Goal: Task Accomplishment & Management: Manage account settings

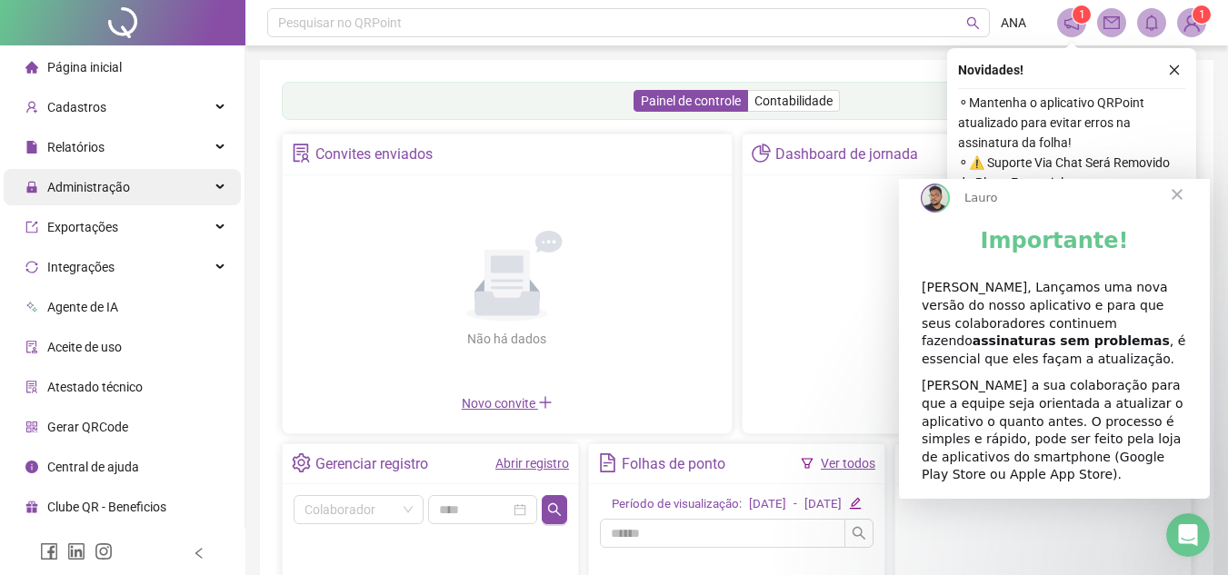
click at [126, 185] on span "Administração" at bounding box center [88, 187] width 83 height 15
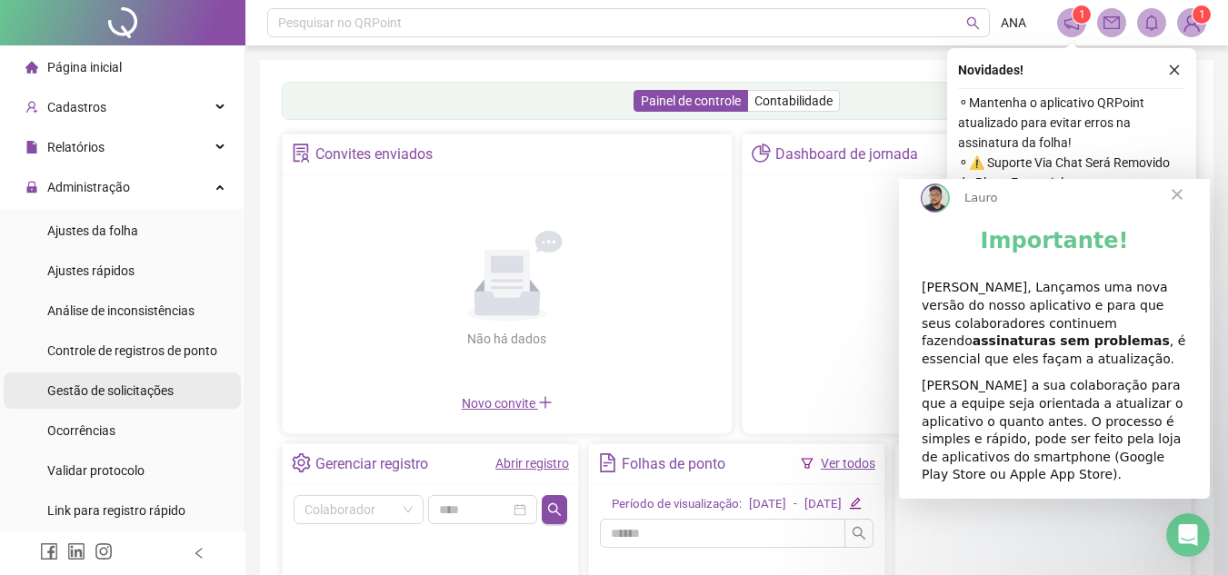
click at [130, 384] on span "Gestão de solicitações" at bounding box center [110, 391] width 126 height 15
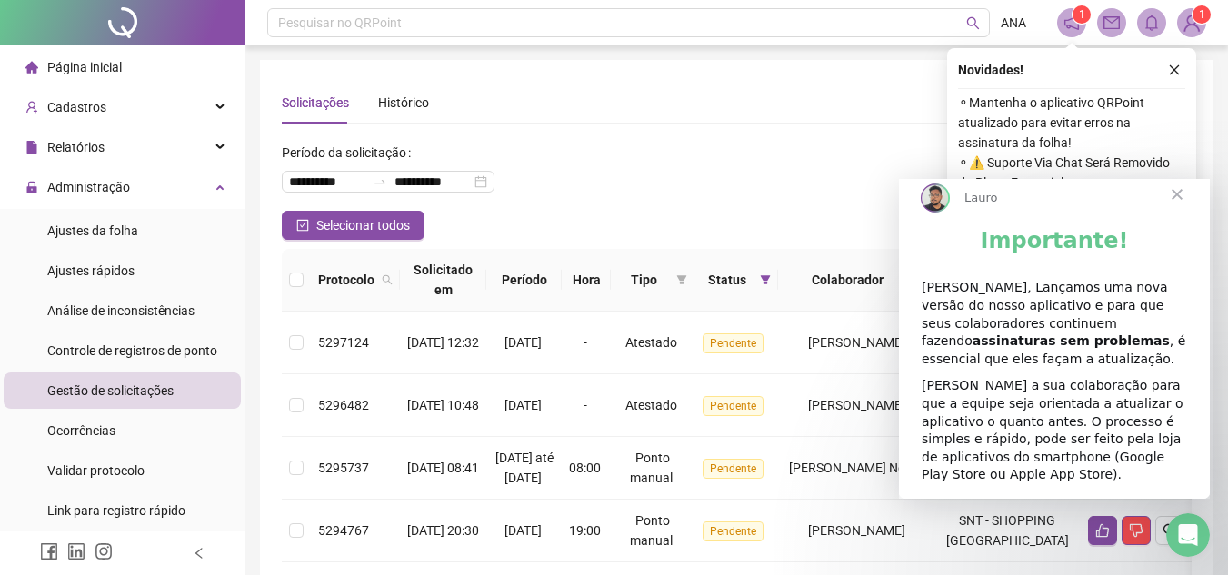
click at [1170, 207] on span "Fechar" at bounding box center [1177, 194] width 65 height 65
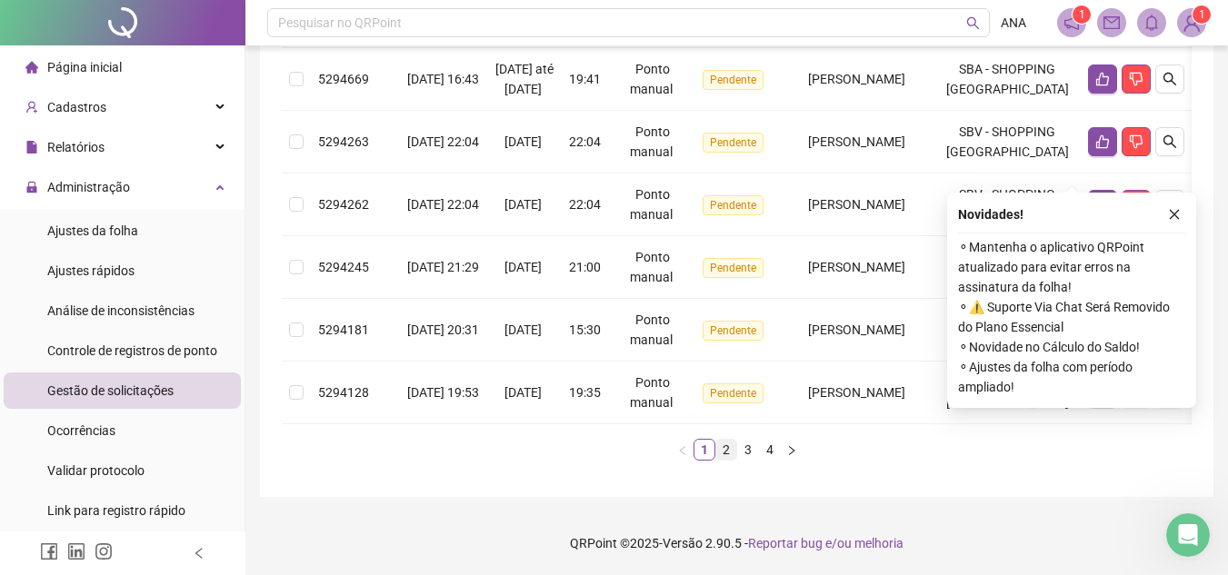
click at [723, 452] on link "2" at bounding box center [726, 450] width 20 height 20
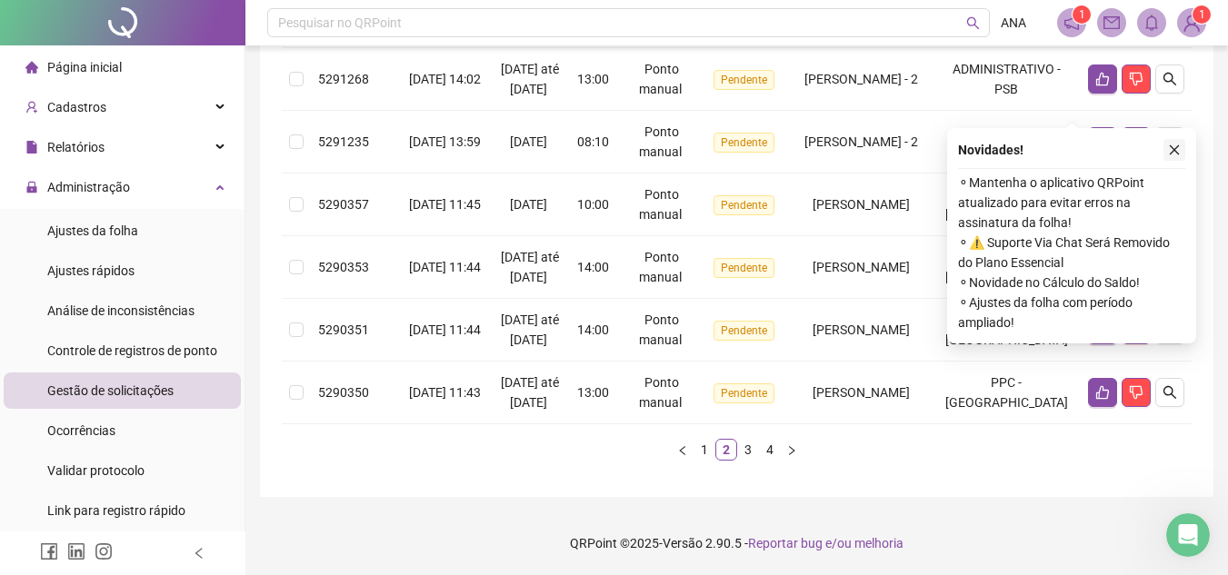
click at [1172, 145] on icon "close" at bounding box center [1175, 150] width 10 height 10
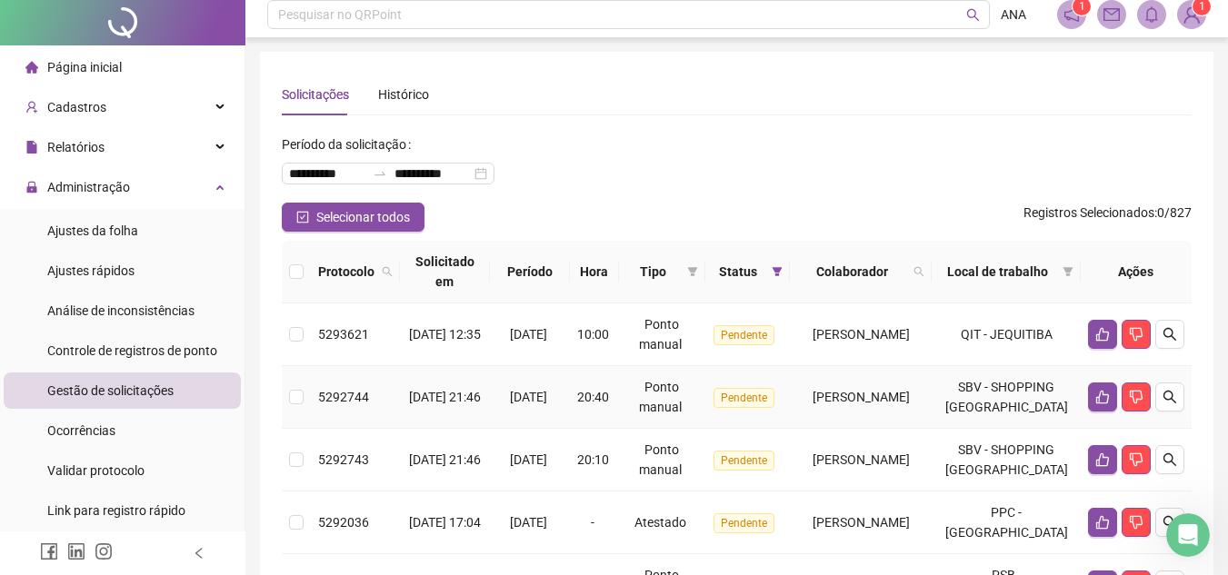
scroll to position [0, 0]
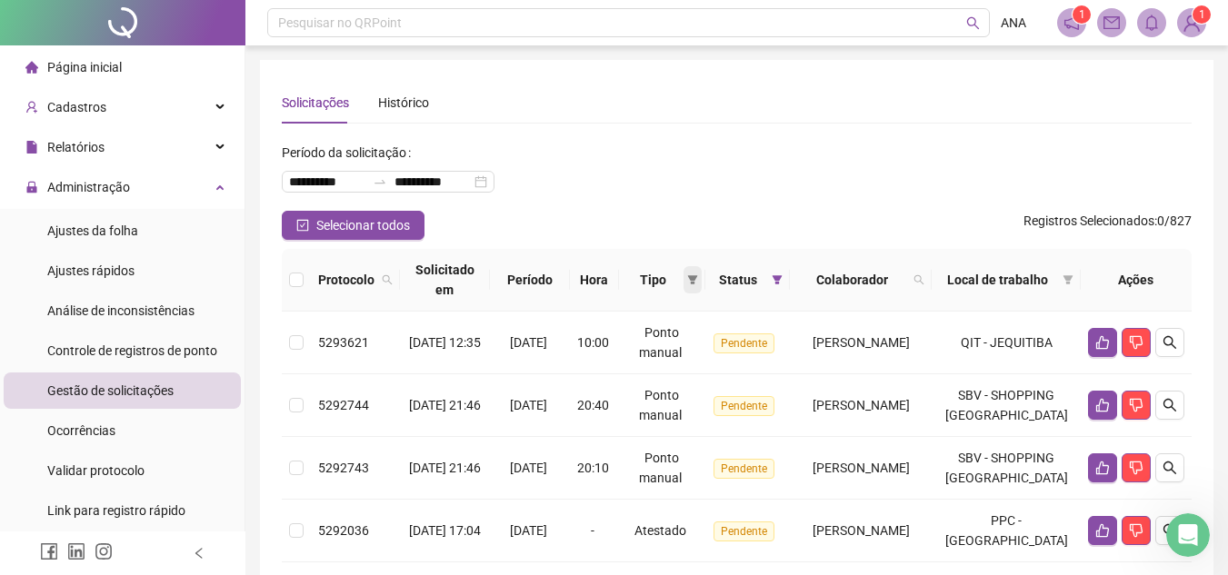
click at [687, 283] on icon "filter" at bounding box center [692, 279] width 10 height 9
click at [624, 350] on span "Atestado" at bounding box center [610, 344] width 52 height 15
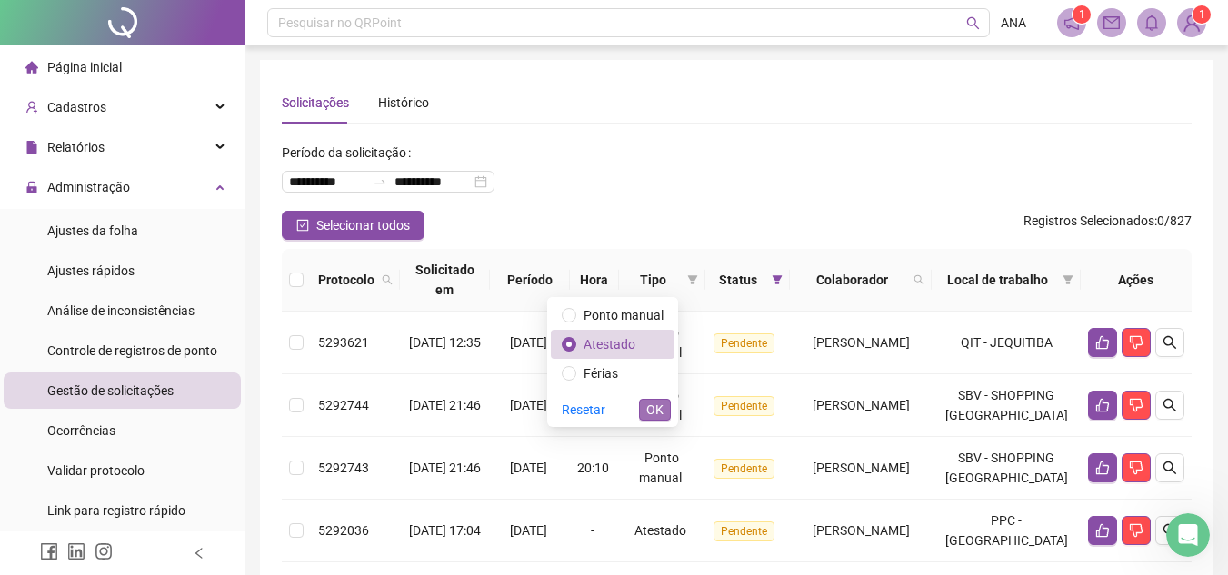
click at [654, 411] on span "OK" at bounding box center [654, 410] width 17 height 20
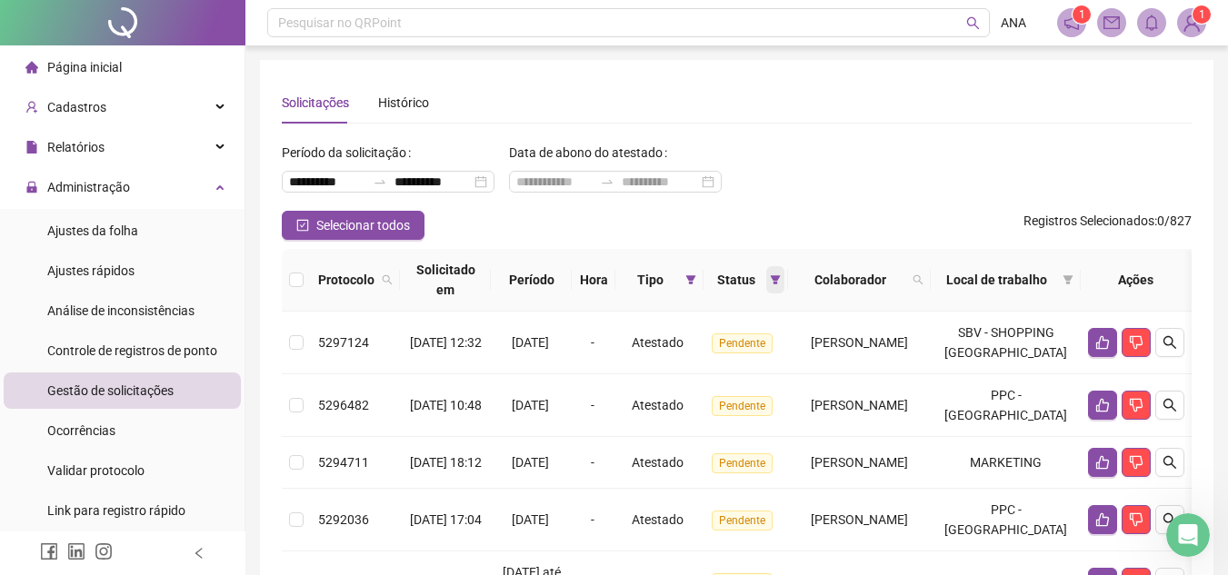
click at [766, 277] on span at bounding box center [775, 279] width 18 height 27
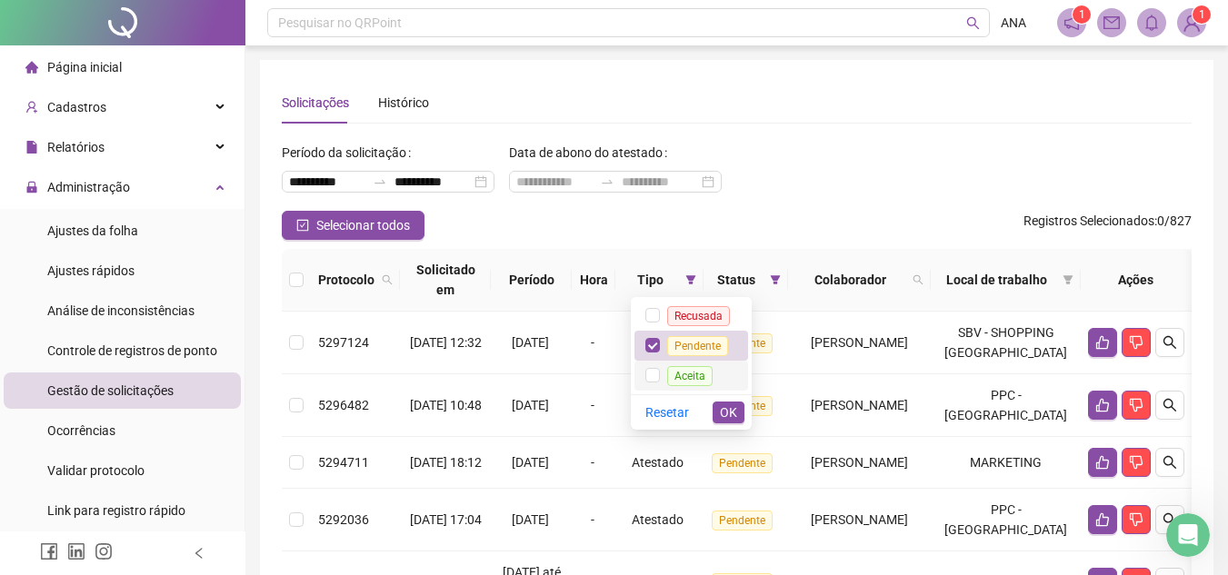
click at [691, 366] on span "Aceita" at bounding box center [689, 376] width 45 height 20
click at [719, 310] on span "Recusada" at bounding box center [698, 316] width 63 height 20
click at [732, 403] on span "OK" at bounding box center [728, 413] width 17 height 20
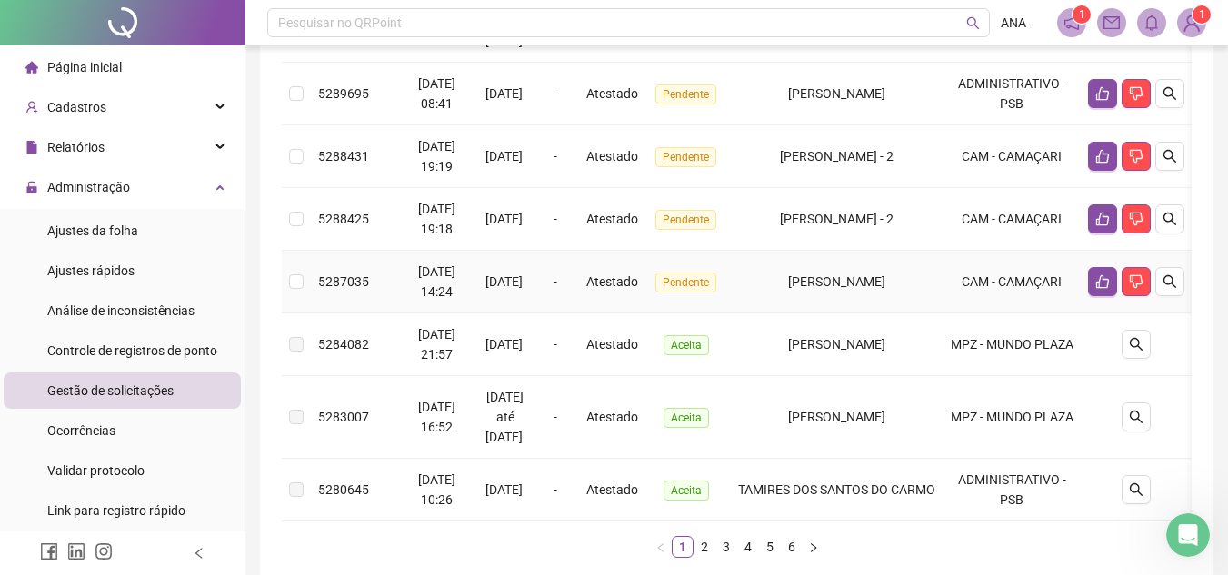
scroll to position [636, 0]
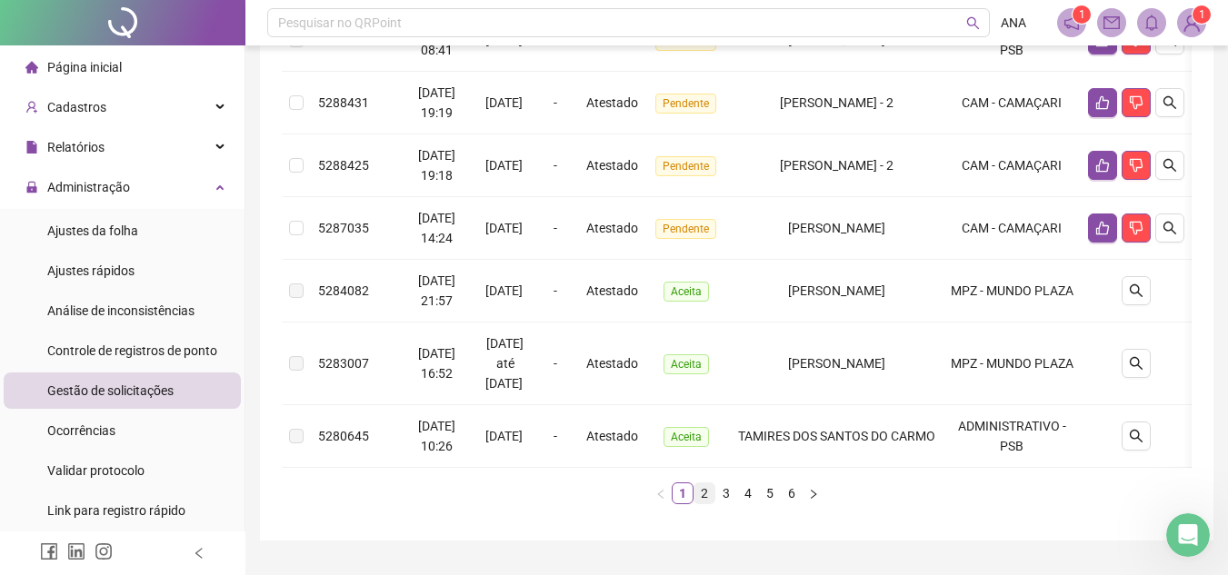
click at [697, 504] on link "2" at bounding box center [705, 494] width 20 height 20
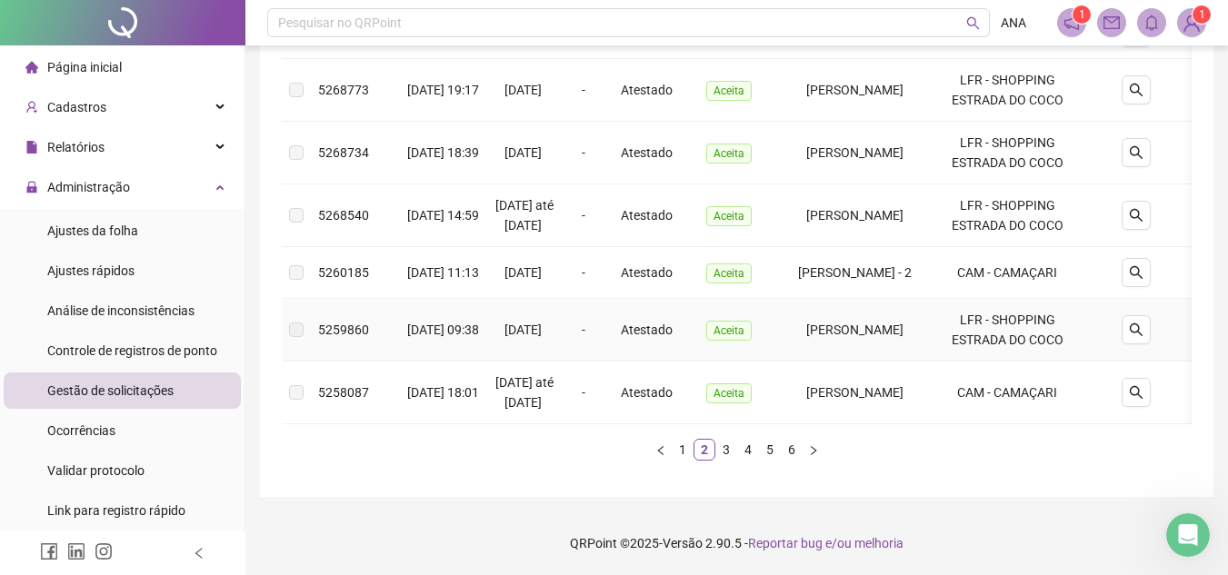
scroll to position [455, 0]
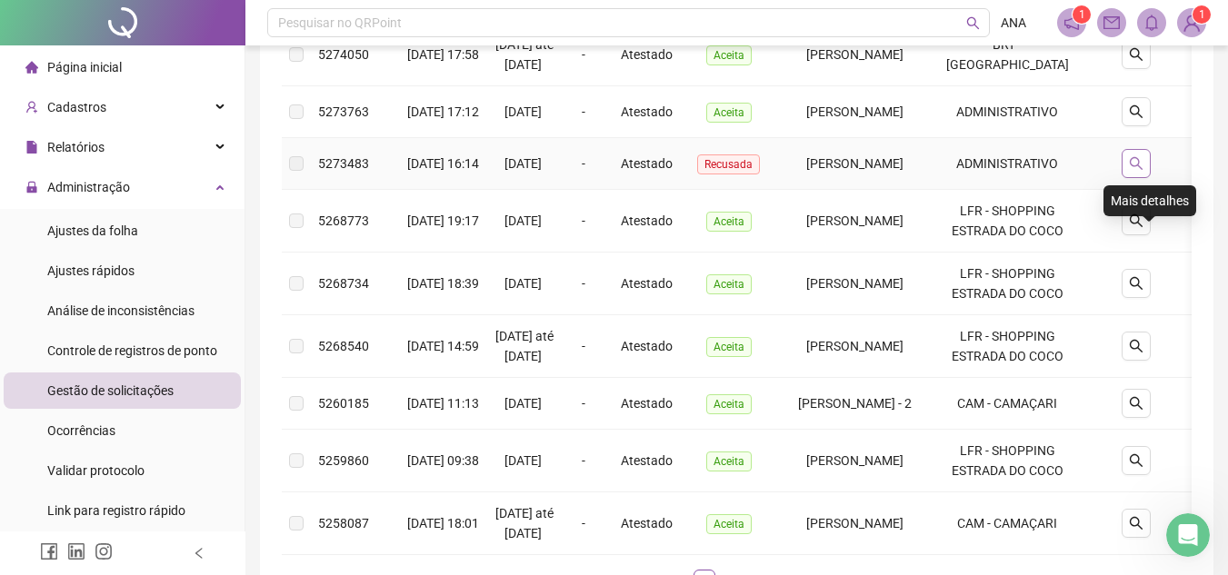
click at [1142, 171] on icon "search" at bounding box center [1136, 163] width 15 height 15
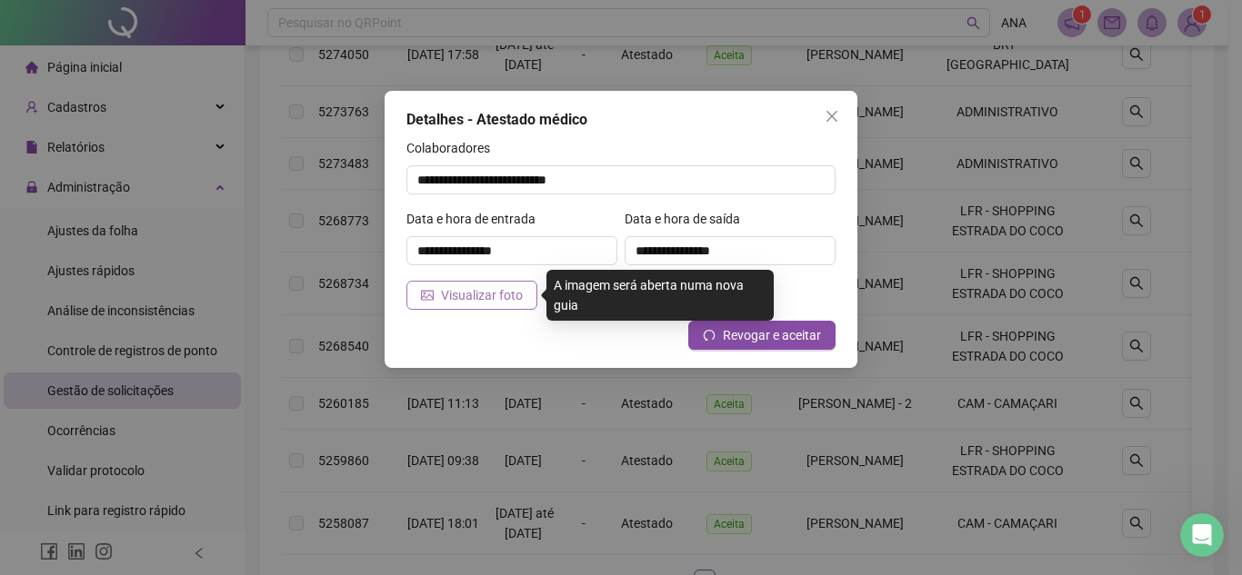
click at [496, 296] on span "Visualizar foto" at bounding box center [482, 295] width 82 height 20
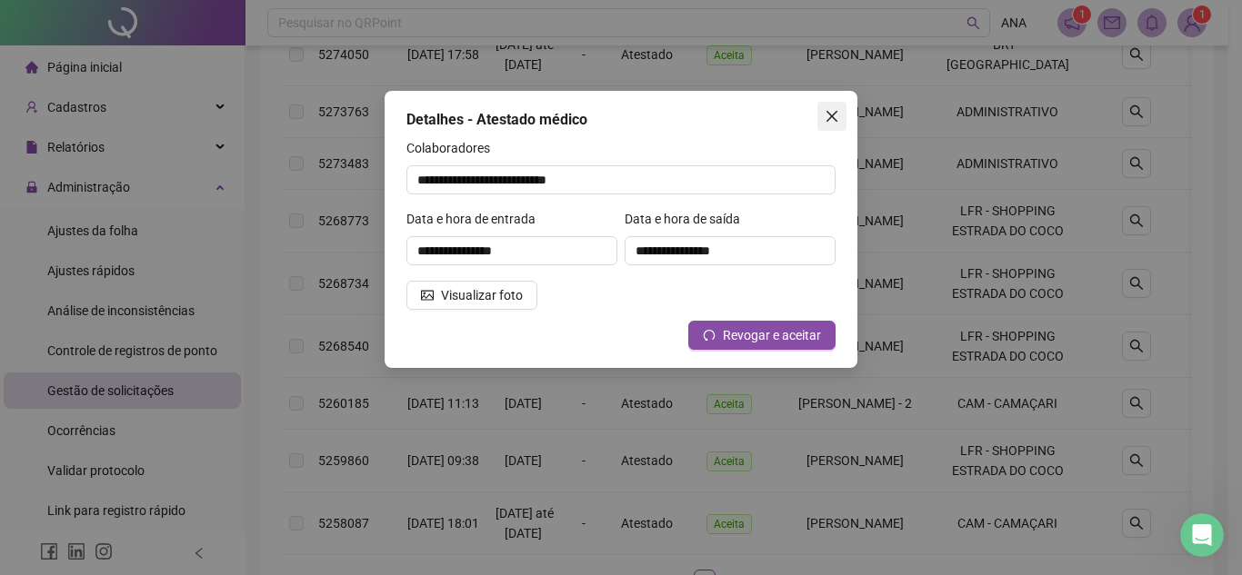
click at [837, 113] on icon "close" at bounding box center [832, 116] width 15 height 15
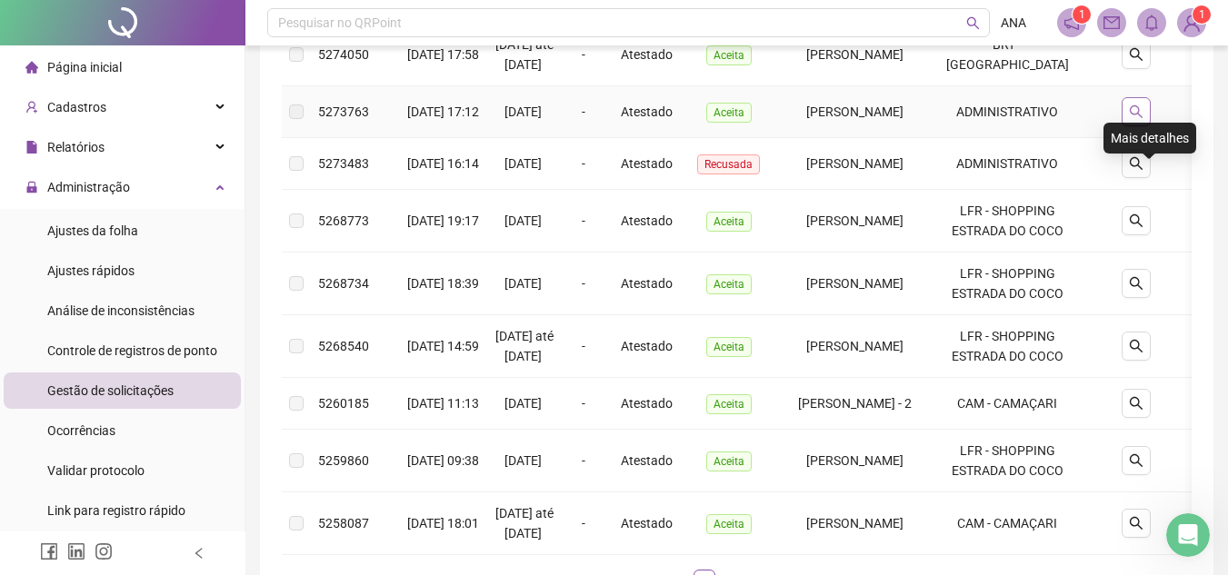
click at [1144, 119] on icon "search" at bounding box center [1136, 112] width 15 height 15
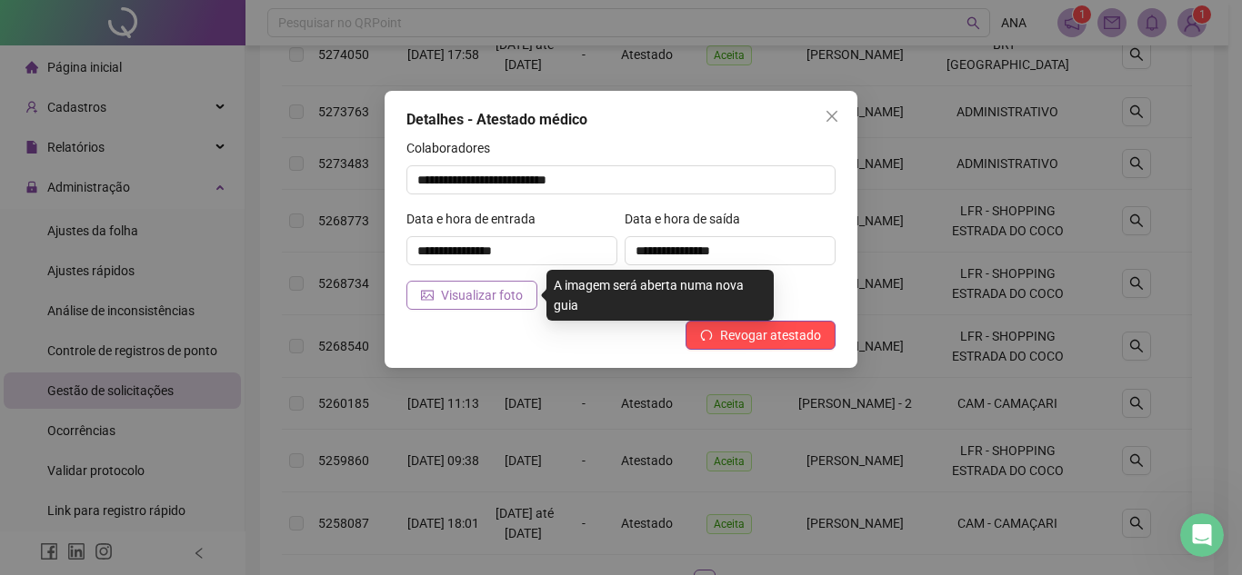
click at [490, 296] on span "Visualizar foto" at bounding box center [482, 295] width 82 height 20
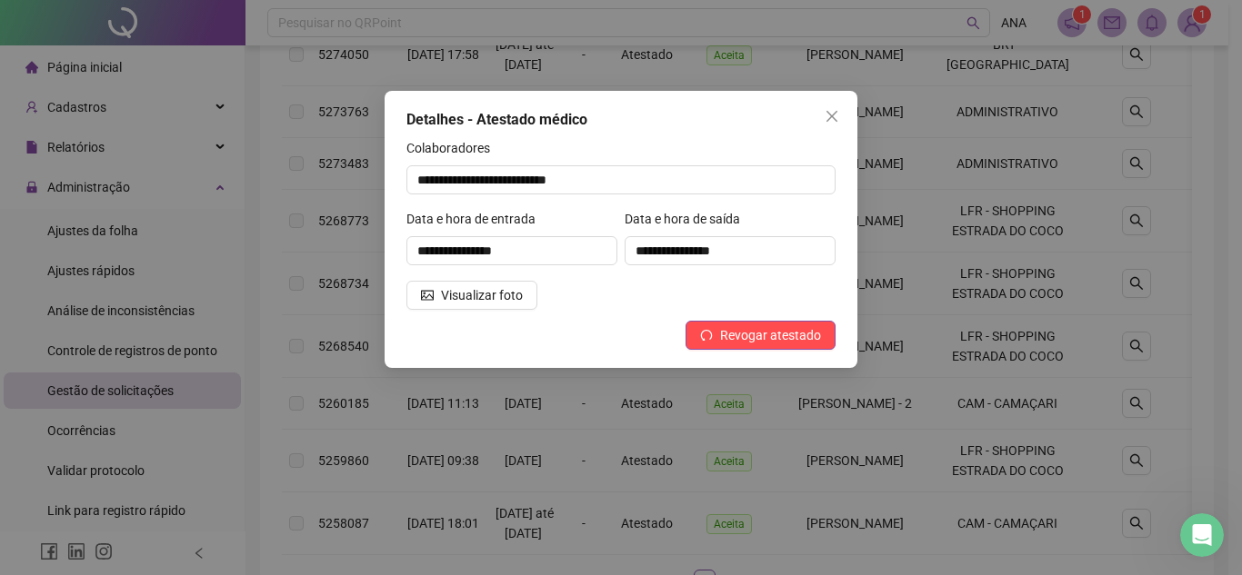
click at [835, 115] on icon "close" at bounding box center [831, 116] width 11 height 11
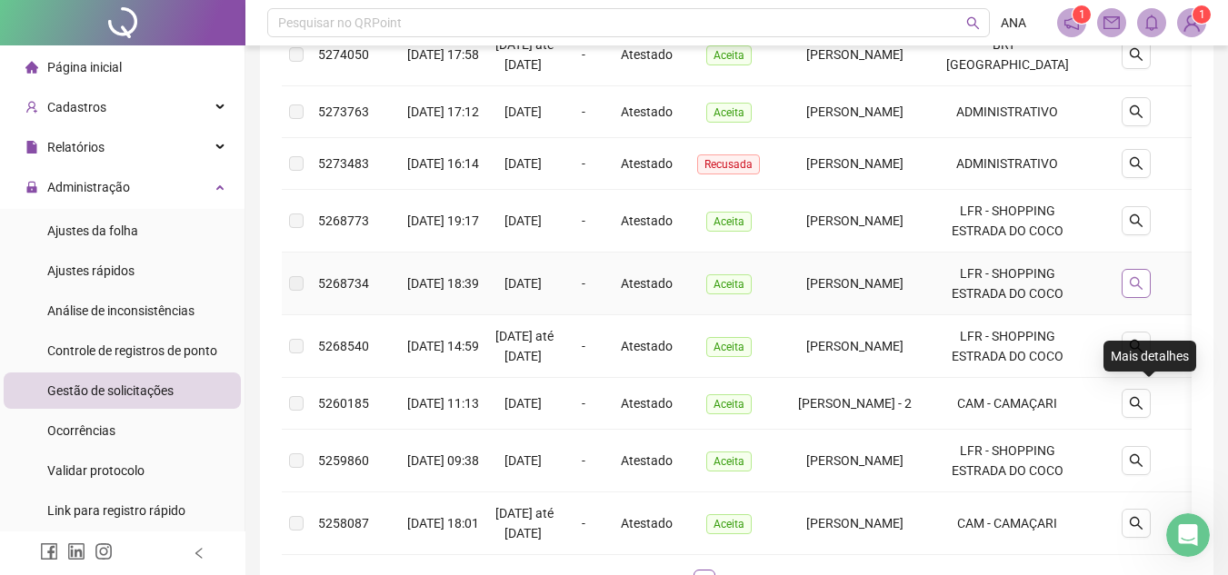
click at [1144, 291] on icon "search" at bounding box center [1136, 283] width 15 height 15
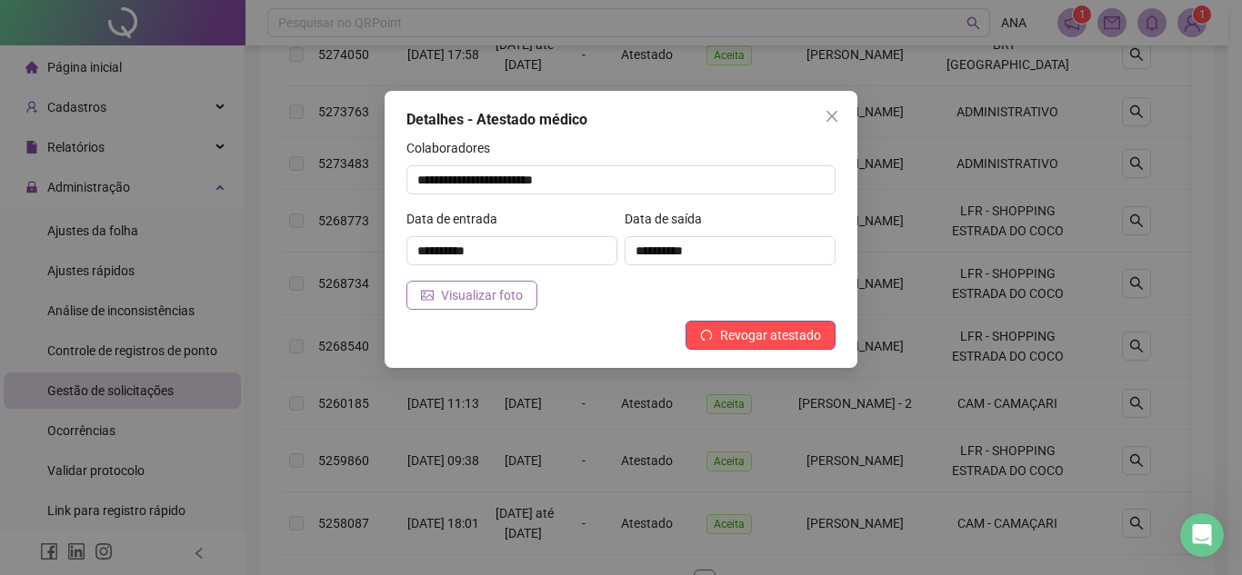
click at [481, 303] on span "Visualizar foto" at bounding box center [482, 295] width 82 height 20
click at [838, 117] on icon "close" at bounding box center [832, 116] width 15 height 15
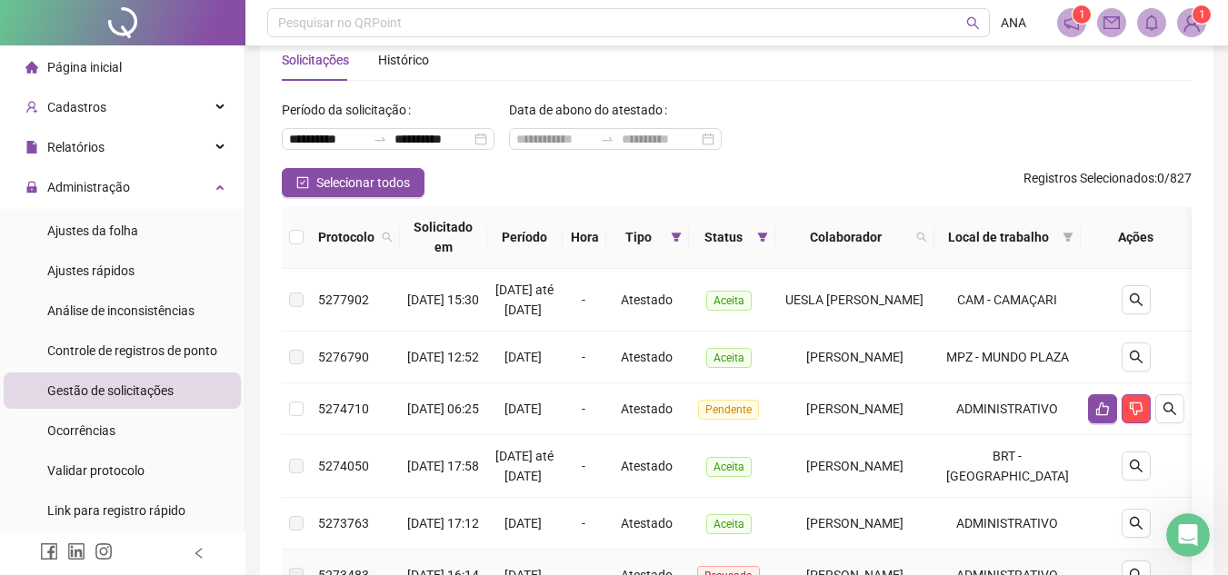
scroll to position [0, 0]
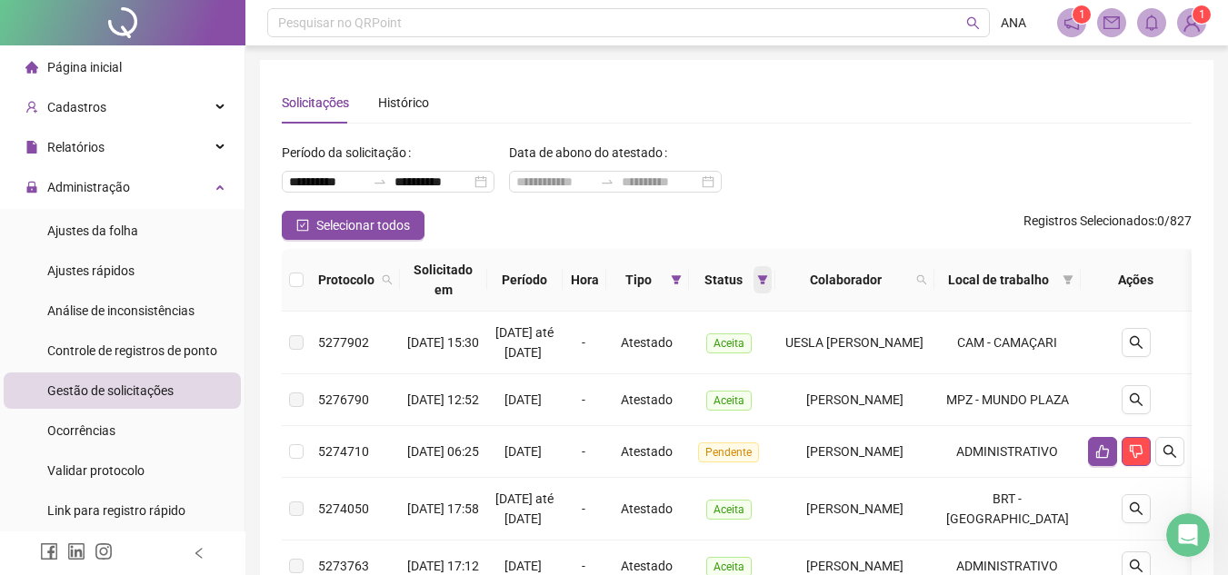
click at [757, 281] on icon "filter" at bounding box center [762, 280] width 11 height 11
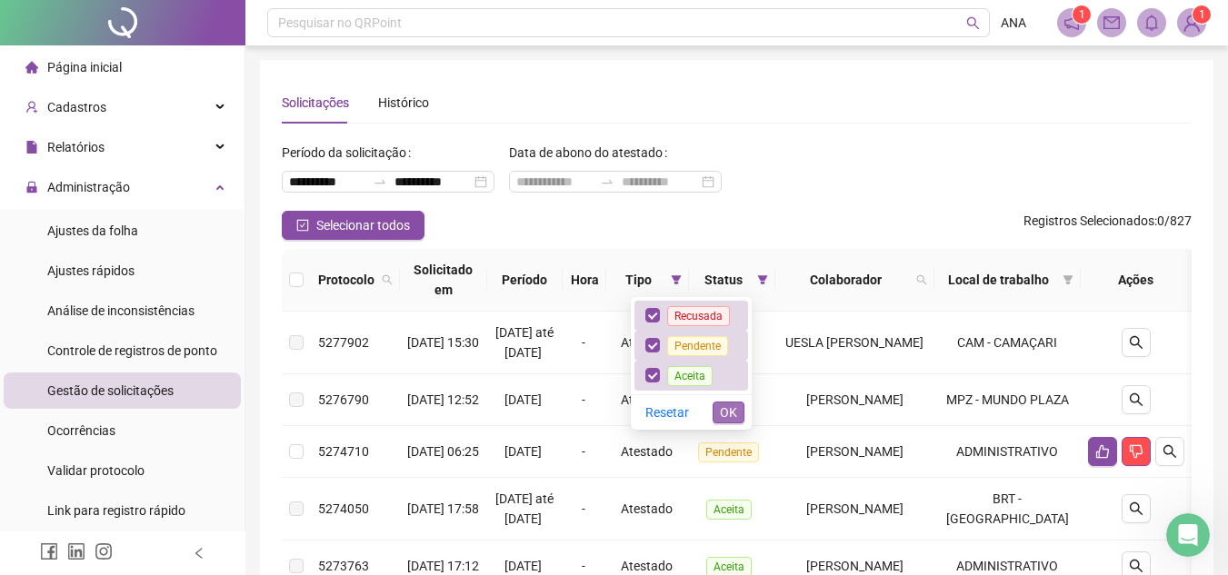
click at [731, 407] on span "OK" at bounding box center [728, 413] width 17 height 20
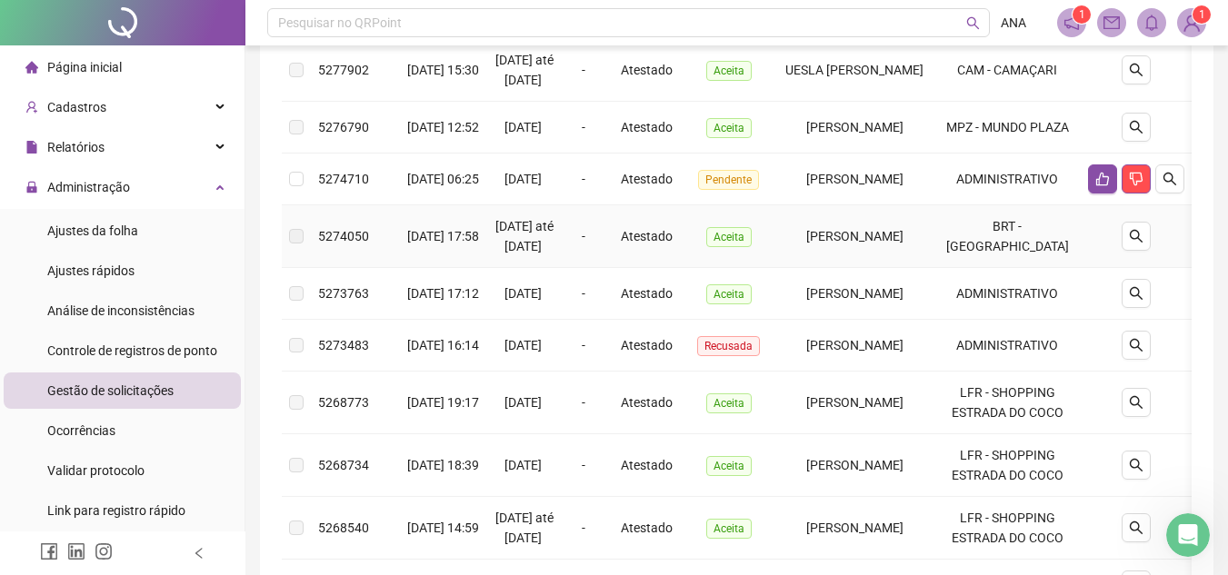
scroll to position [182, 0]
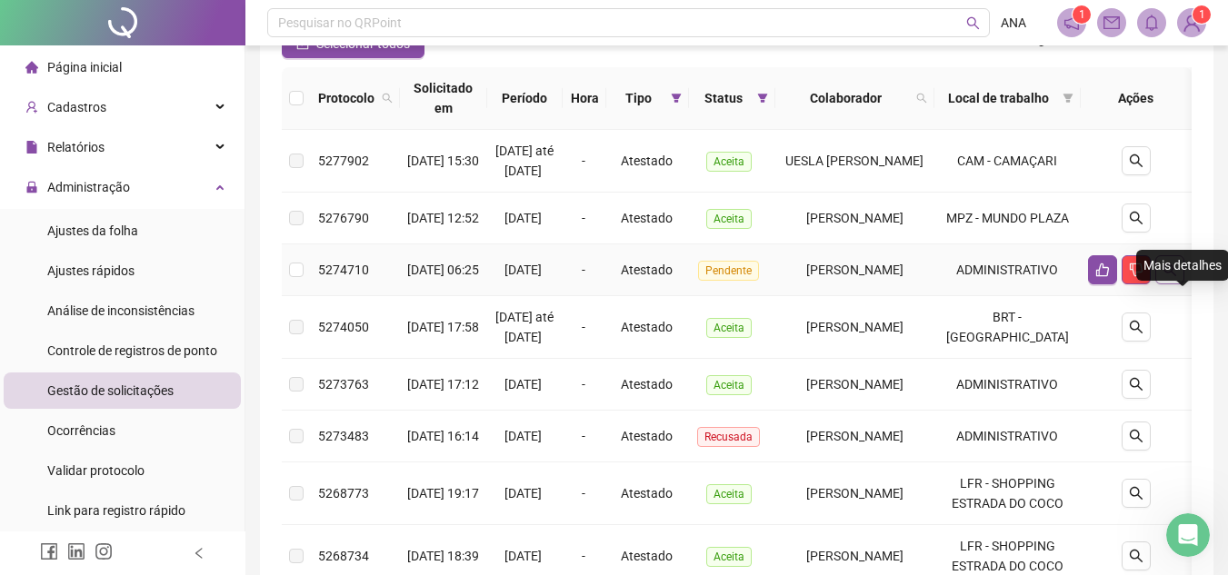
click at [1177, 277] on icon "search" at bounding box center [1170, 270] width 15 height 15
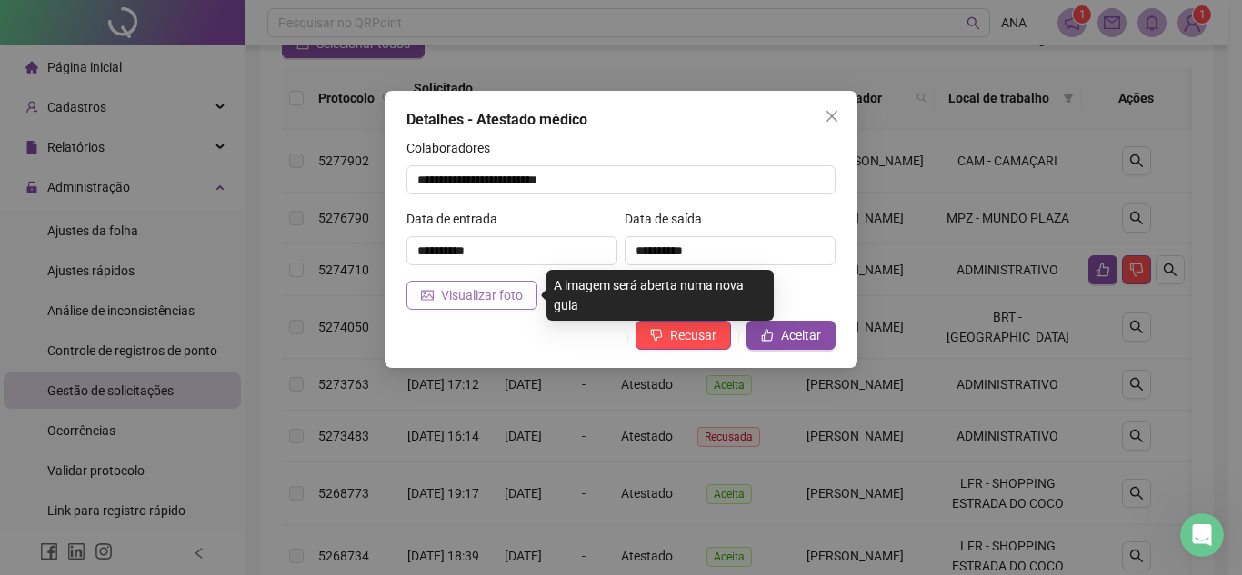
click at [524, 297] on button "Visualizar foto" at bounding box center [471, 295] width 131 height 29
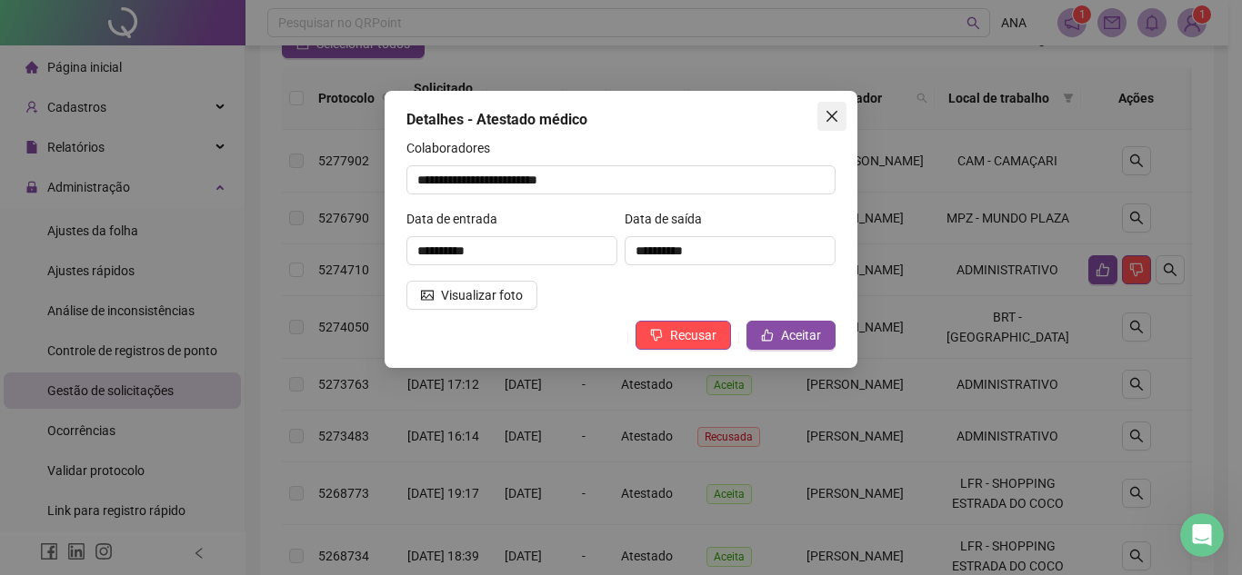
click at [825, 118] on icon "close" at bounding box center [832, 116] width 15 height 15
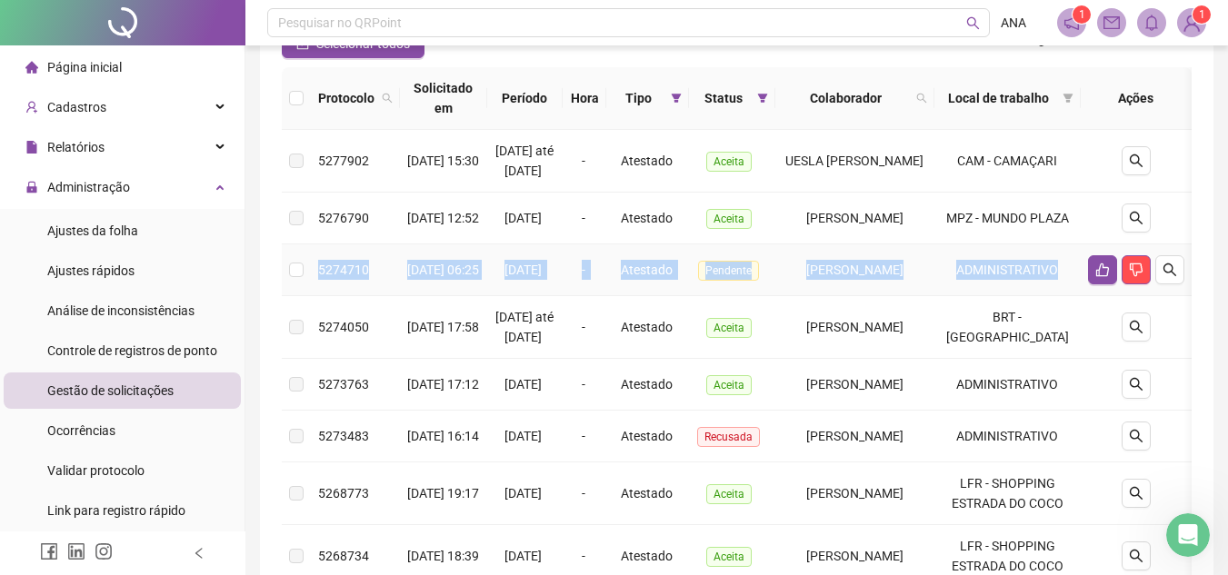
drag, startPoint x: 1085, startPoint y: 315, endPoint x: 317, endPoint y: 306, distance: 767.4
click at [317, 296] on tr "5274710 [DATE] 06:25 05/08/2025 - Atestado Pendente [PERSON_NAME] ADMINISTRATIVO" at bounding box center [737, 271] width 910 height 52
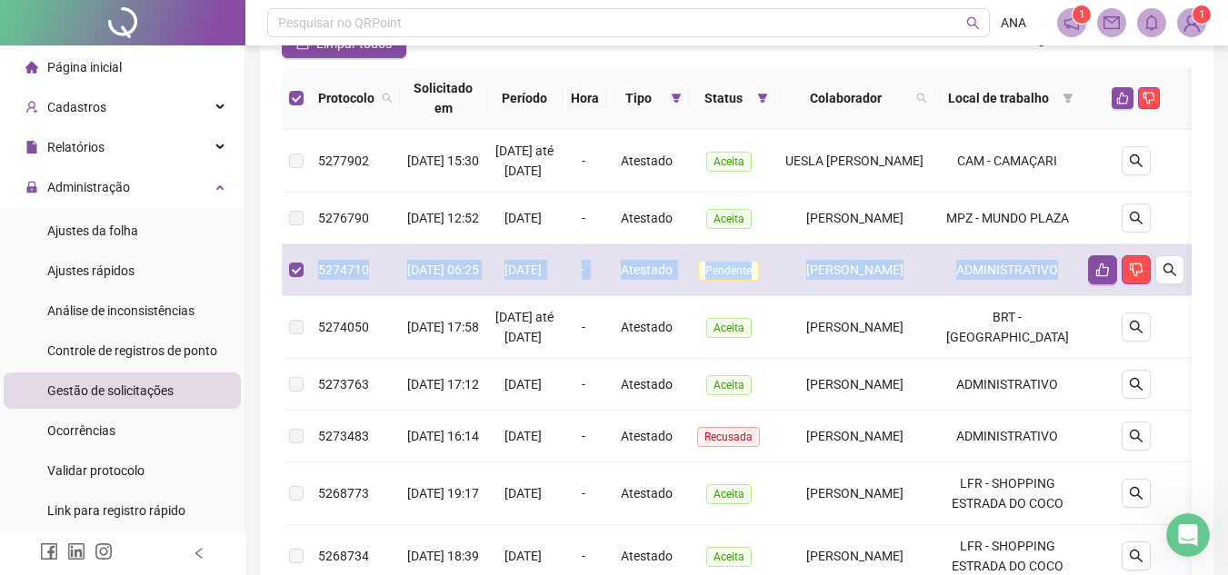
copy tr "5274710 [DATE] 06:25 05/08/2025 - Atestado Pendente [PERSON_NAME] ADMINISTRATIVO"
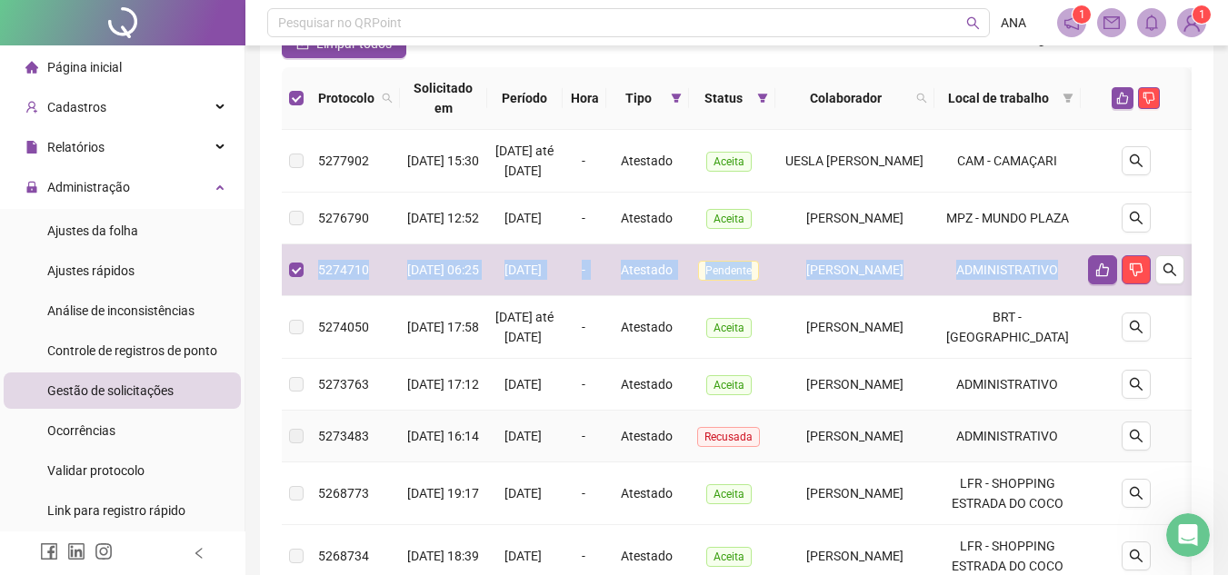
copy tr "5274710 [DATE] 06:25 05/08/2025 - Atestado Pendente [PERSON_NAME] ADMINISTRATIVO"
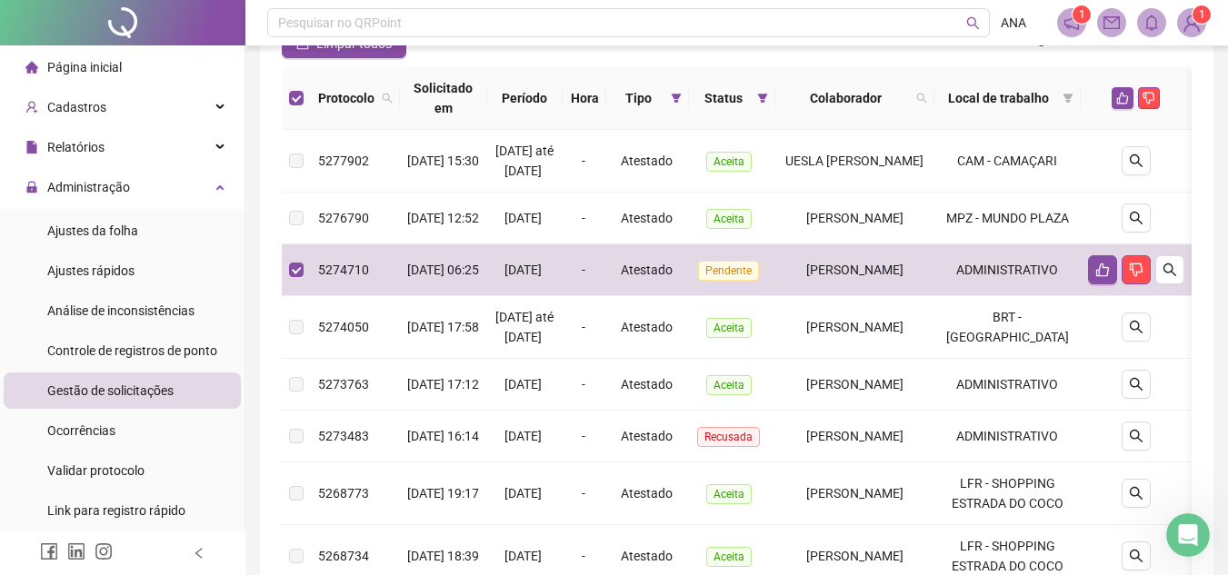
click at [1206, 360] on div "**********" at bounding box center [737, 389] width 954 height 1023
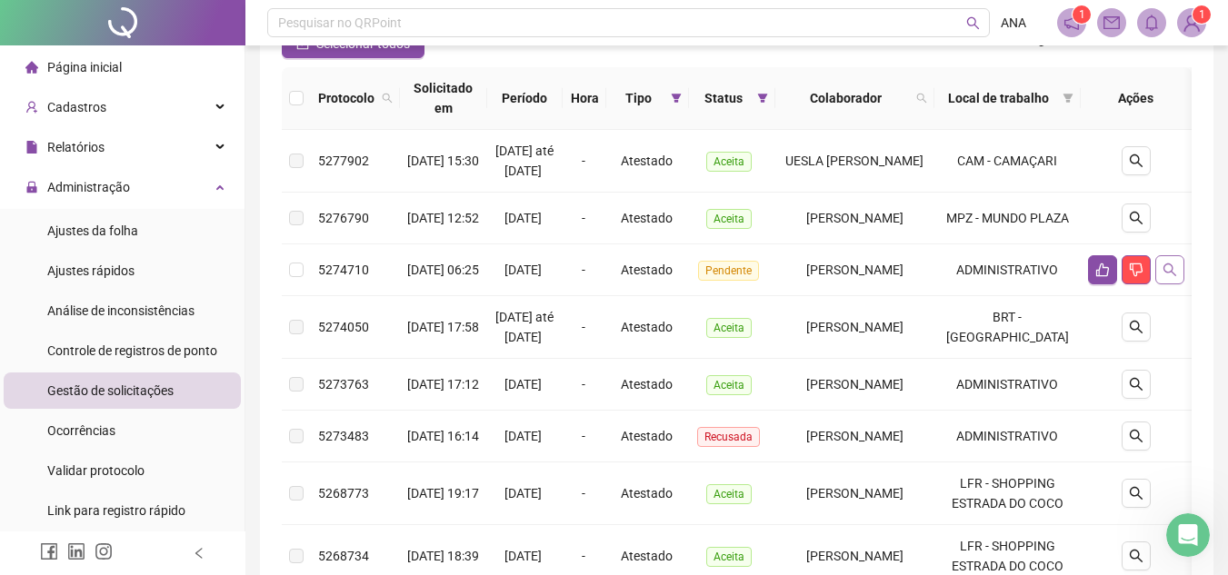
click at [1177, 277] on icon "search" at bounding box center [1170, 270] width 15 height 15
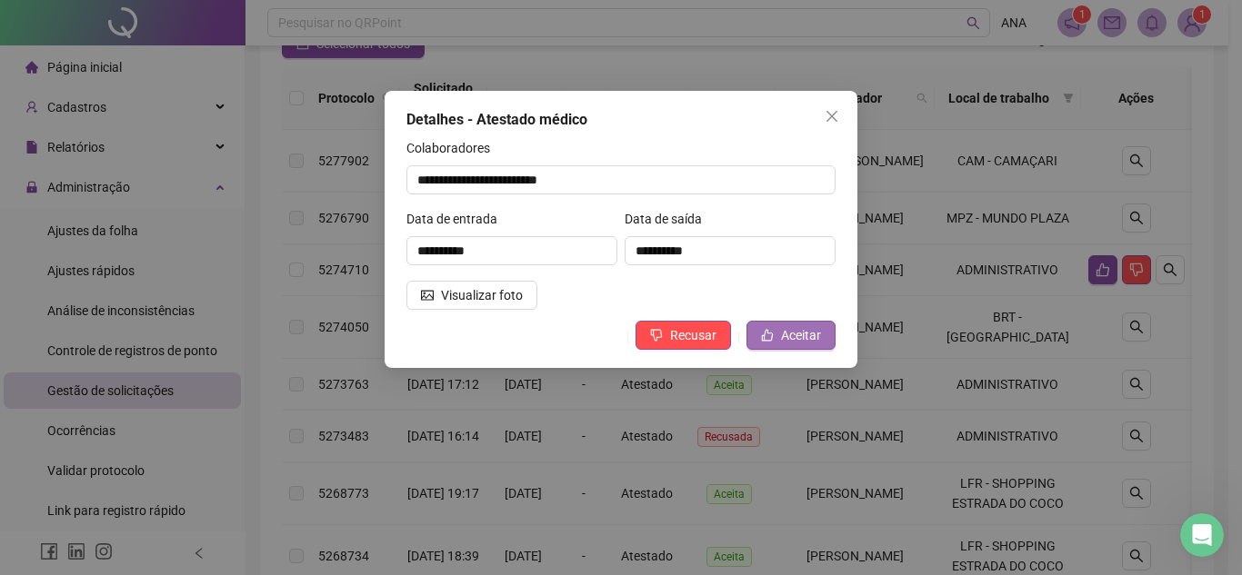
click at [802, 326] on span "Aceitar" at bounding box center [801, 335] width 40 height 20
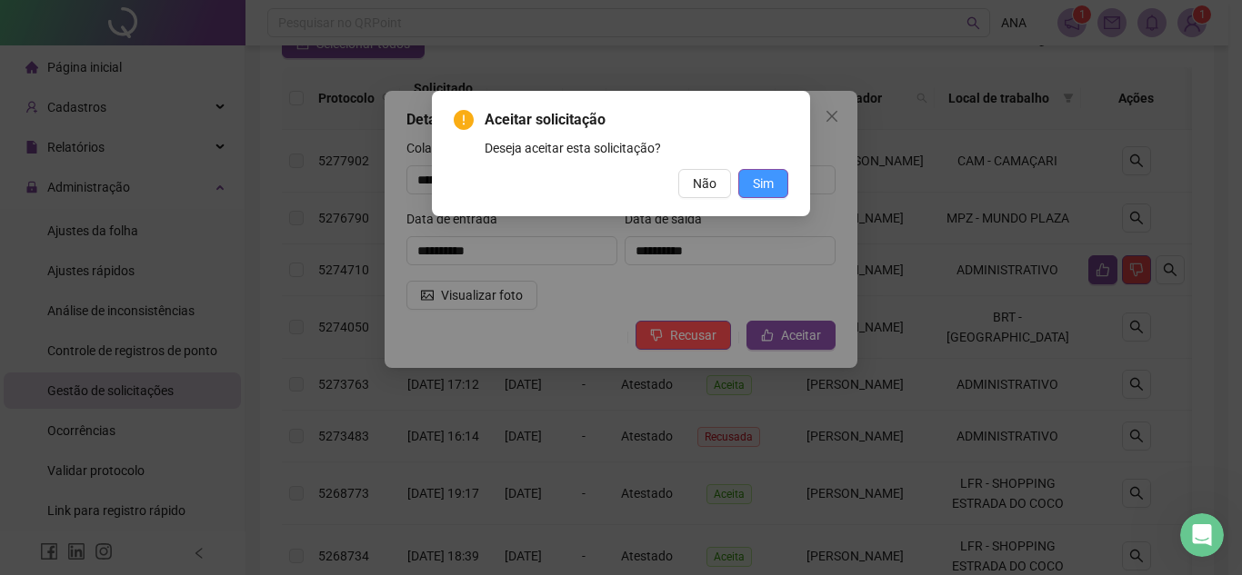
click at [755, 179] on span "Sim" at bounding box center [763, 184] width 21 height 20
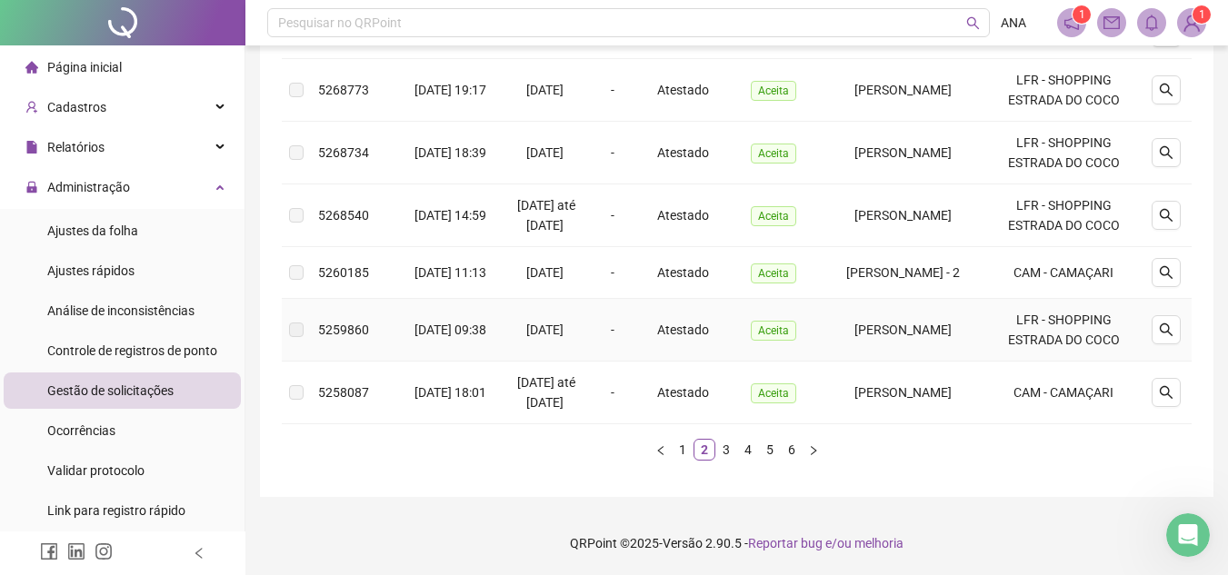
scroll to position [720, 0]
click at [684, 443] on link "1" at bounding box center [683, 450] width 20 height 20
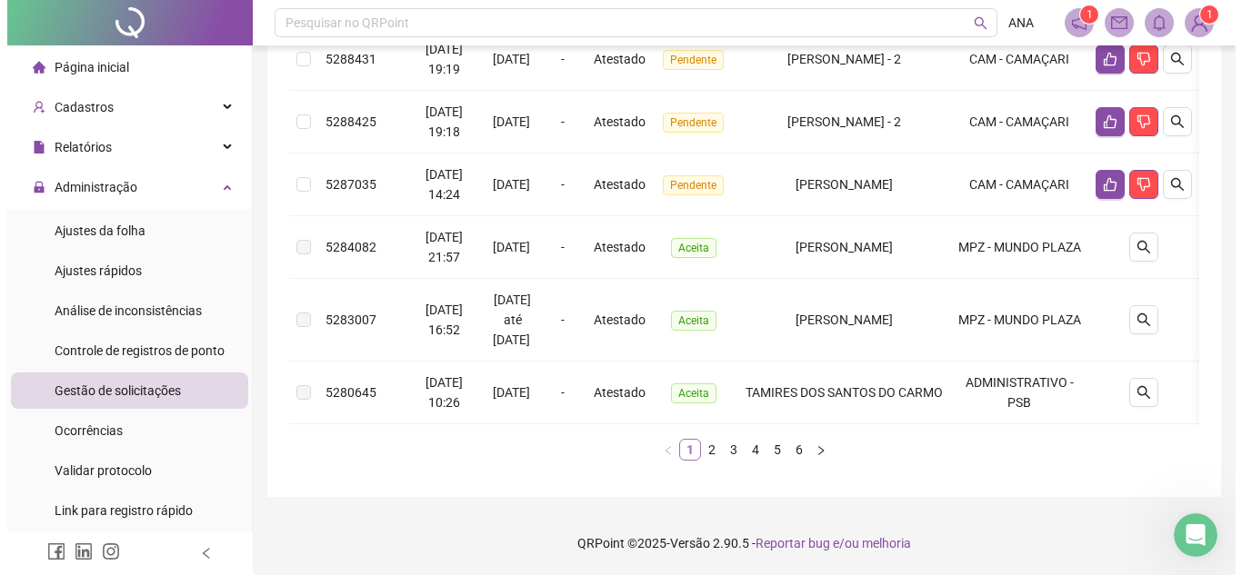
scroll to position [694, 0]
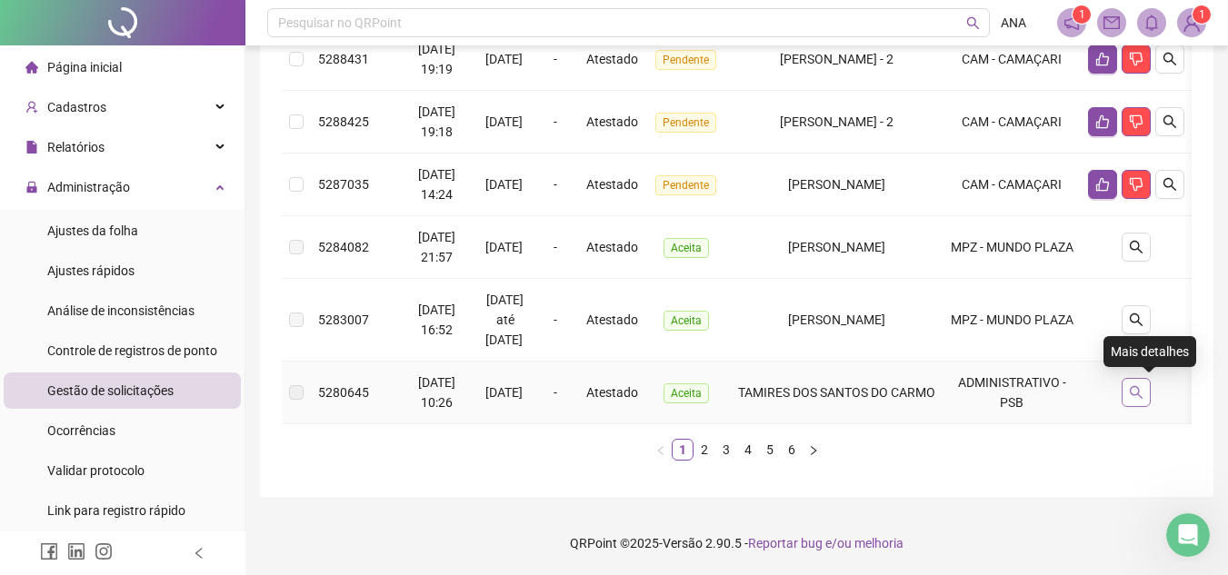
click at [1143, 386] on icon "search" at bounding box center [1136, 392] width 13 height 13
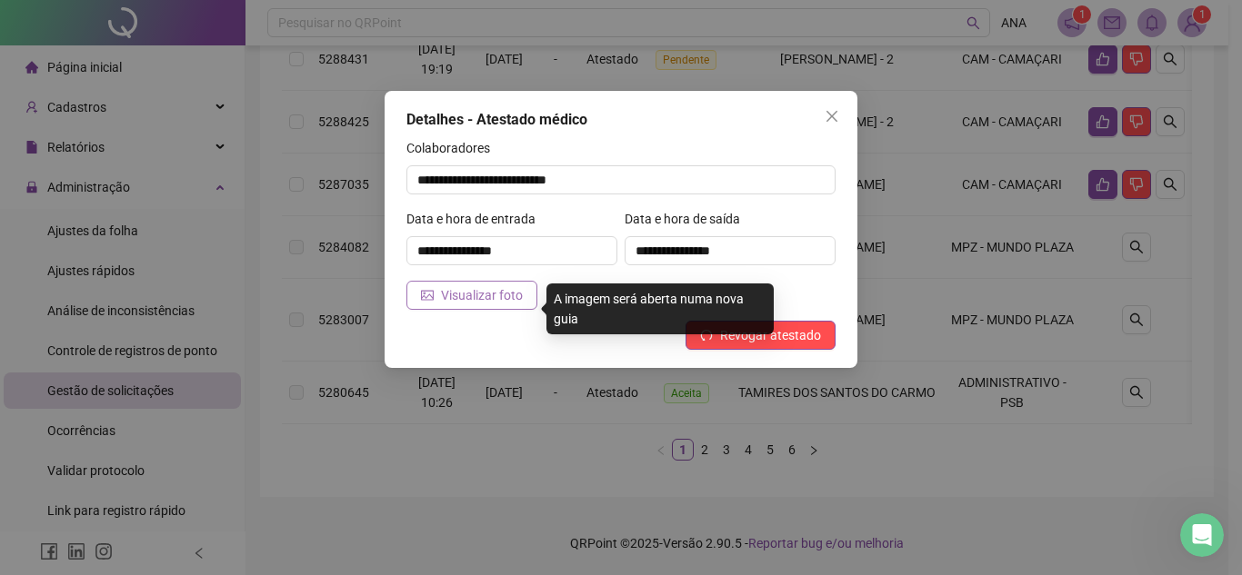
click at [500, 298] on span "Visualizar foto" at bounding box center [482, 295] width 82 height 20
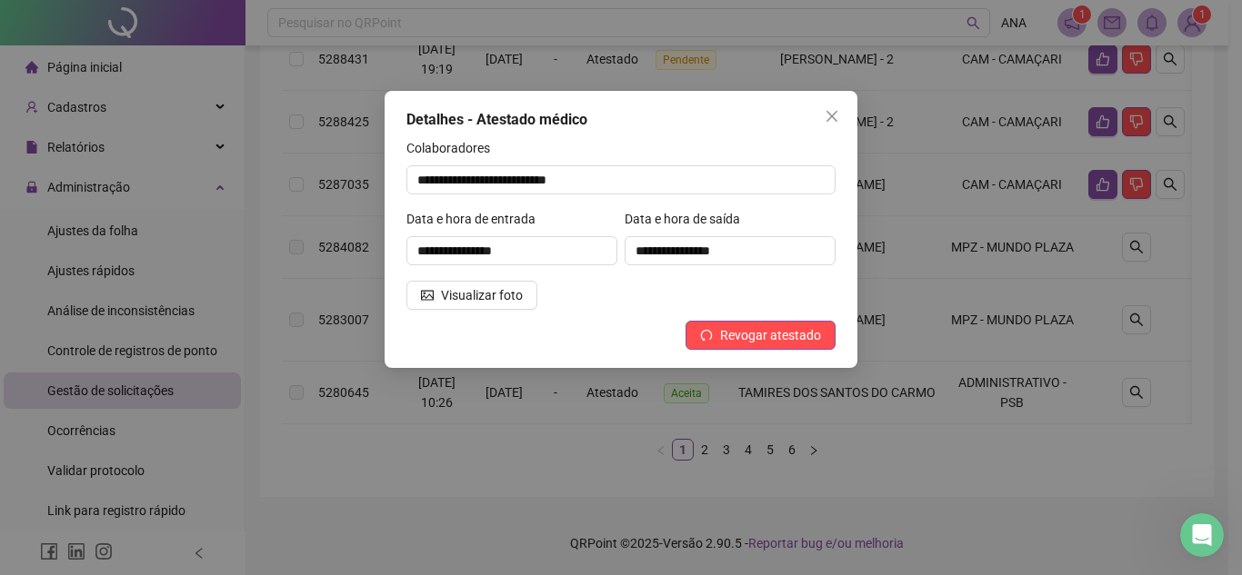
click at [824, 108] on button "Close" at bounding box center [831, 116] width 29 height 29
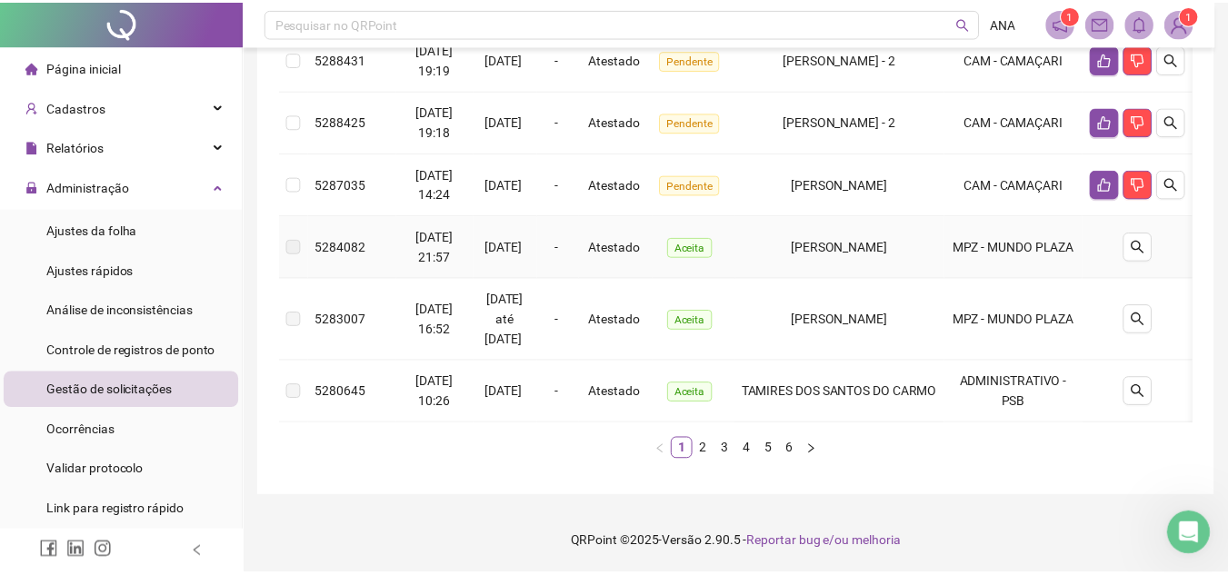
scroll to position [680, 0]
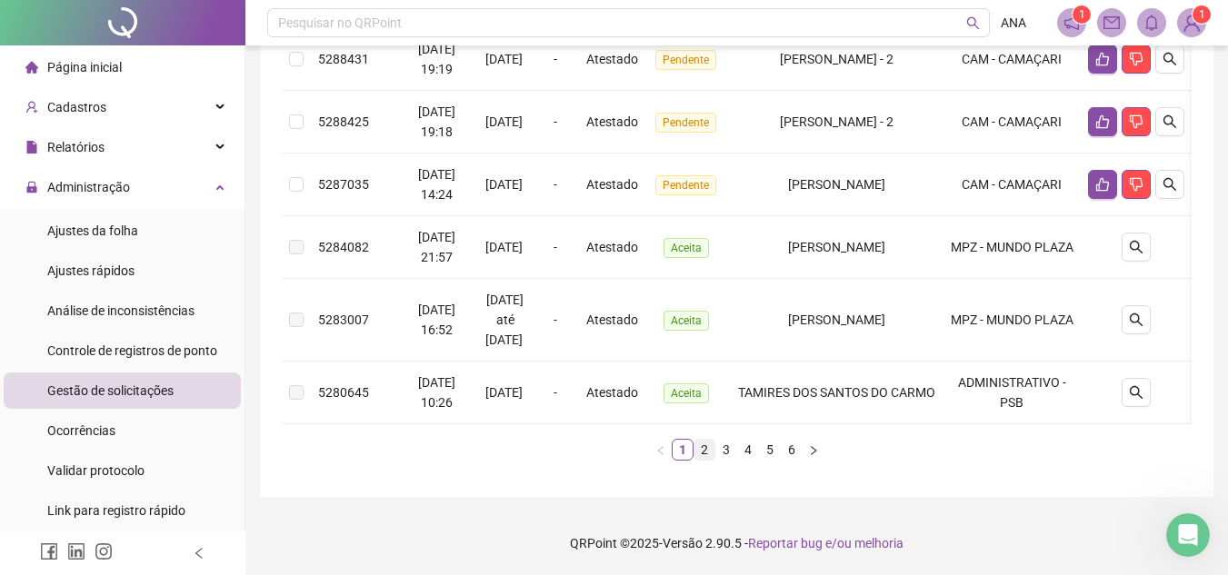
click at [699, 445] on link "2" at bounding box center [705, 450] width 20 height 20
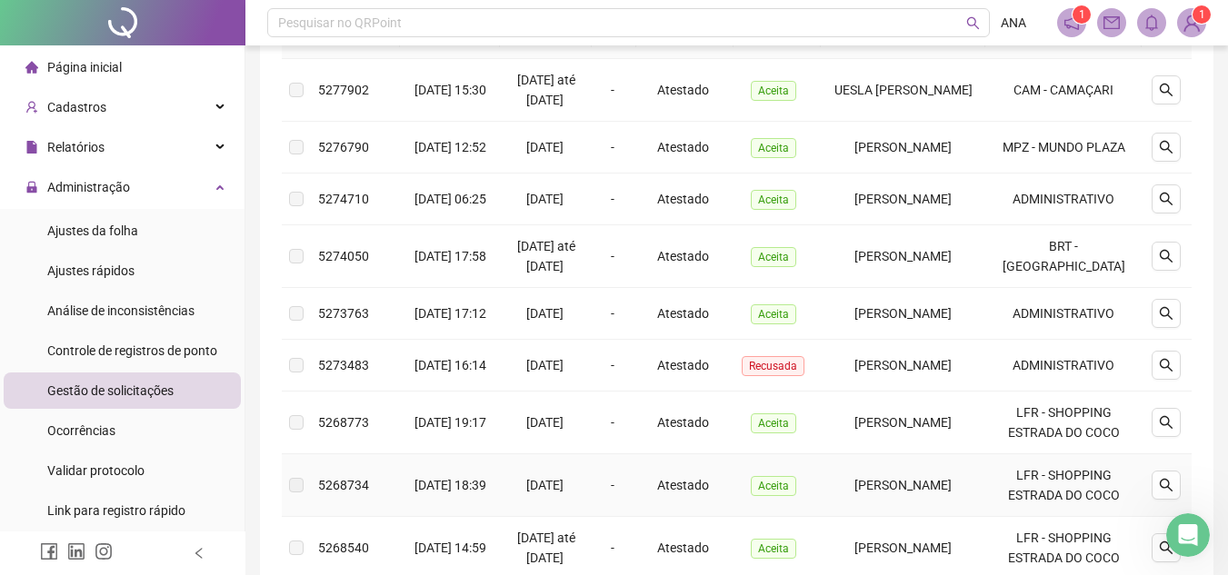
scroll to position [225, 0]
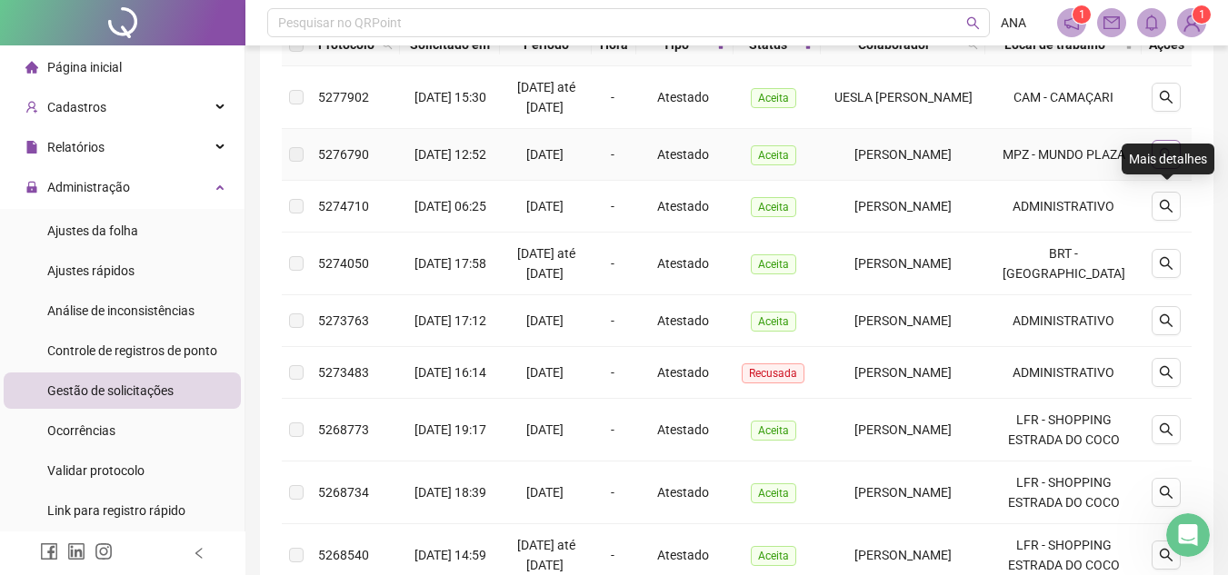
click at [1174, 162] on icon "search" at bounding box center [1166, 154] width 15 height 15
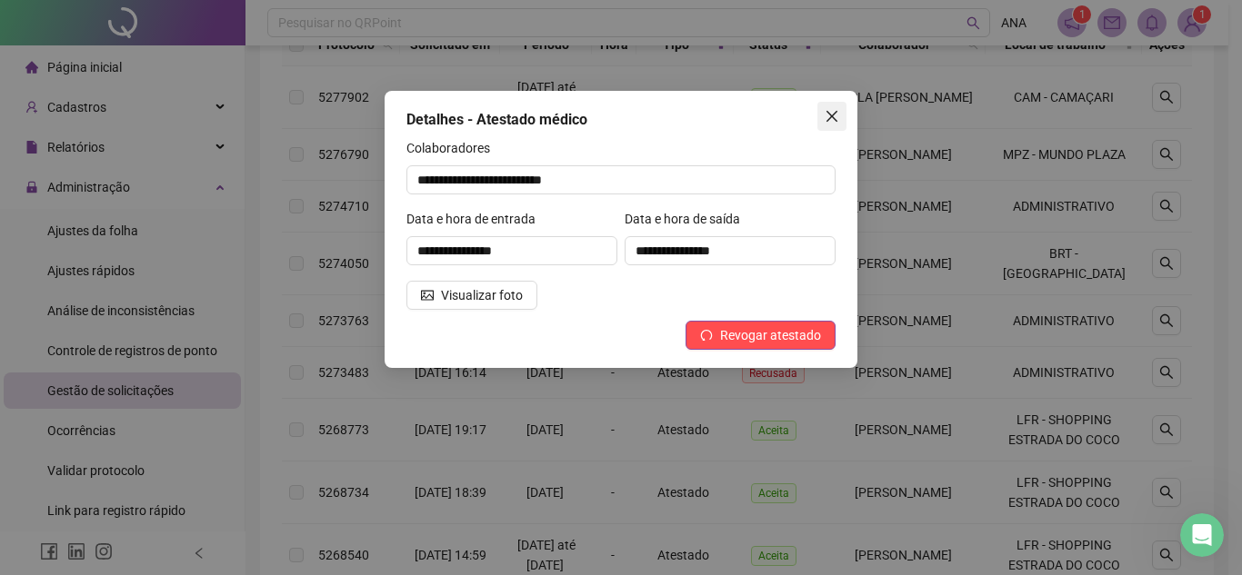
click at [827, 115] on icon "close" at bounding box center [832, 116] width 15 height 15
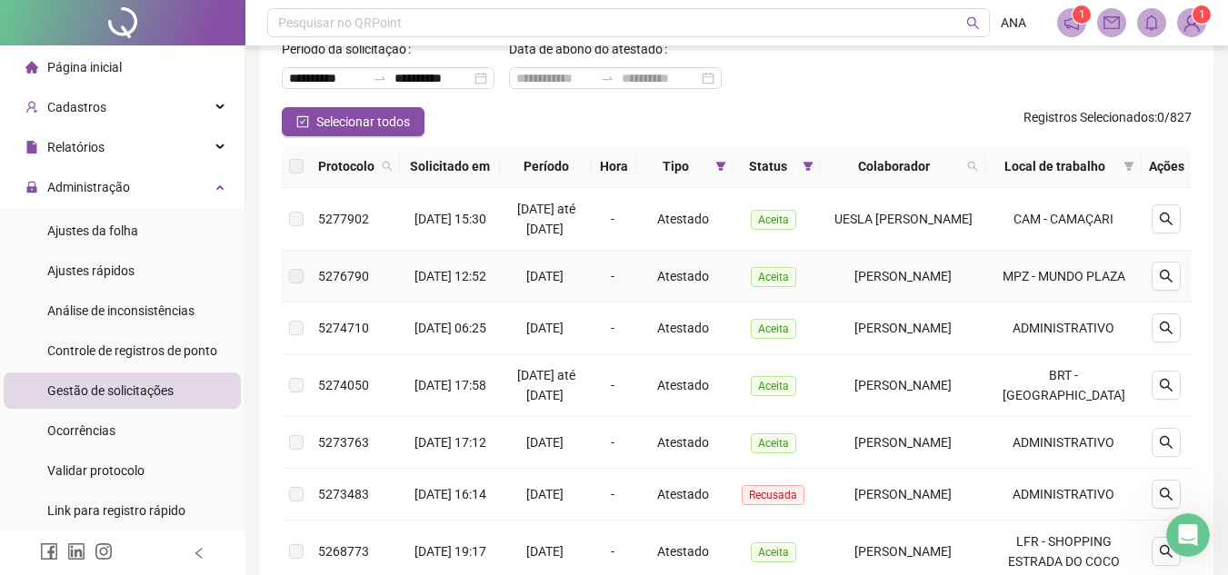
scroll to position [135, 0]
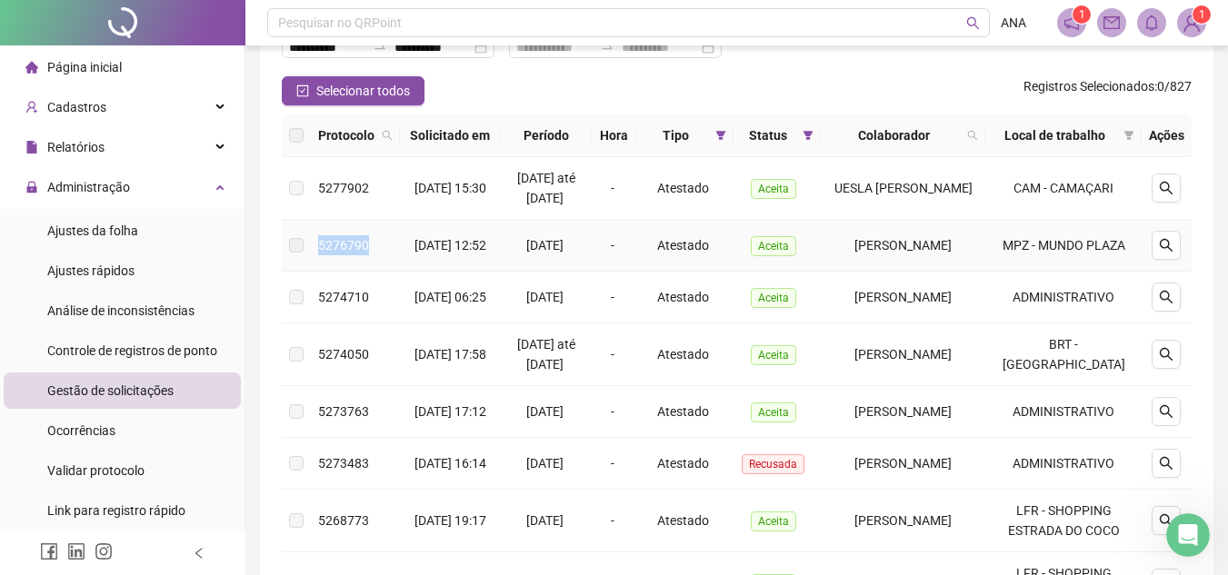
drag, startPoint x: 369, startPoint y: 290, endPoint x: 318, endPoint y: 288, distance: 50.9
click at [318, 255] on div "5276790" at bounding box center [355, 245] width 75 height 20
copy span "5276790"
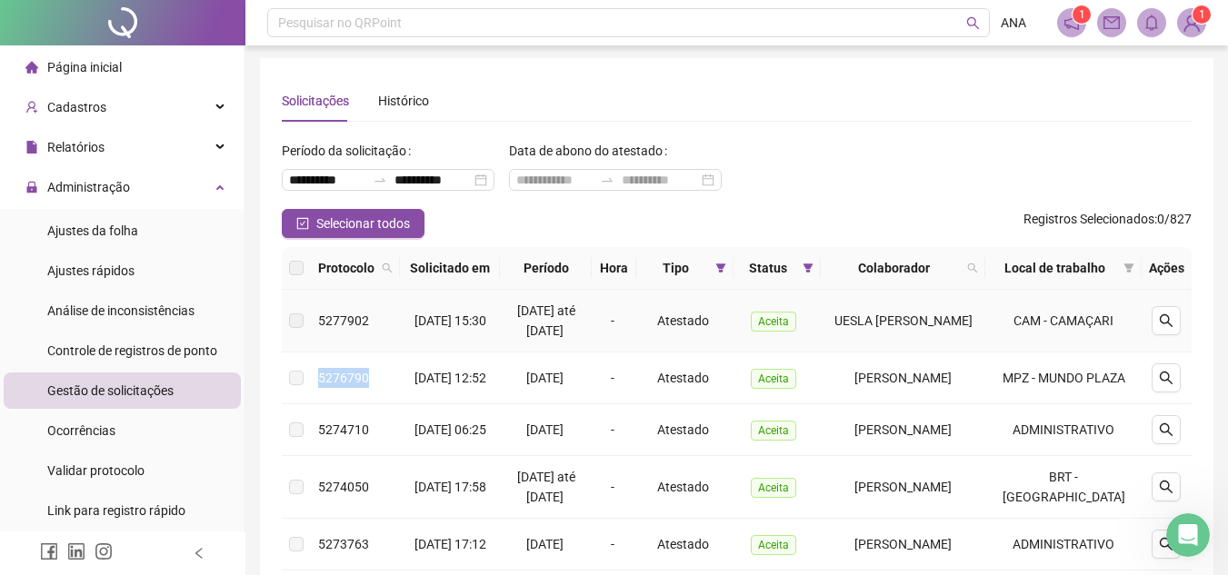
scroll to position [0, 0]
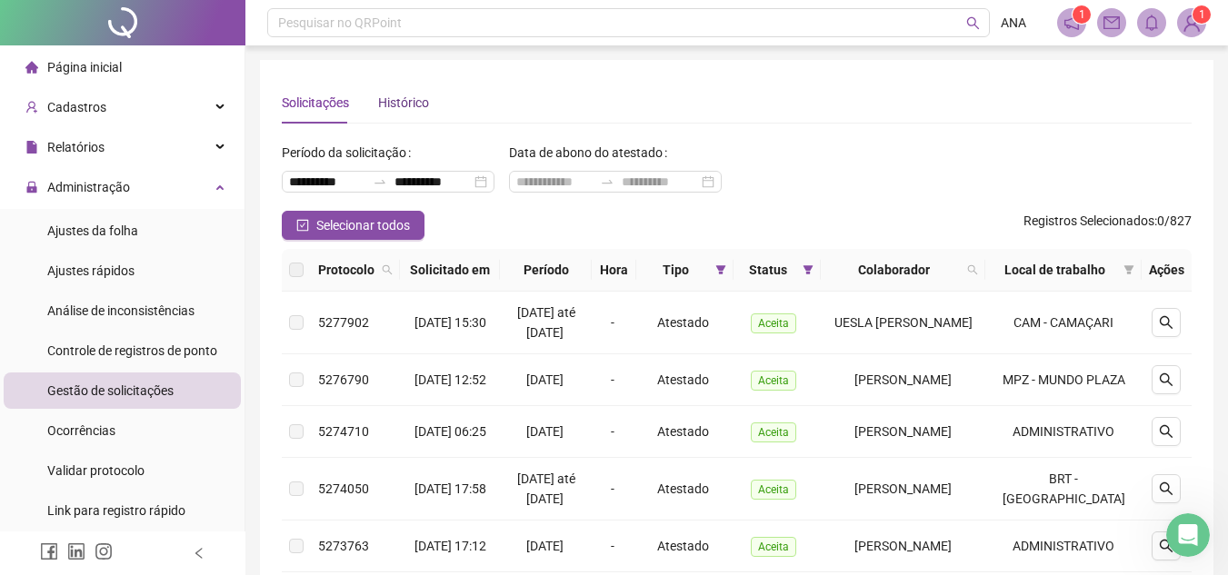
click at [400, 103] on div "Histórico" at bounding box center [403, 103] width 51 height 20
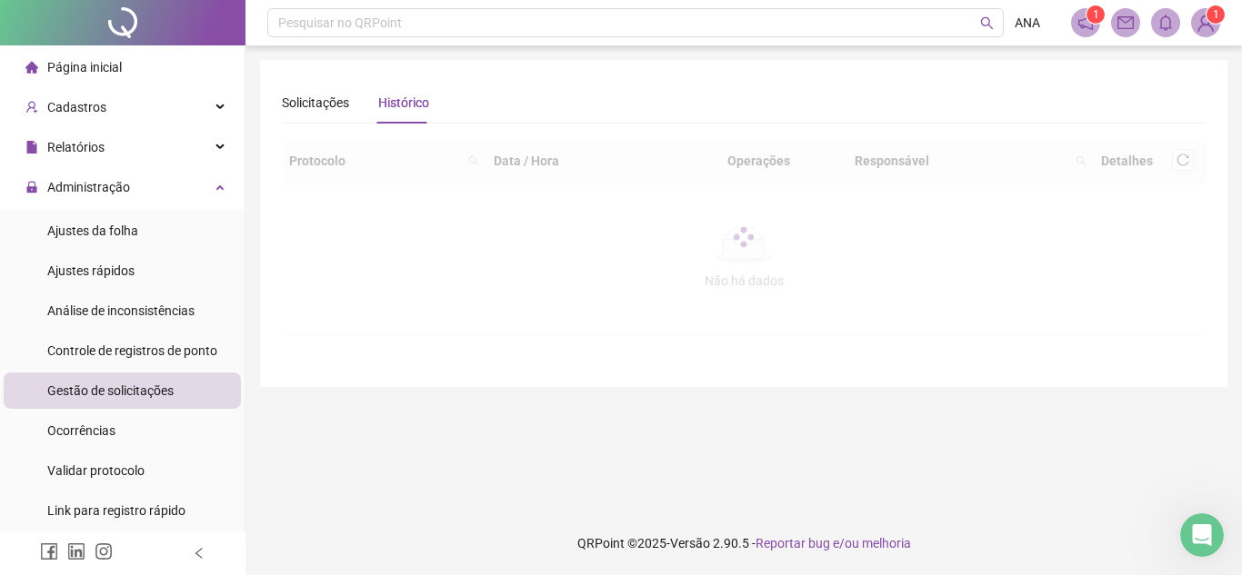
click at [310, 161] on div at bounding box center [744, 236] width 924 height 197
click at [332, 101] on div "Solicitações" at bounding box center [315, 103] width 67 height 20
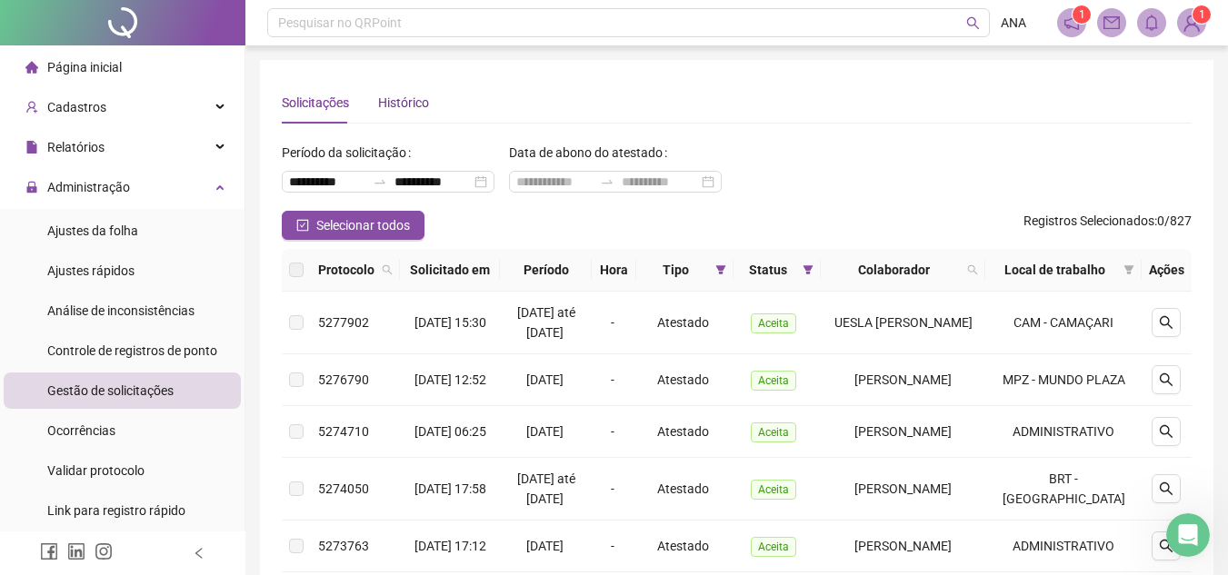
click at [406, 98] on div "Histórico" at bounding box center [403, 103] width 51 height 20
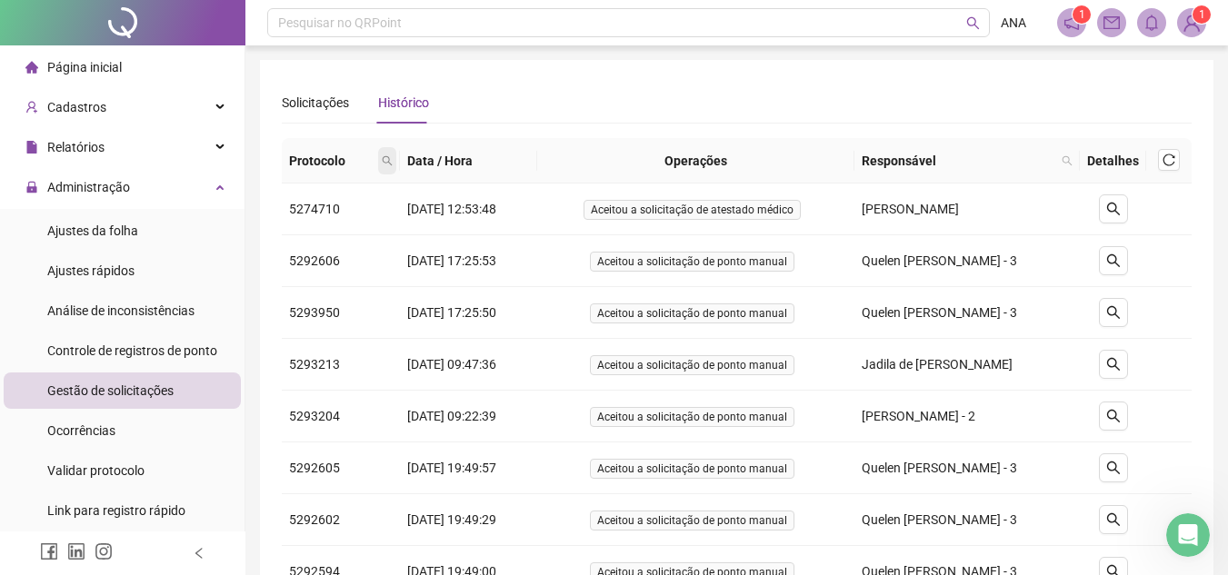
click at [382, 162] on icon "search" at bounding box center [387, 160] width 11 height 11
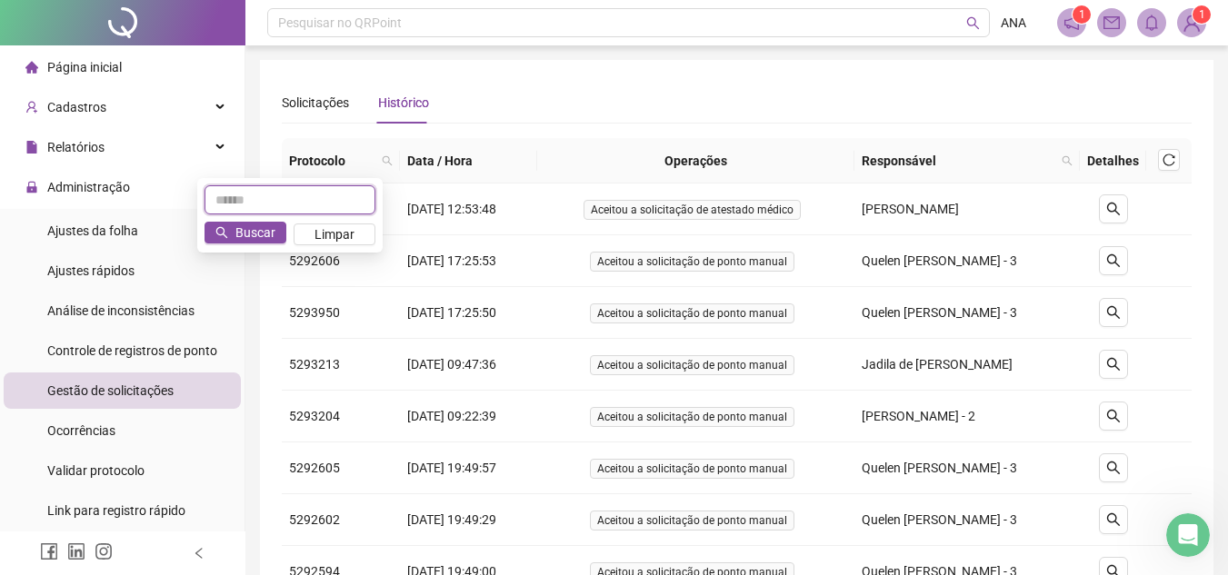
click at [343, 195] on input "text" at bounding box center [290, 199] width 171 height 29
paste input "*******"
click at [275, 229] on button "Buscar" at bounding box center [246, 233] width 82 height 22
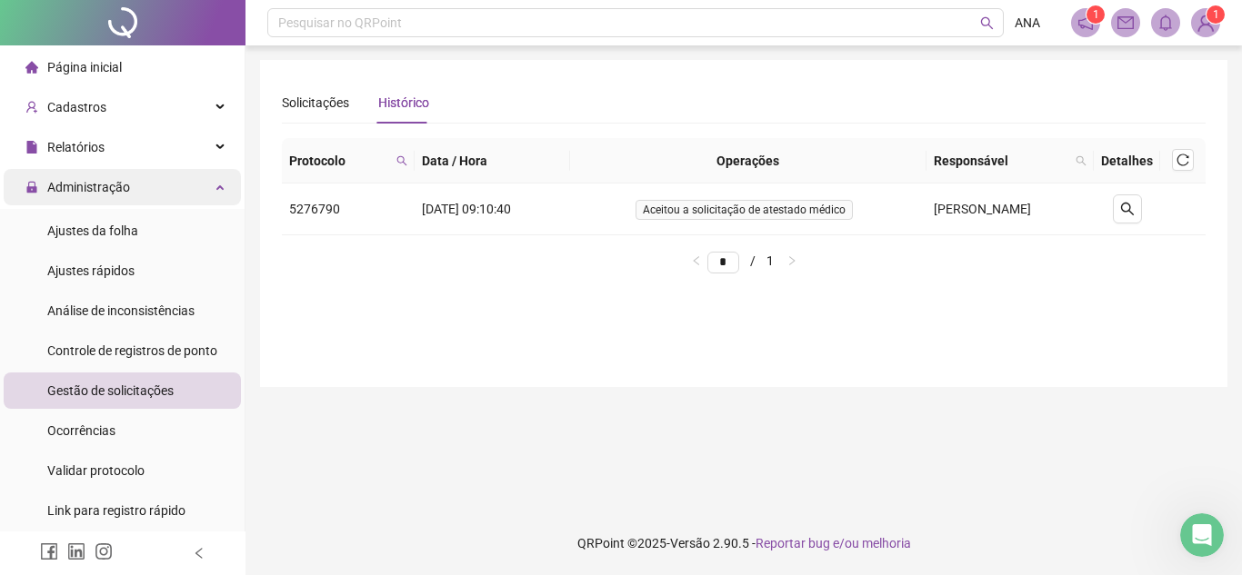
click at [96, 194] on span "Administração" at bounding box center [88, 187] width 83 height 15
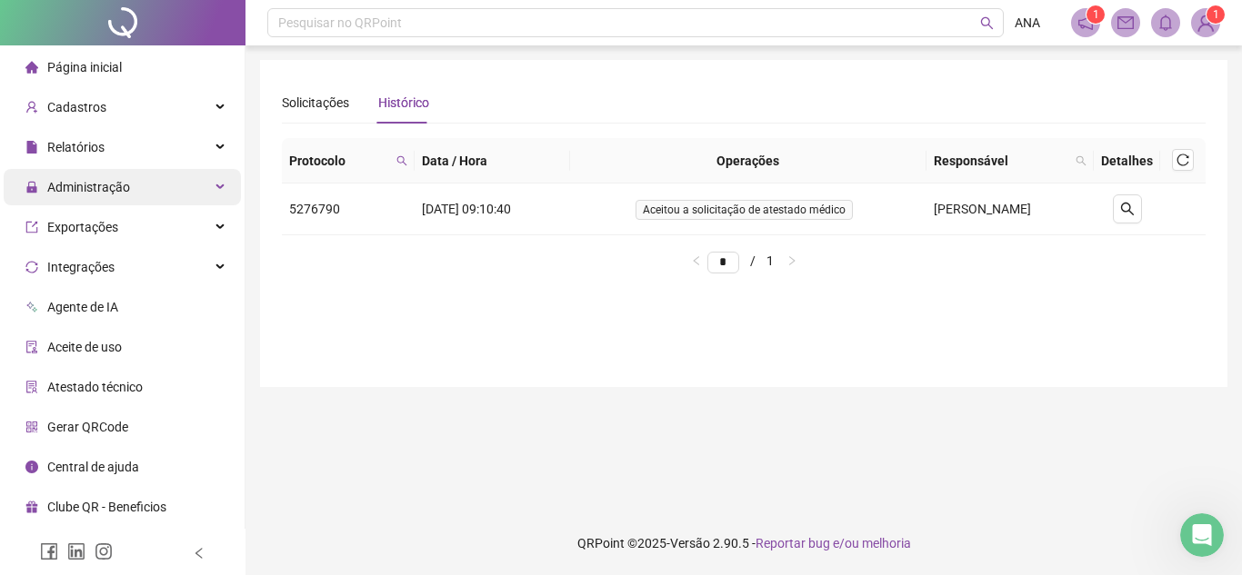
click at [96, 194] on span "Administração" at bounding box center [88, 187] width 83 height 15
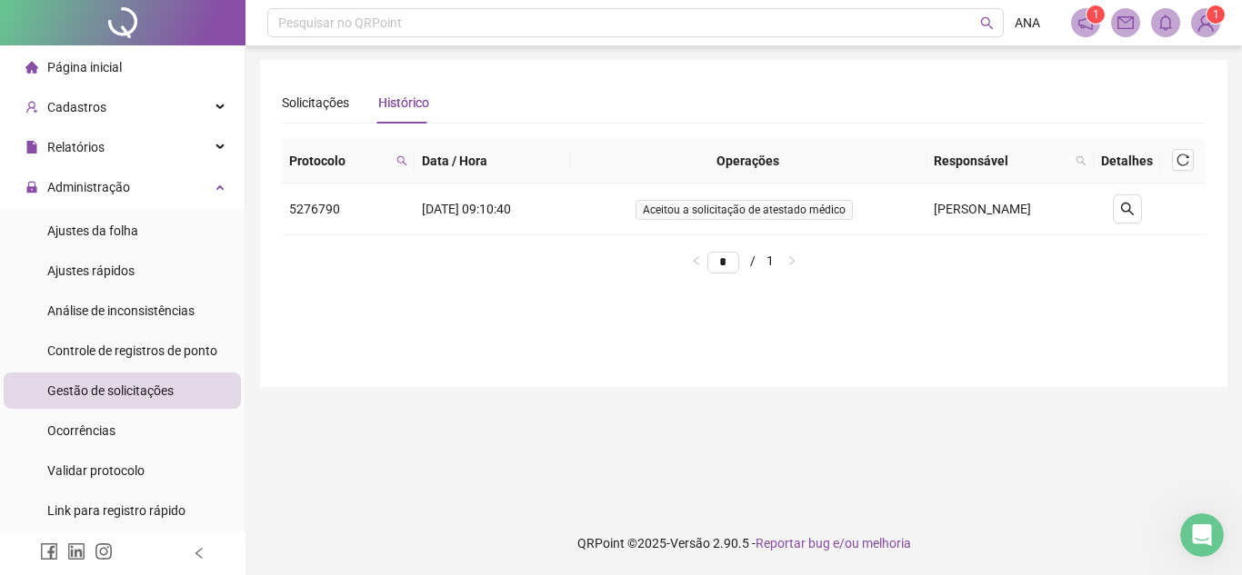
click at [91, 395] on span "Gestão de solicitações" at bounding box center [110, 391] width 126 height 15
click at [311, 105] on div "Solicitações" at bounding box center [315, 103] width 67 height 20
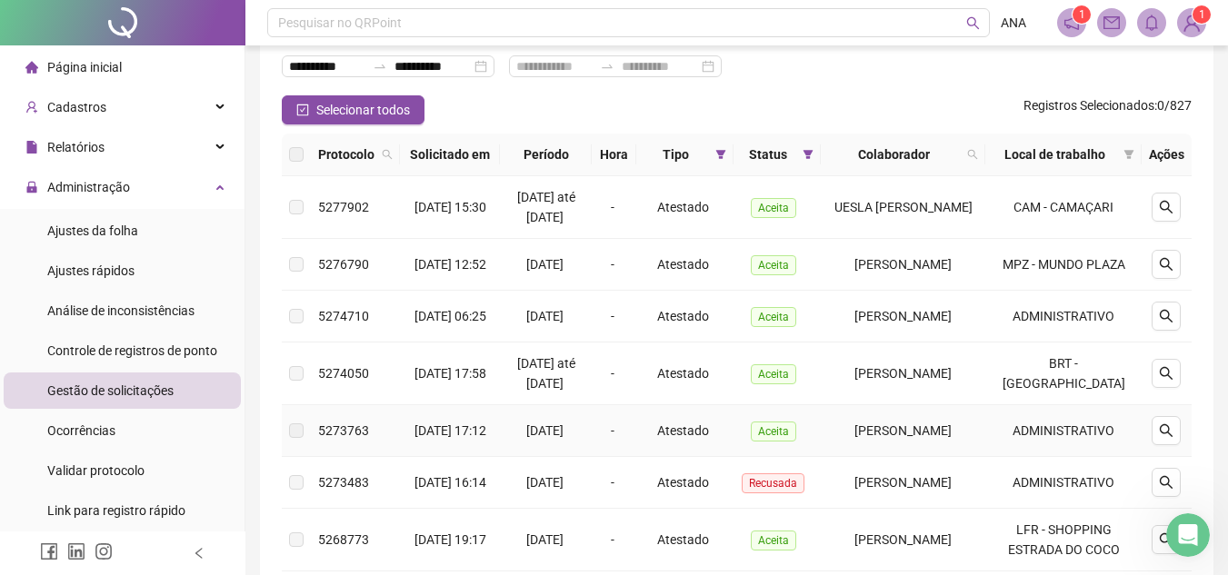
scroll to position [84, 0]
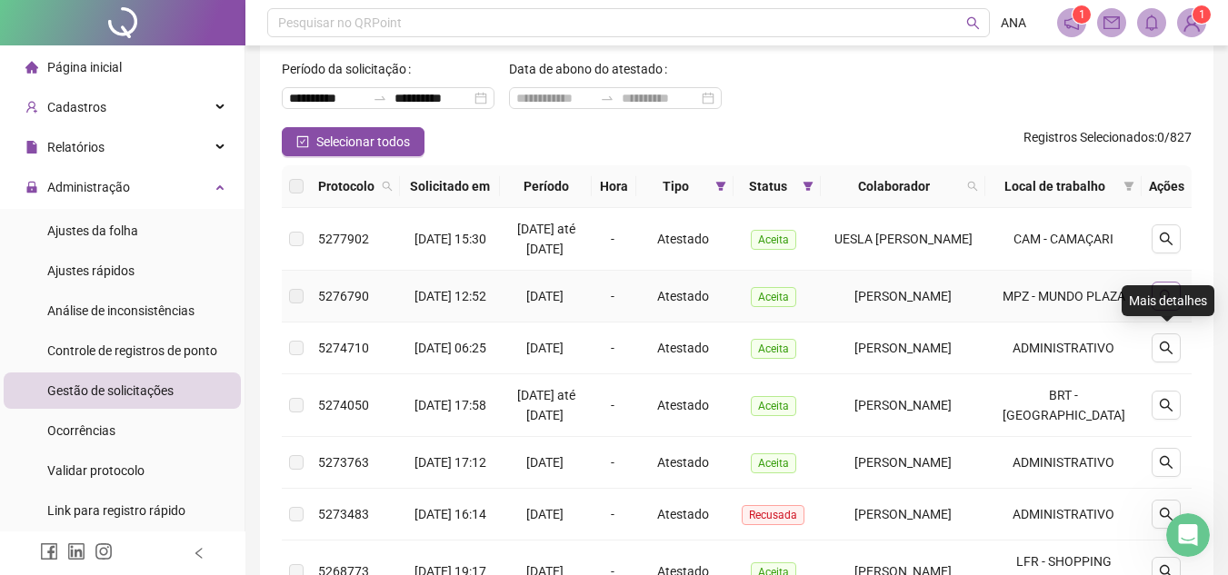
click at [1163, 303] on icon "search" at bounding box center [1166, 296] width 13 height 13
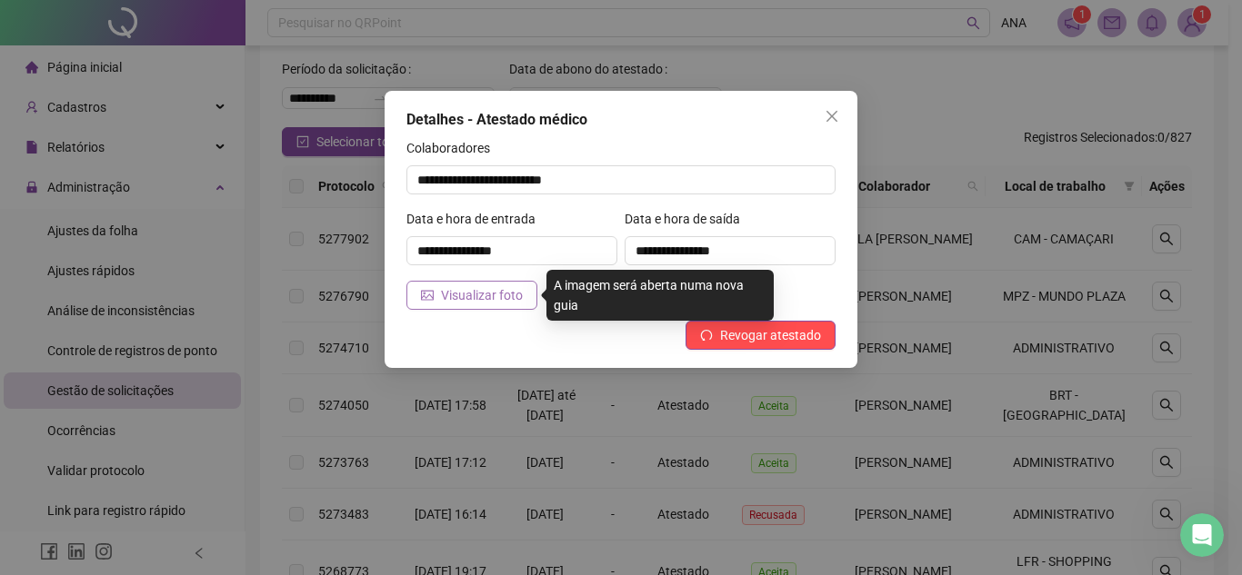
click at [460, 294] on span "Visualizar foto" at bounding box center [482, 295] width 82 height 20
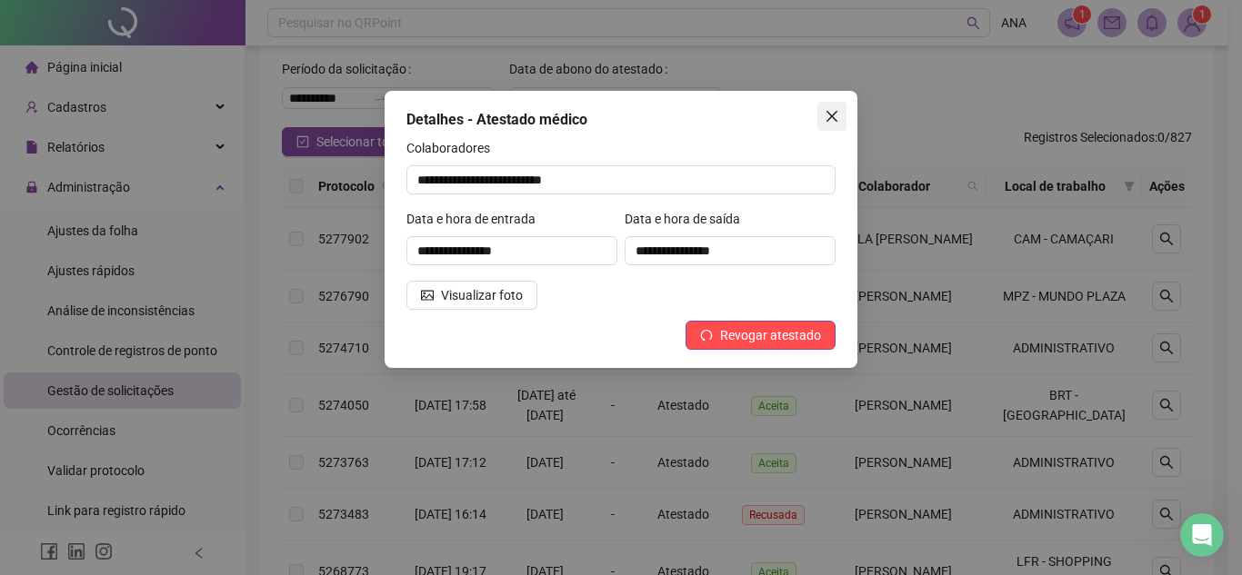
click at [829, 119] on icon "close" at bounding box center [831, 116] width 11 height 11
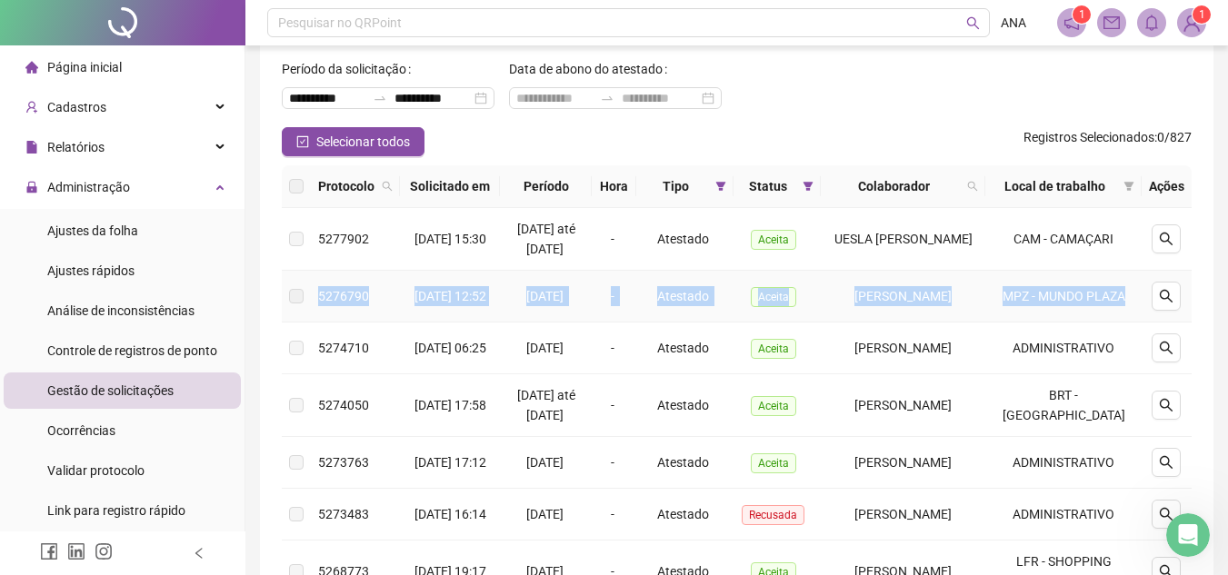
drag, startPoint x: 315, startPoint y: 327, endPoint x: 1129, endPoint y: 360, distance: 814.3
click at [1129, 323] on tr "5276790 [DATE] 12:52 12/08/2025 - Atestado Aceita [PERSON_NAME] MPZ - [GEOGRAPH…" at bounding box center [737, 297] width 910 height 52
copy tr "5276790 [DATE] 12:52 12/08/2025 - Atestado Aceita [PERSON_NAME] MPZ - [GEOGRAPH…"
click at [1176, 254] on button "button" at bounding box center [1166, 239] width 29 height 29
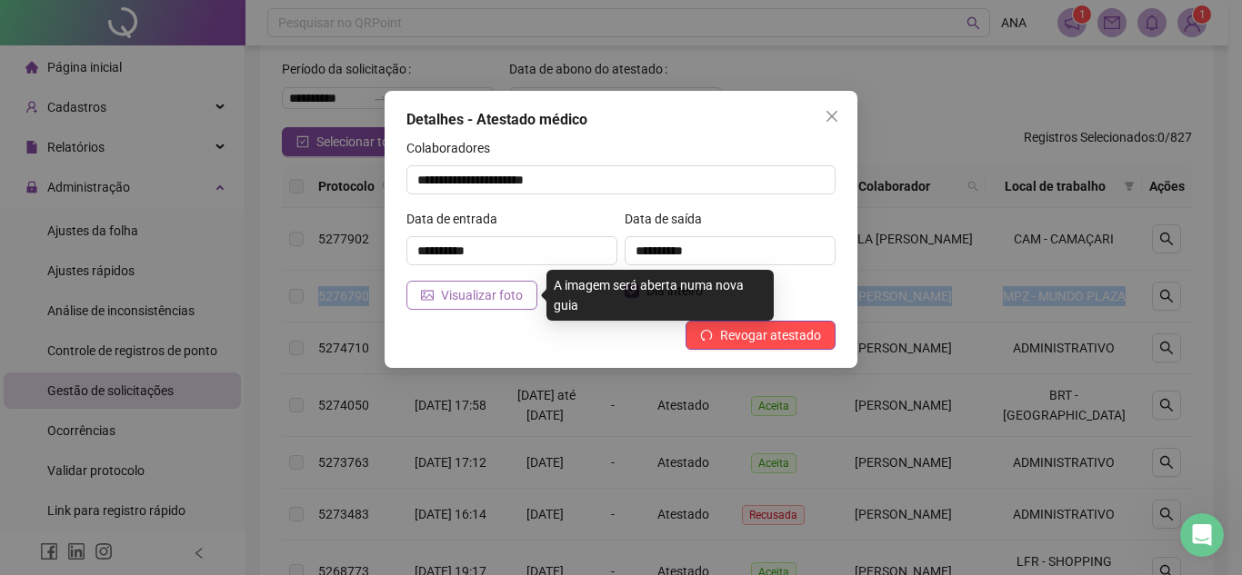
click at [444, 296] on span "Visualizar foto" at bounding box center [482, 295] width 82 height 20
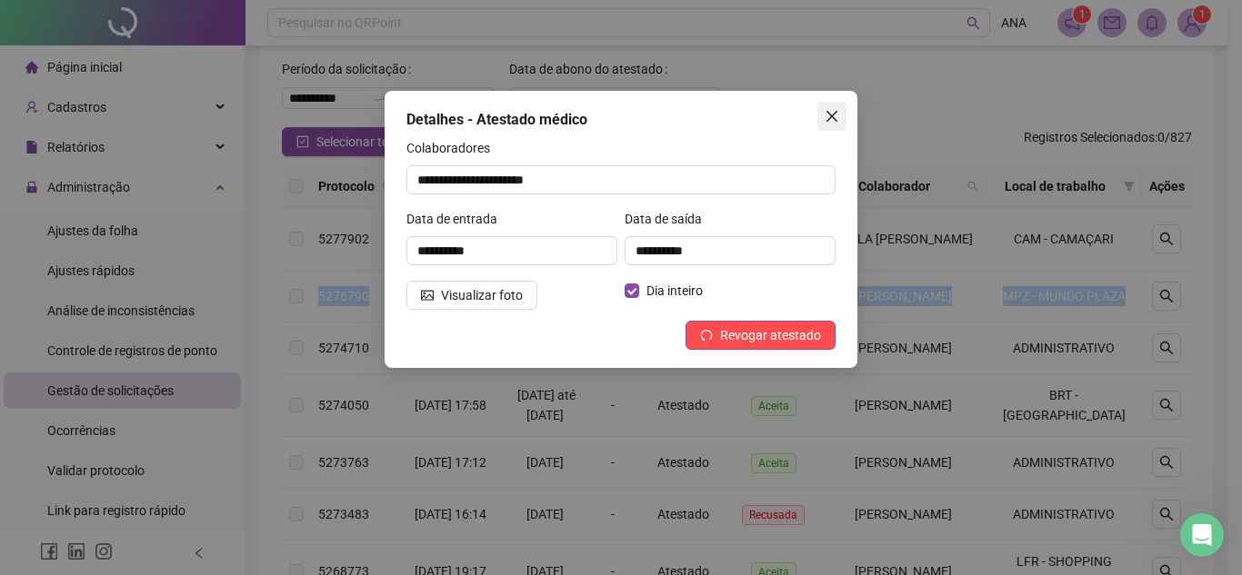
click at [826, 116] on icon "close" at bounding box center [832, 116] width 15 height 15
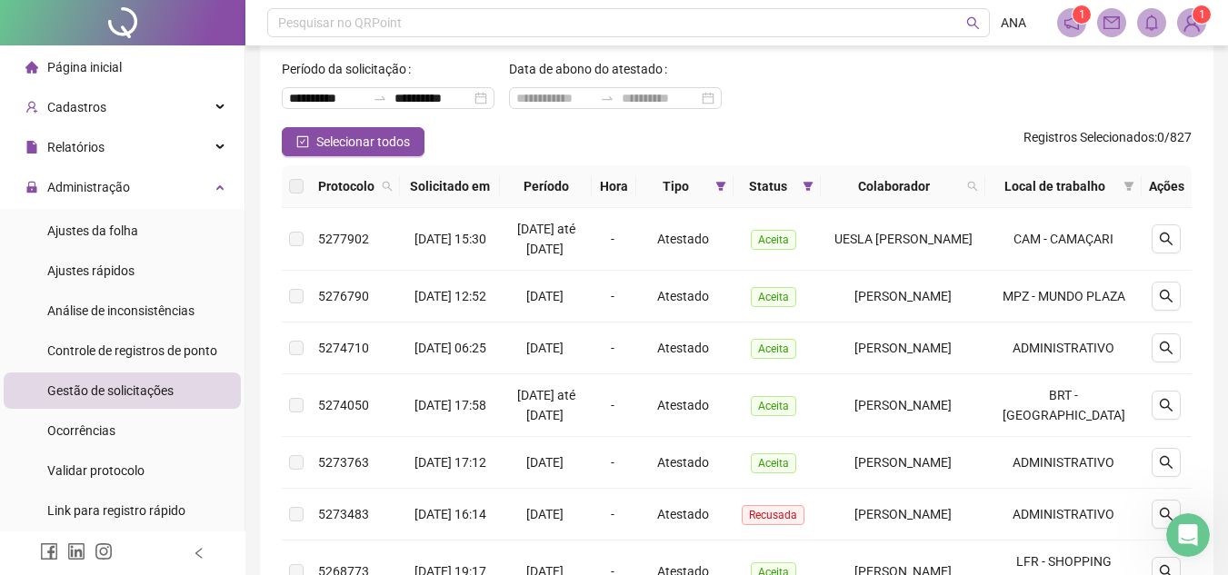
click at [1208, 277] on div "**********" at bounding box center [737, 477] width 954 height 1003
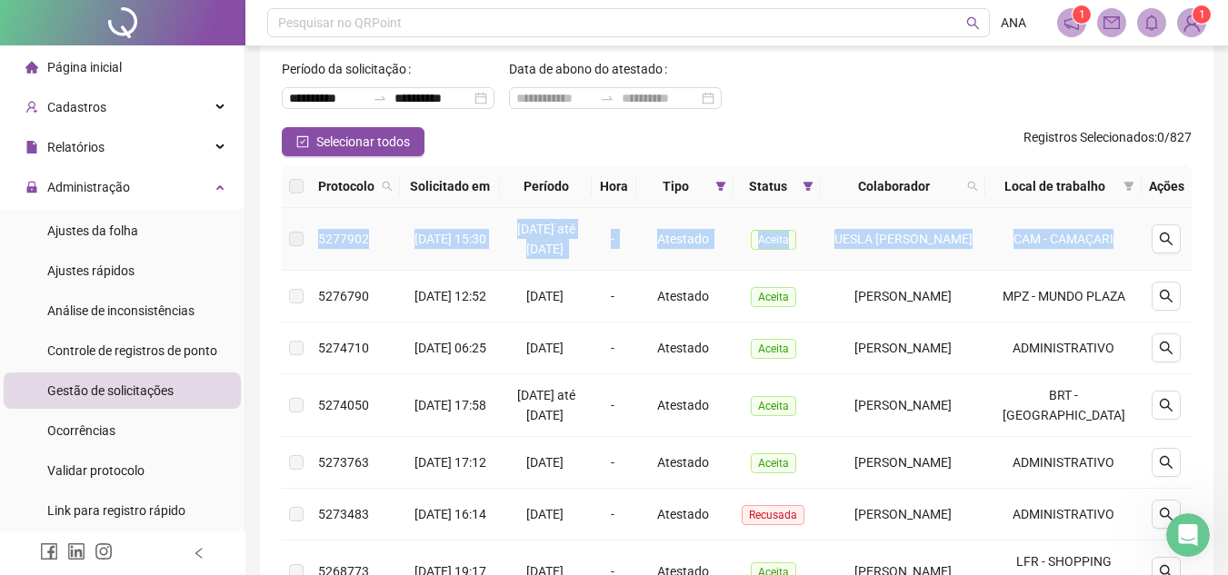
drag, startPoint x: 1136, startPoint y: 267, endPoint x: 316, endPoint y: 270, distance: 819.1
click at [316, 270] on tr "5277902 [DATE] 15:30 [DATE] até [DATE] - Atestado Aceita UESLA [PERSON_NAME] [P…" at bounding box center [737, 239] width 910 height 63
copy tr "5277902 [DATE] 15:30 [DATE] até [DATE] - Atestado Aceita UESLA [PERSON_NAME] [P…"
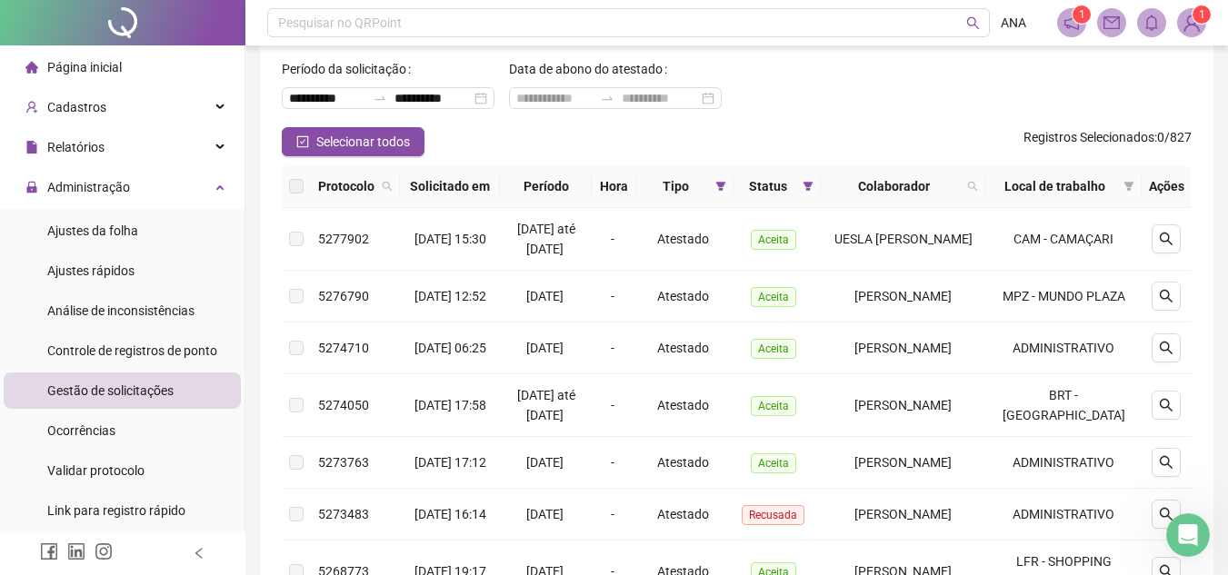
click at [1209, 264] on div "**********" at bounding box center [737, 477] width 954 height 1003
drag, startPoint x: 375, startPoint y: 274, endPoint x: 313, endPoint y: 266, distance: 63.2
click at [313, 266] on td "5277902" at bounding box center [355, 239] width 89 height 63
copy span "5277902"
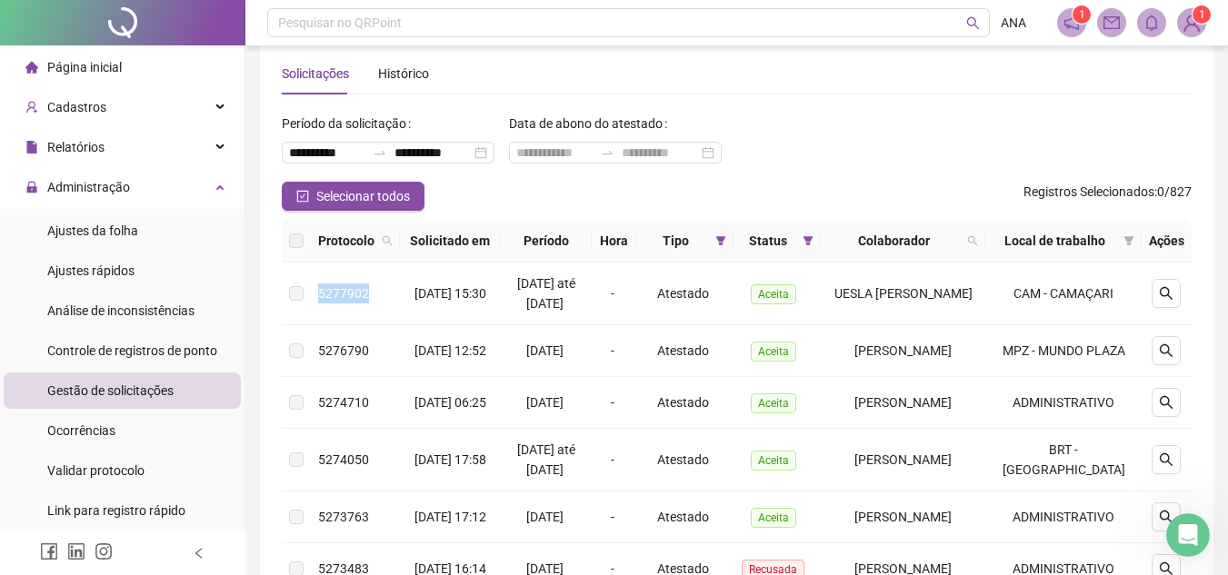
scroll to position [0, 0]
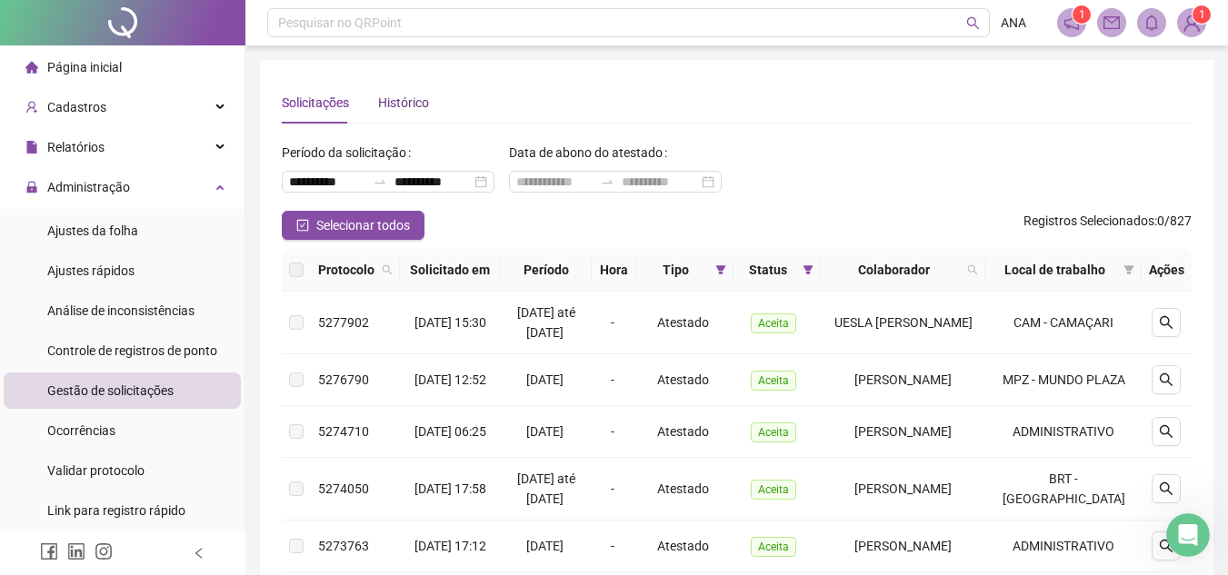
click at [410, 95] on div "Histórico" at bounding box center [403, 103] width 51 height 20
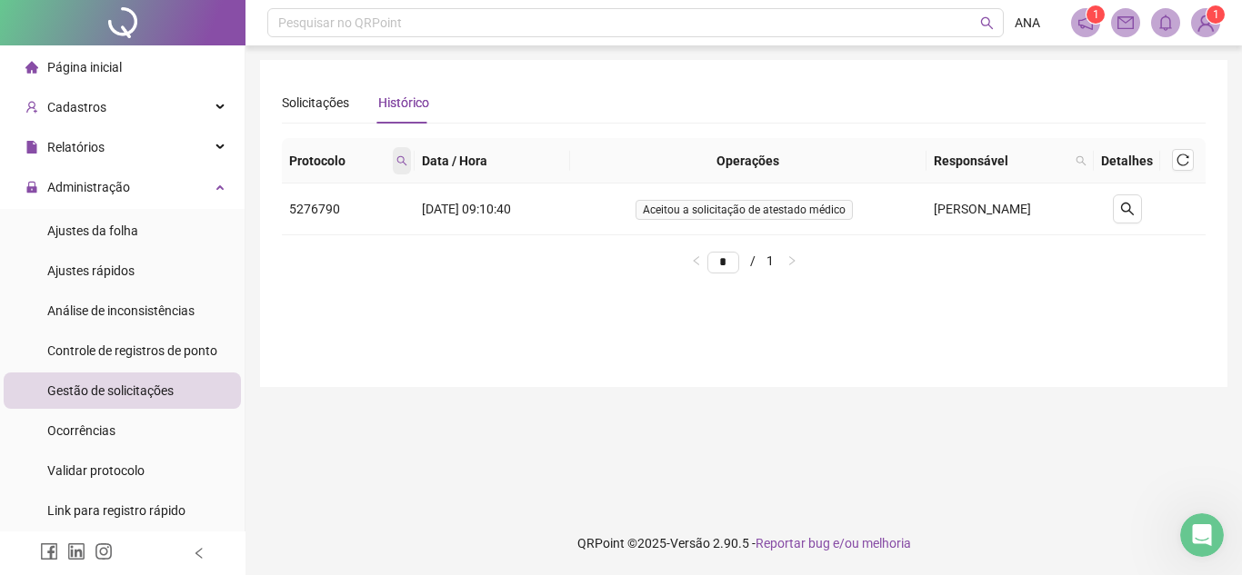
click at [398, 164] on icon "search" at bounding box center [402, 160] width 10 height 10
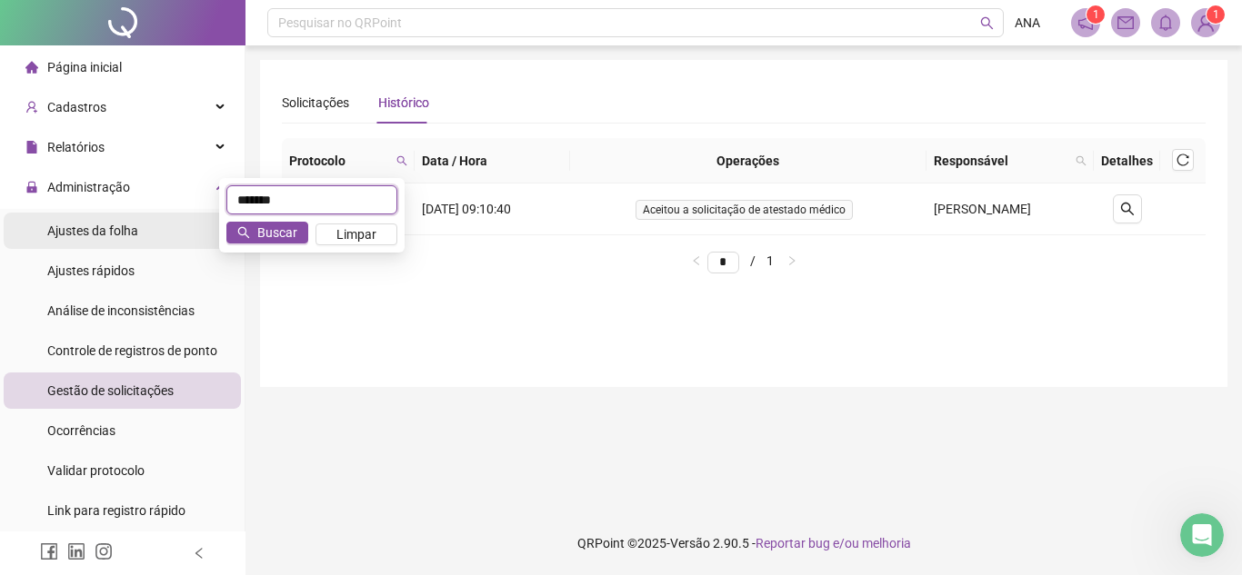
drag, startPoint x: 338, startPoint y: 204, endPoint x: 203, endPoint y: 217, distance: 136.1
click at [203, 217] on body "**********" at bounding box center [621, 287] width 1242 height 575
paste input "text"
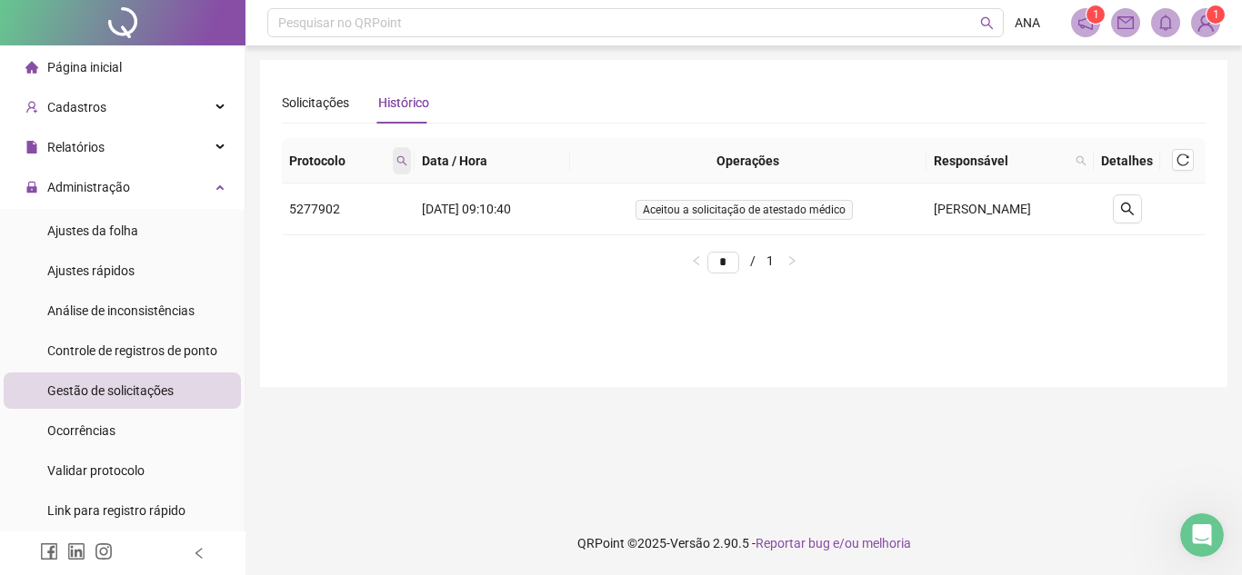
click at [398, 159] on icon "search" at bounding box center [401, 160] width 11 height 11
click at [285, 242] on span "Buscar" at bounding box center [277, 233] width 40 height 20
click at [107, 185] on span "Administração" at bounding box center [88, 187] width 83 height 15
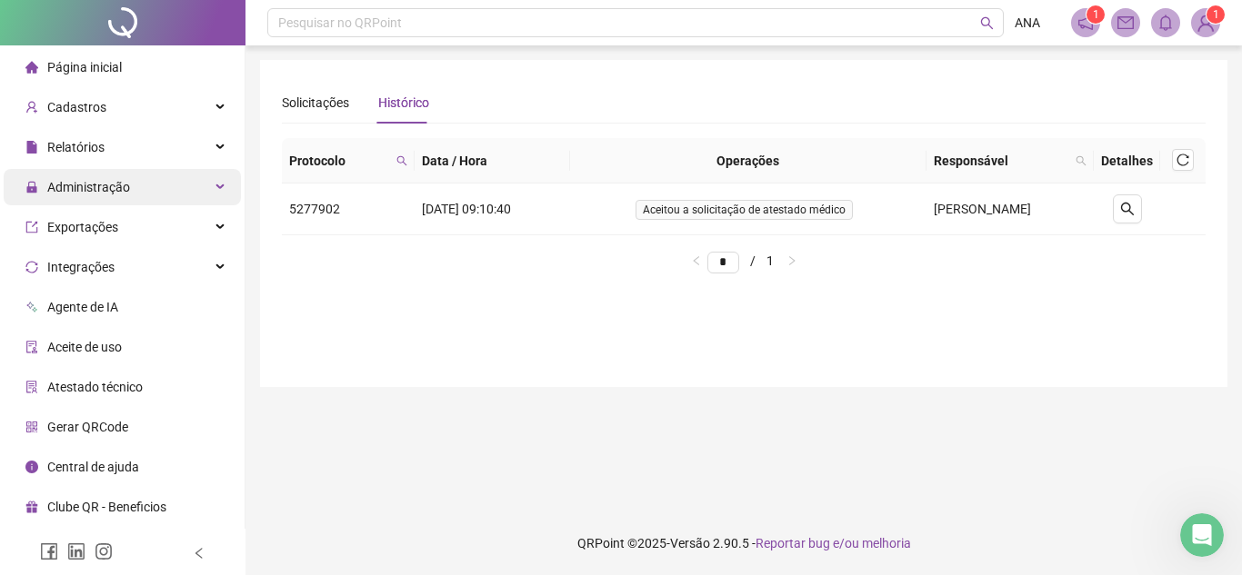
click at [102, 191] on span "Administração" at bounding box center [88, 187] width 83 height 15
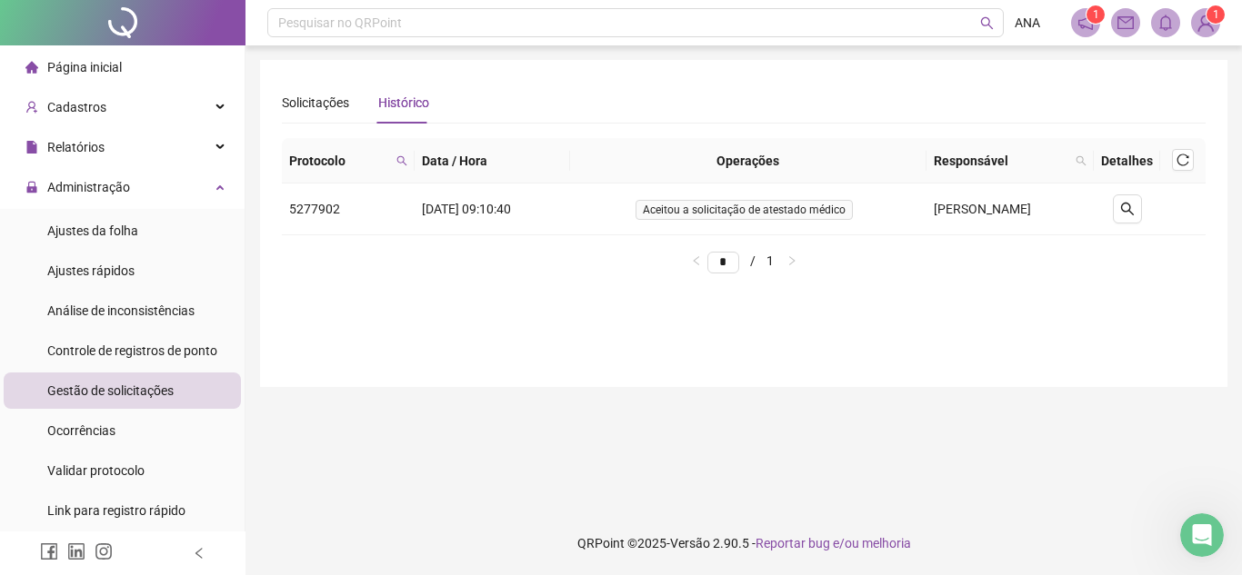
click at [80, 393] on span "Gestão de solicitações" at bounding box center [110, 391] width 126 height 15
click at [305, 91] on div "Solicitações" at bounding box center [315, 103] width 67 height 42
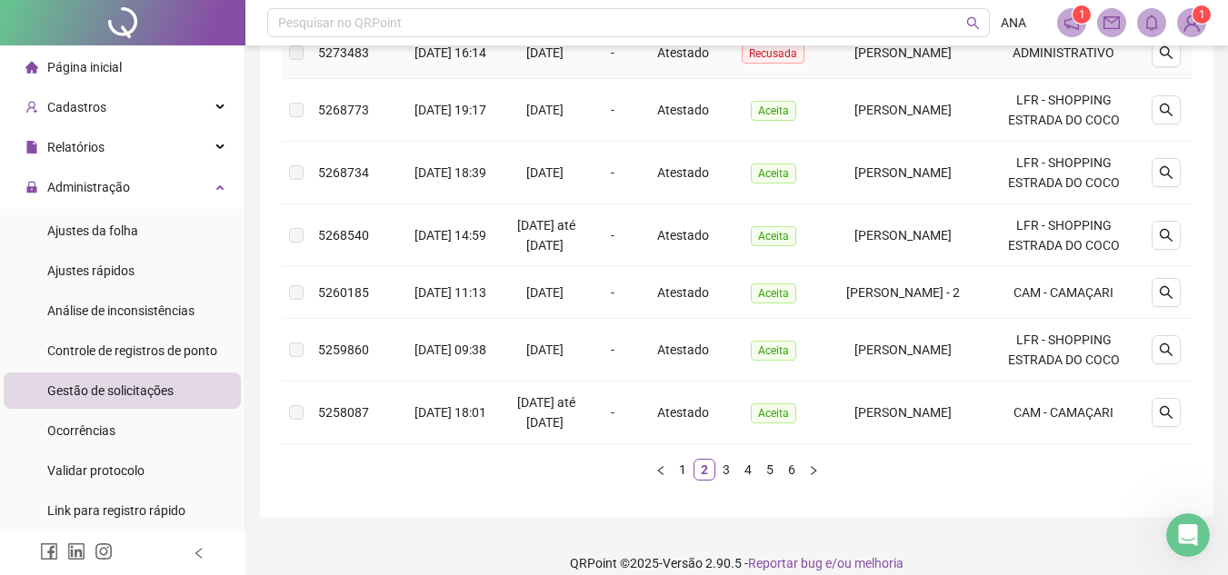
scroll to position [720, 0]
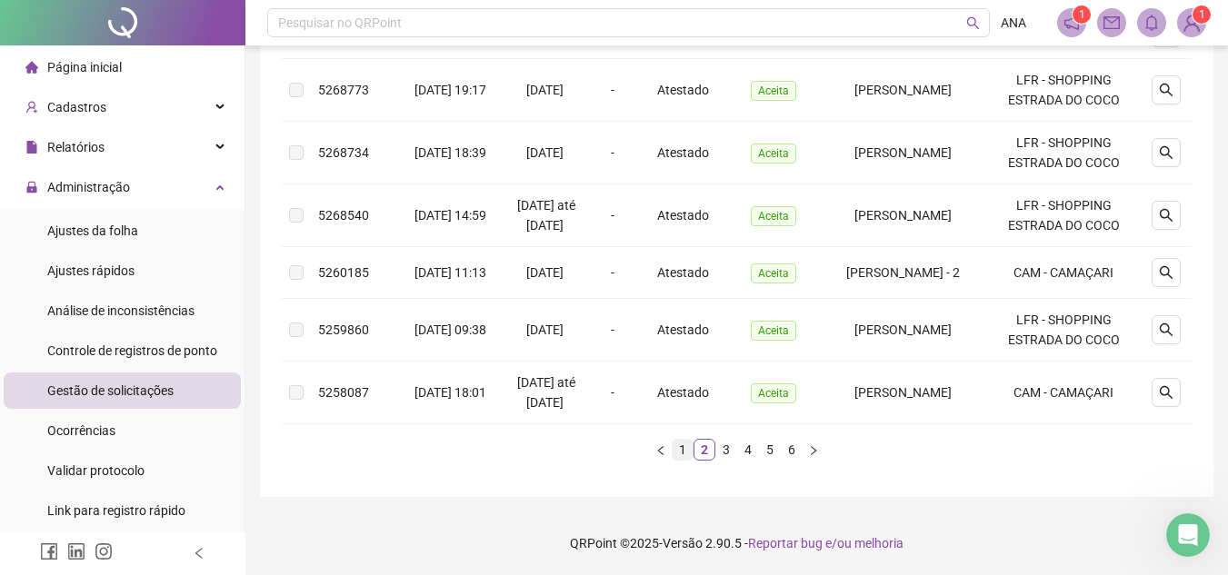
click at [680, 447] on link "1" at bounding box center [683, 450] width 20 height 20
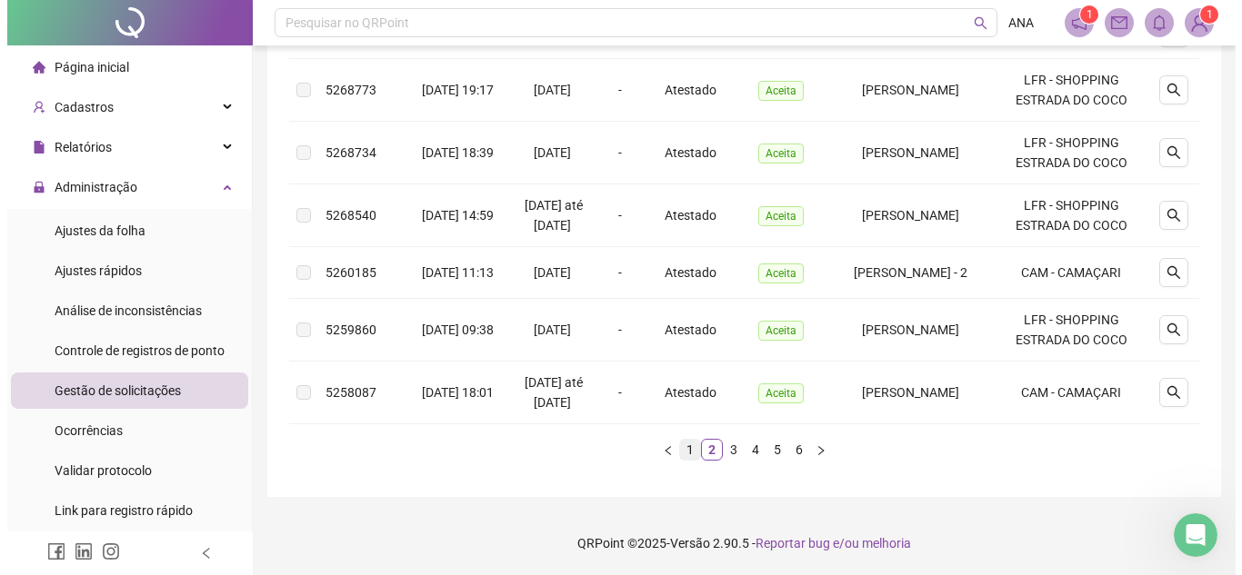
scroll to position [694, 0]
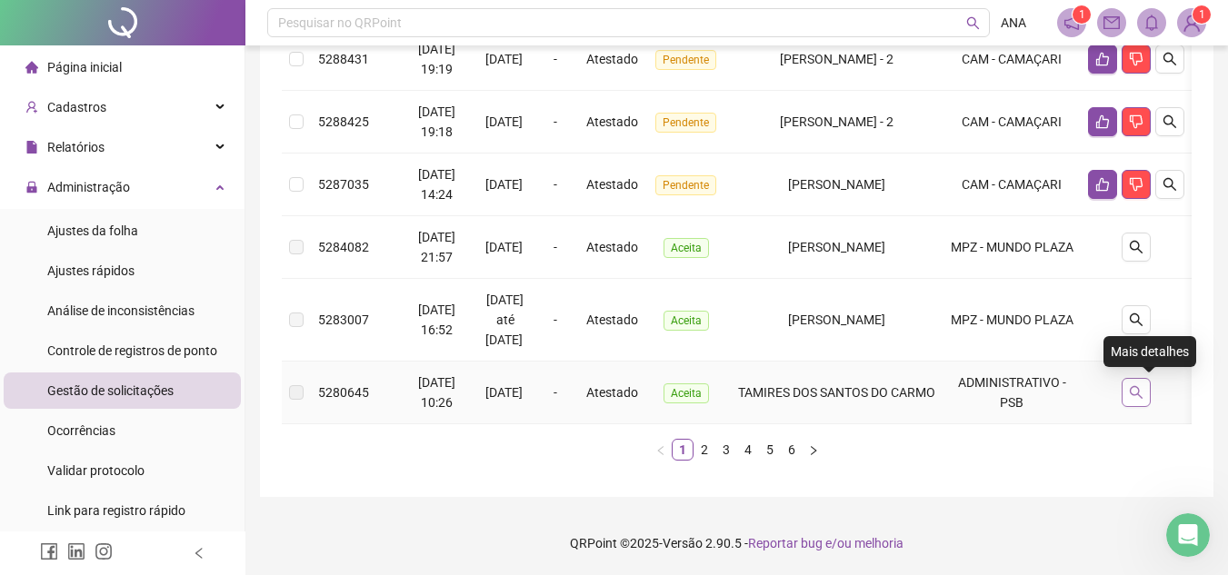
click at [1151, 381] on button "button" at bounding box center [1136, 392] width 29 height 29
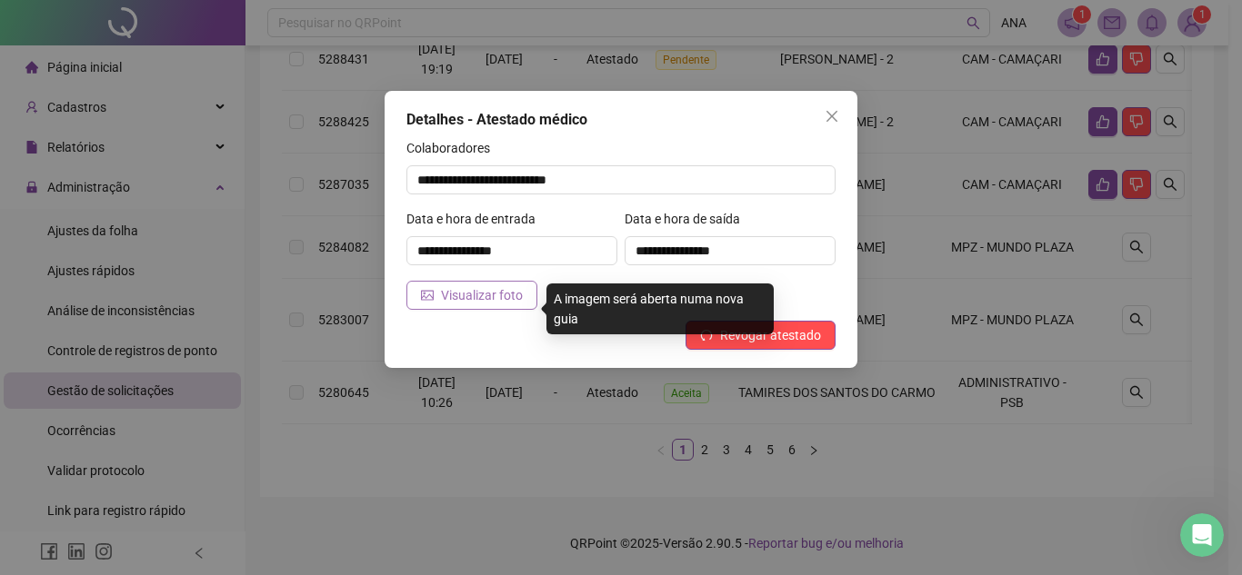
click at [516, 297] on span "Visualizar foto" at bounding box center [482, 295] width 82 height 20
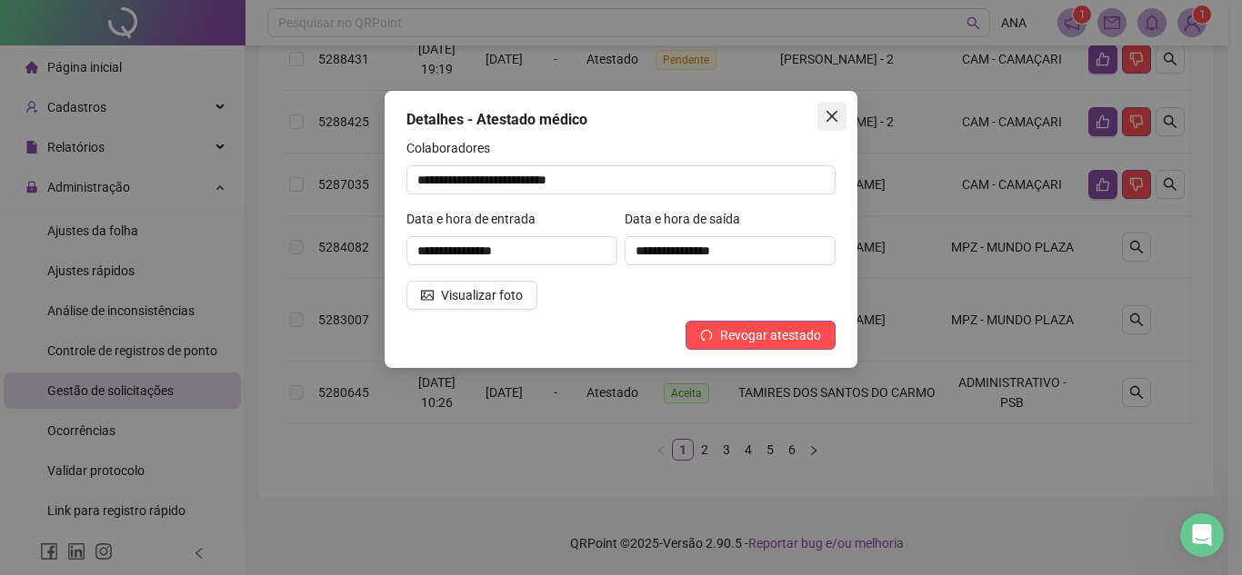
click at [844, 112] on span "Close" at bounding box center [831, 116] width 29 height 15
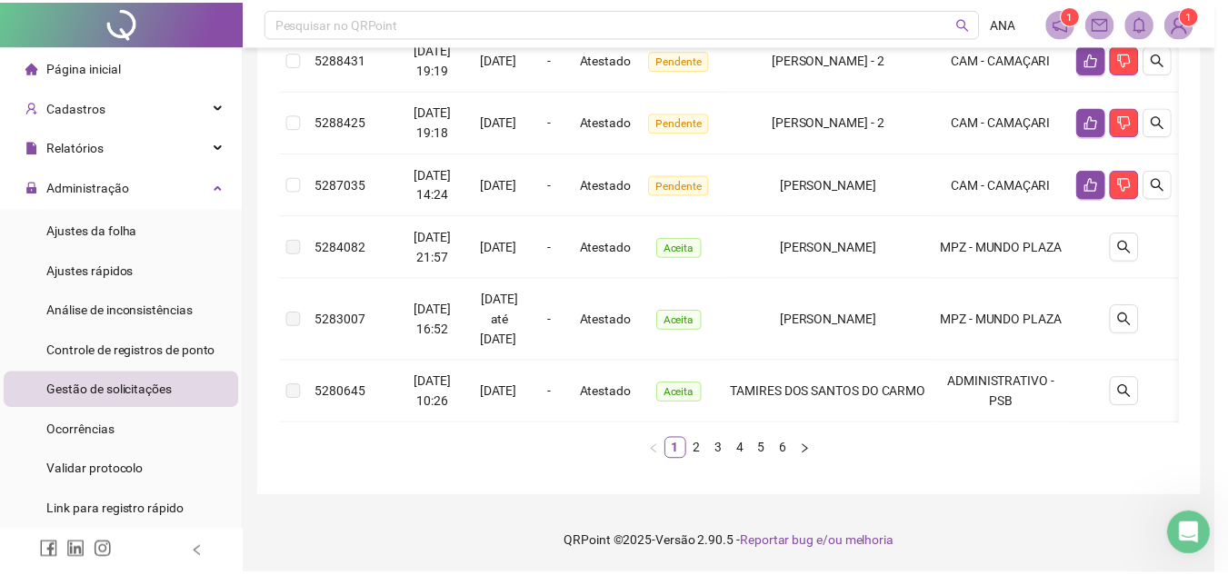
scroll to position [680, 0]
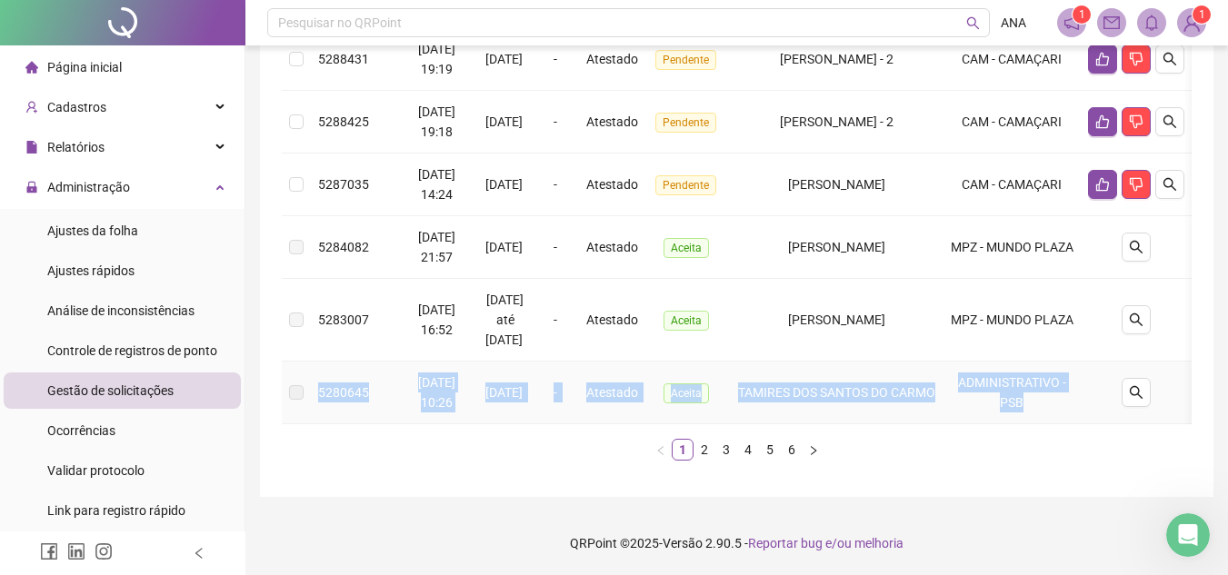
drag, startPoint x: 318, startPoint y: 379, endPoint x: 1065, endPoint y: 402, distance: 746.7
click at [1065, 402] on tr "5280645 [DATE] 10:26 13/08/2025 - Atestado Aceita TAMIRES DOS SANTOS DO CARMO A…" at bounding box center [737, 393] width 910 height 63
copy tr "5280645 [DATE] 10:26 13/08/2025 - Atestado Aceita TAMIRES DOS SANTOS DO CARMO A…"
click at [329, 402] on div "5280645" at bounding box center [355, 393] width 75 height 20
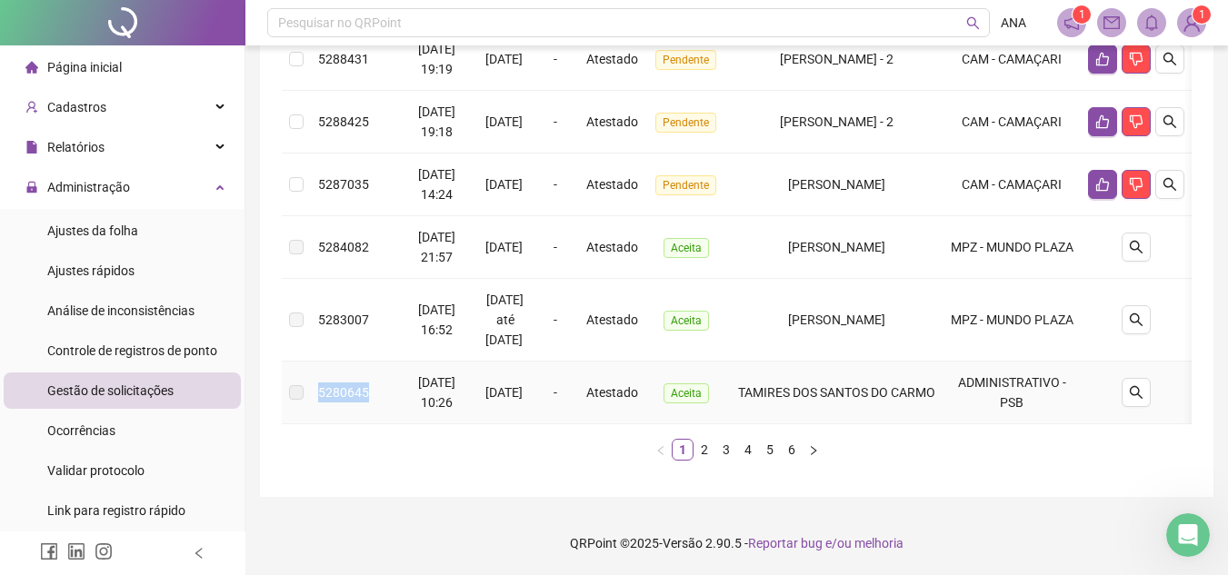
drag, startPoint x: 365, startPoint y: 388, endPoint x: 317, endPoint y: 392, distance: 48.3
click at [317, 392] on td "5280645" at bounding box center [355, 393] width 89 height 63
copy span "5280645"
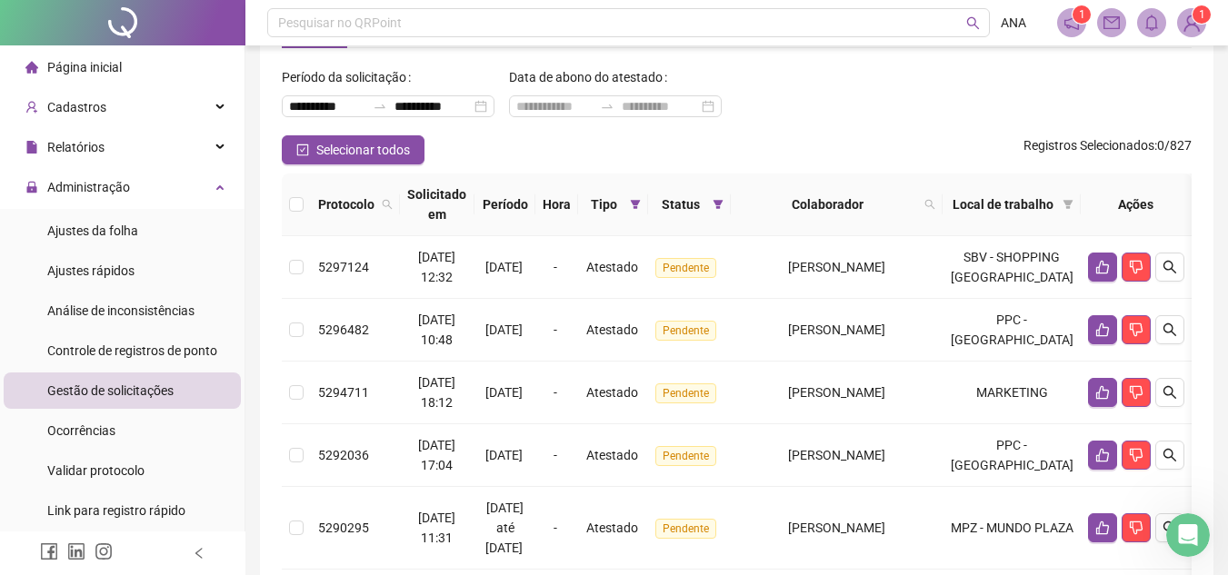
scroll to position [0, 0]
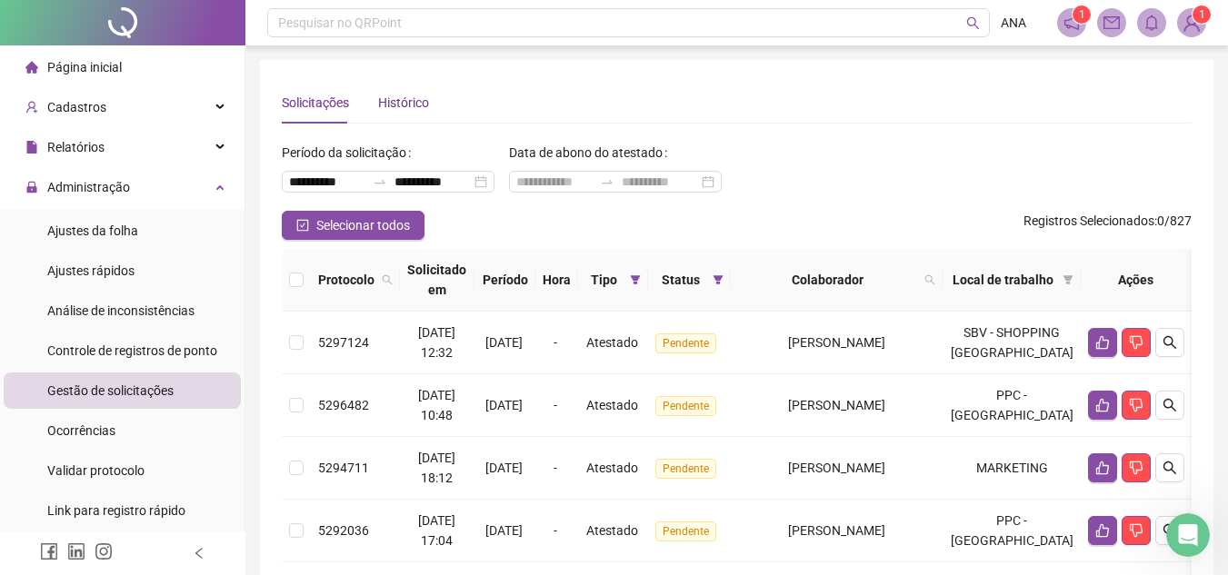
click at [415, 95] on div "Histórico" at bounding box center [403, 103] width 51 height 20
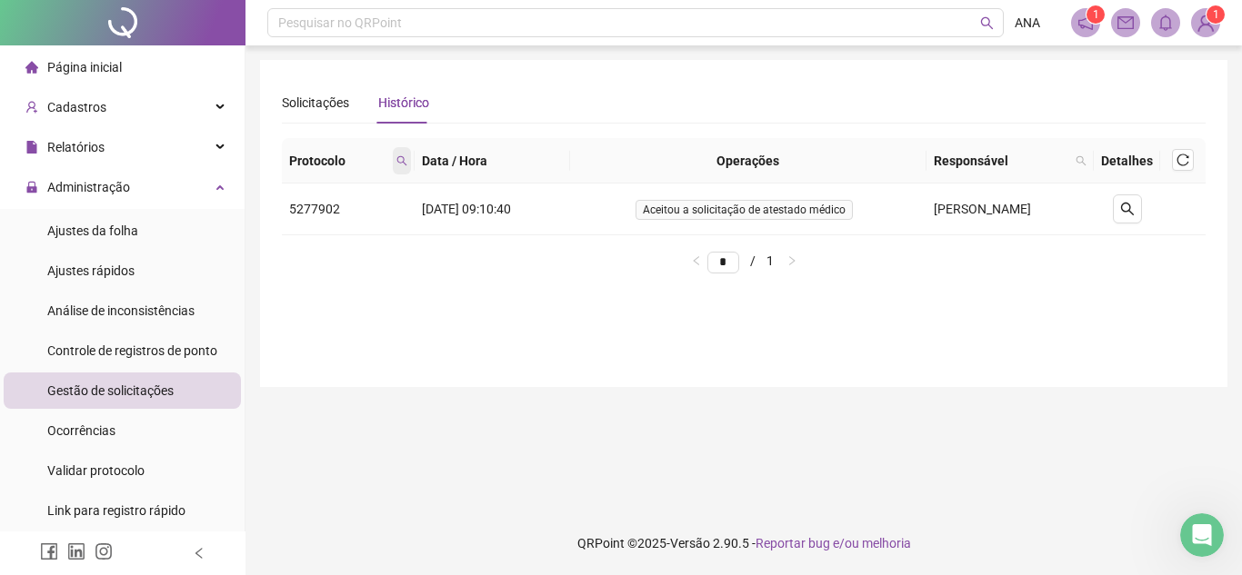
click at [396, 160] on icon "search" at bounding box center [401, 160] width 11 height 11
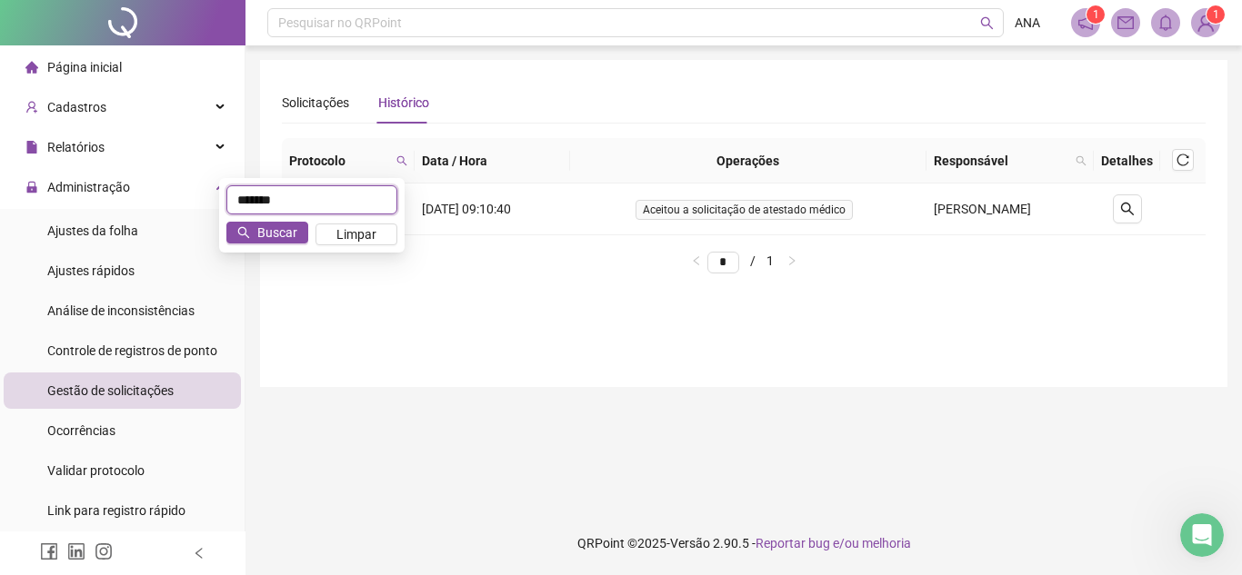
drag, startPoint x: 314, startPoint y: 198, endPoint x: 231, endPoint y: 219, distance: 85.3
click at [231, 219] on div "******* Buscar Limpar" at bounding box center [311, 215] width 185 height 75
paste input "text"
type input "*******"
click at [245, 229] on icon "search" at bounding box center [243, 232] width 13 height 13
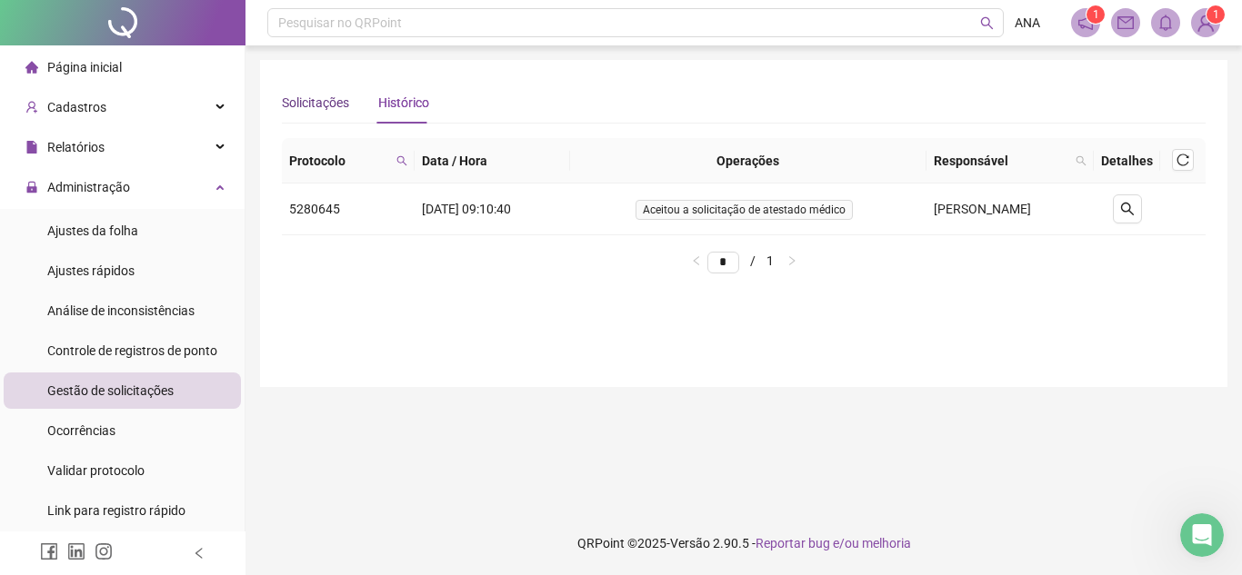
click at [327, 105] on div "Solicitações" at bounding box center [315, 103] width 67 height 20
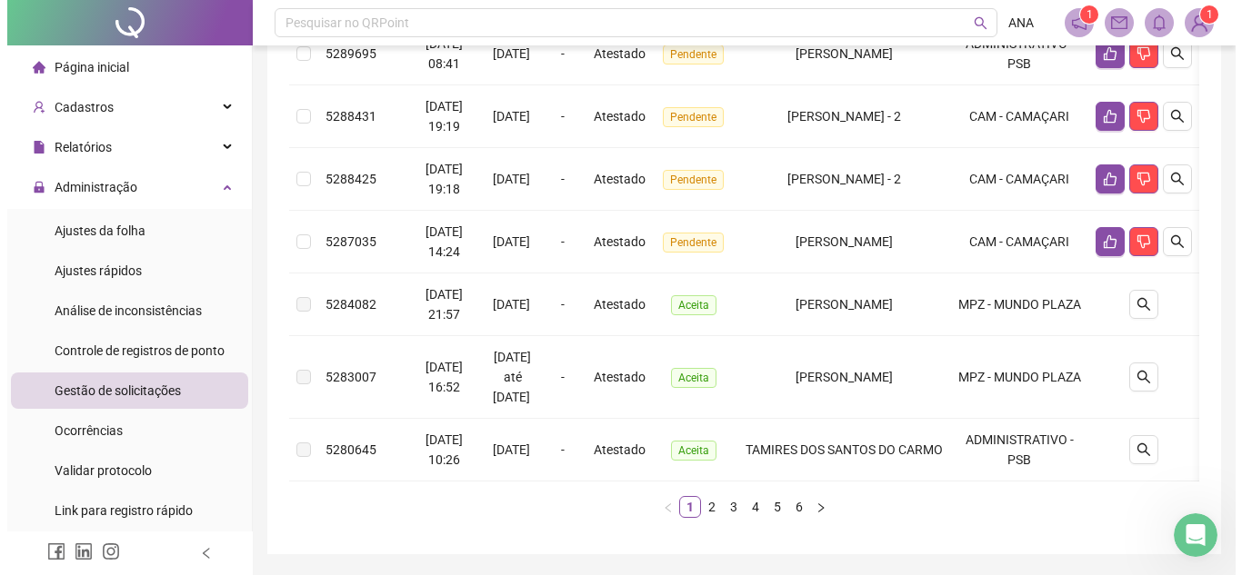
scroll to position [636, 0]
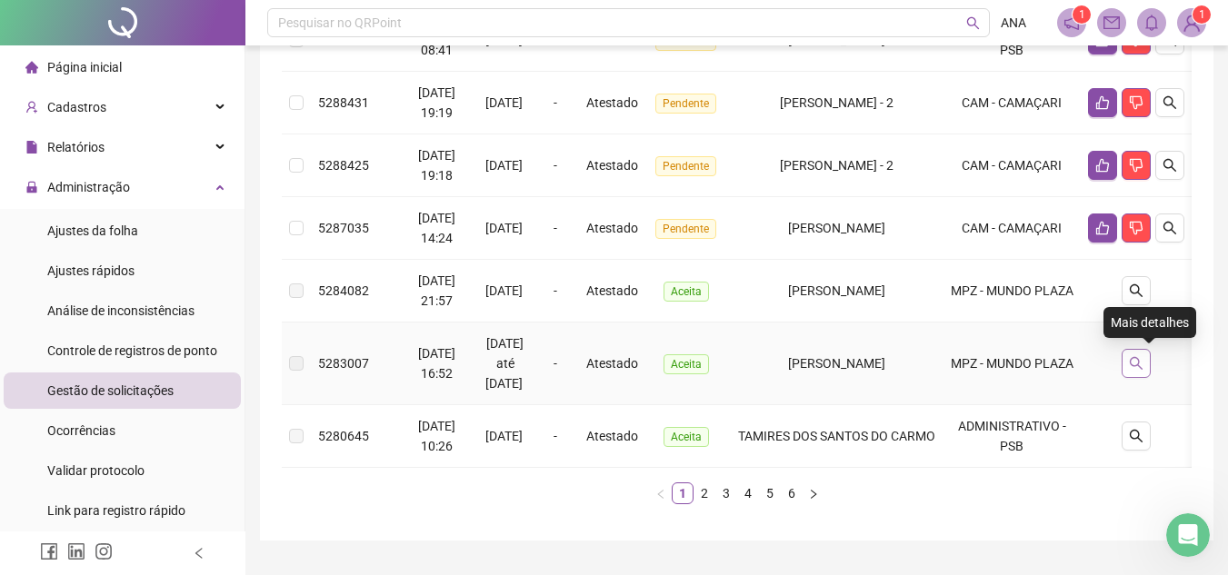
click at [1151, 360] on button "button" at bounding box center [1136, 363] width 29 height 29
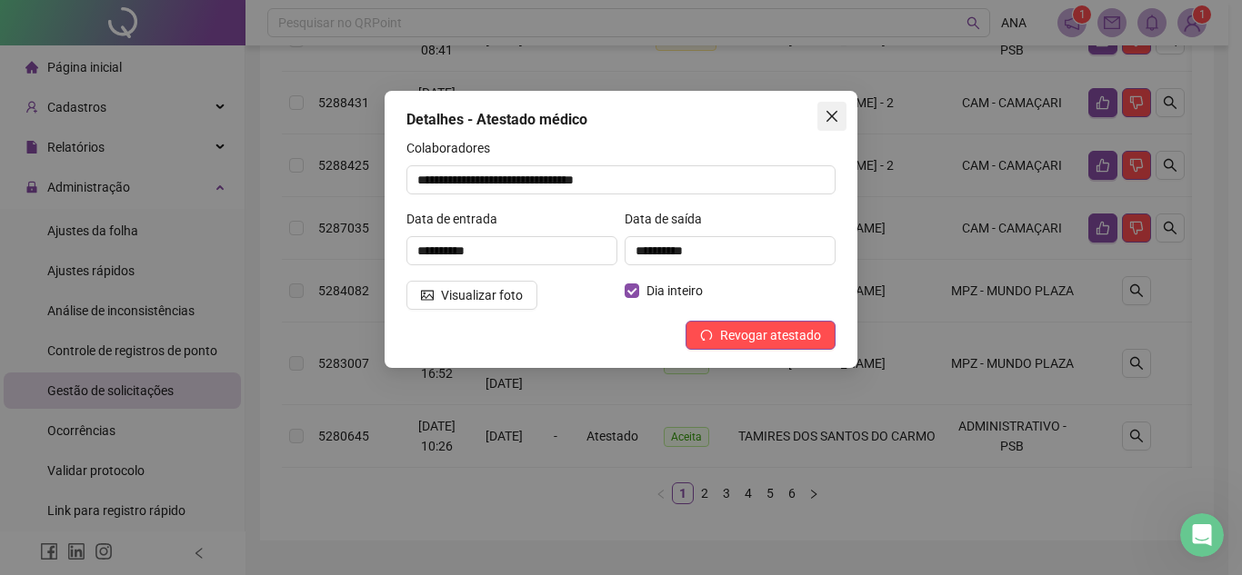
click at [827, 112] on icon "close" at bounding box center [831, 116] width 11 height 11
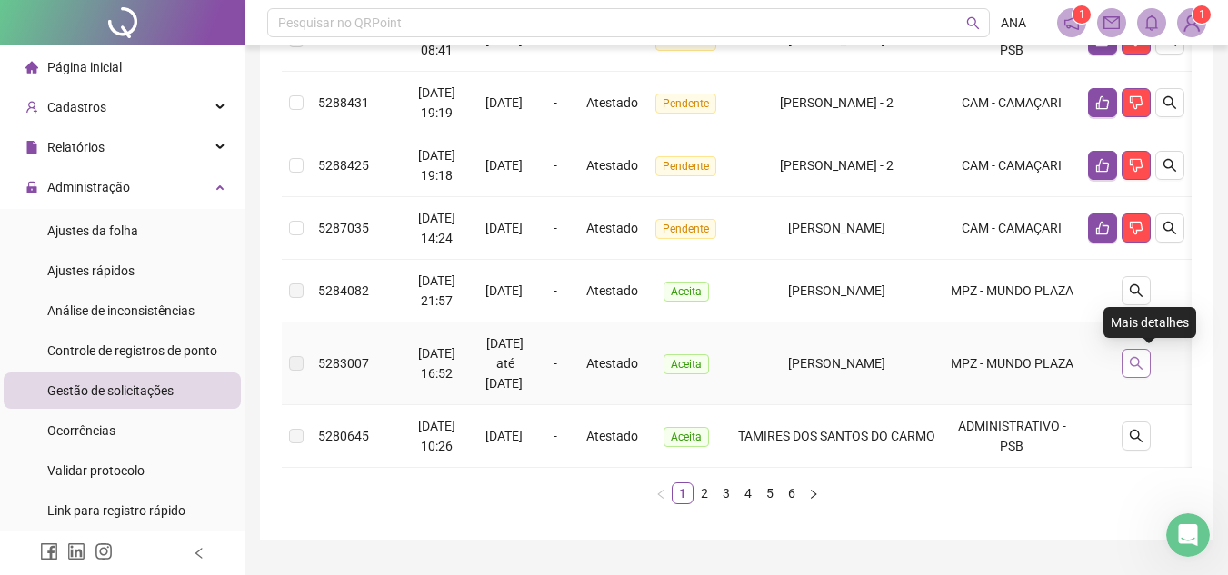
click at [1144, 364] on icon "search" at bounding box center [1136, 363] width 15 height 15
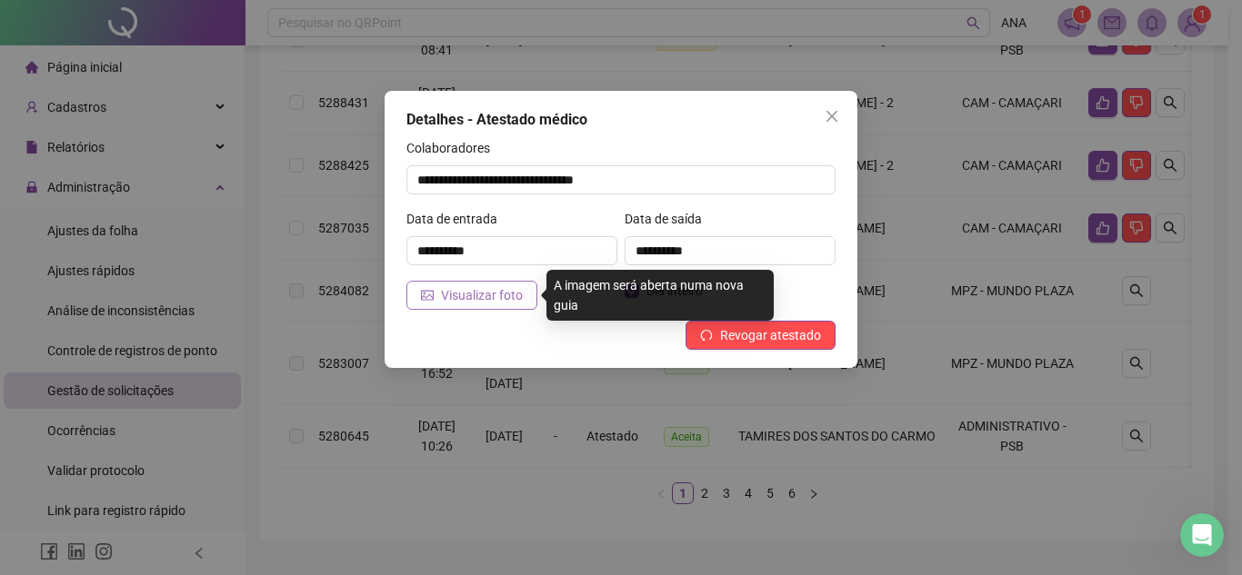
click at [511, 293] on span "Visualizar foto" at bounding box center [482, 295] width 82 height 20
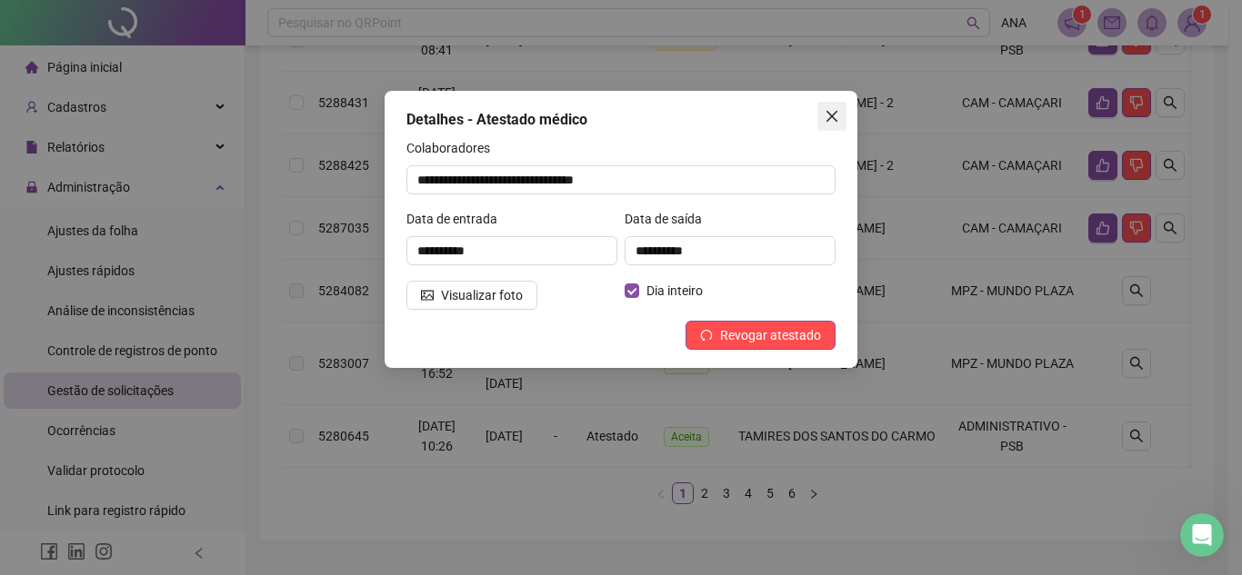
click at [835, 107] on button "Close" at bounding box center [831, 116] width 29 height 29
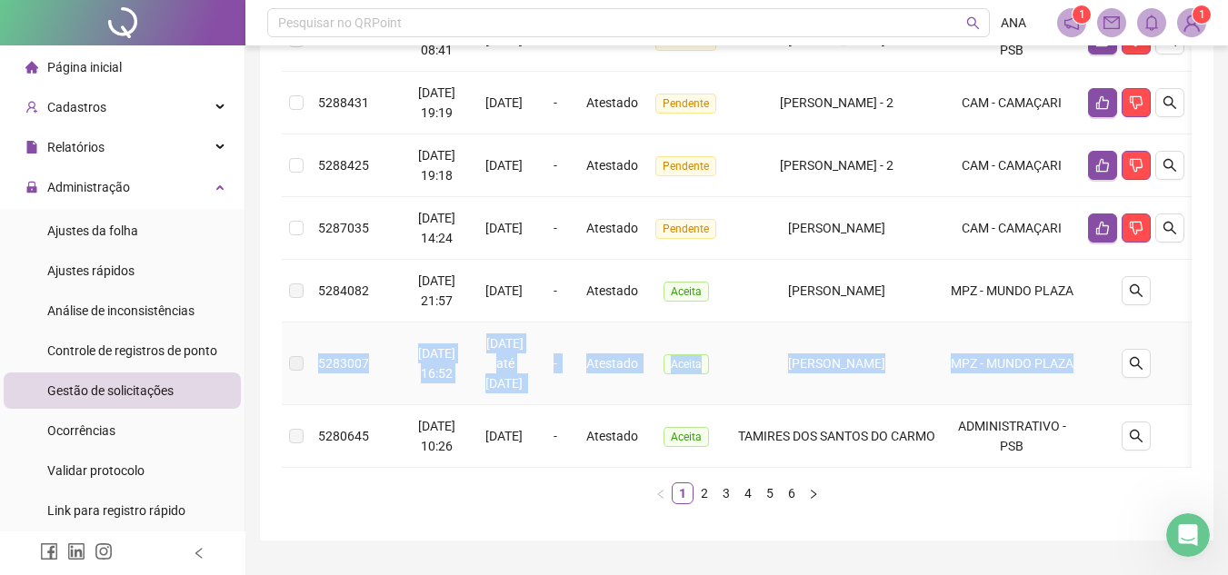
drag, startPoint x: 315, startPoint y: 355, endPoint x: 1056, endPoint y: 374, distance: 742.1
click at [1056, 374] on tr "5283007 [DATE] 16:52 11/08/2025 até [DATE] - Atestado Aceita [PERSON_NAME] MPZ …" at bounding box center [737, 364] width 910 height 83
copy tr "5283007 [DATE] 16:52 11/08/2025 até [DATE] - Atestado Aceita [PERSON_NAME] MPZ …"
click at [1143, 365] on icon "search" at bounding box center [1136, 363] width 13 height 13
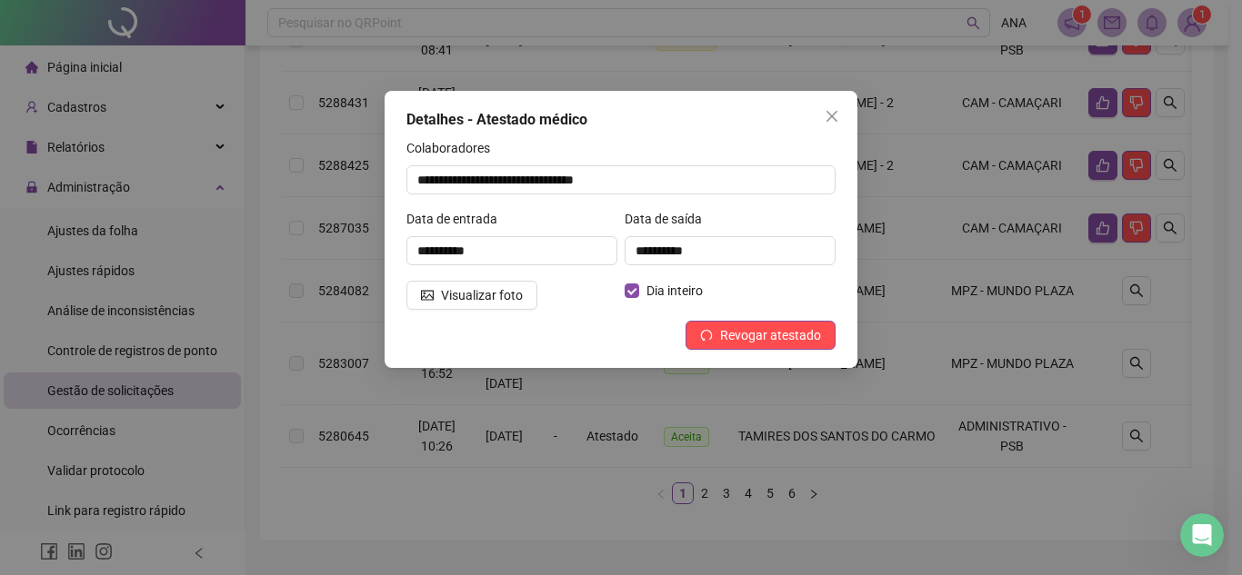
click at [445, 533] on div "**********" at bounding box center [621, 287] width 1242 height 575
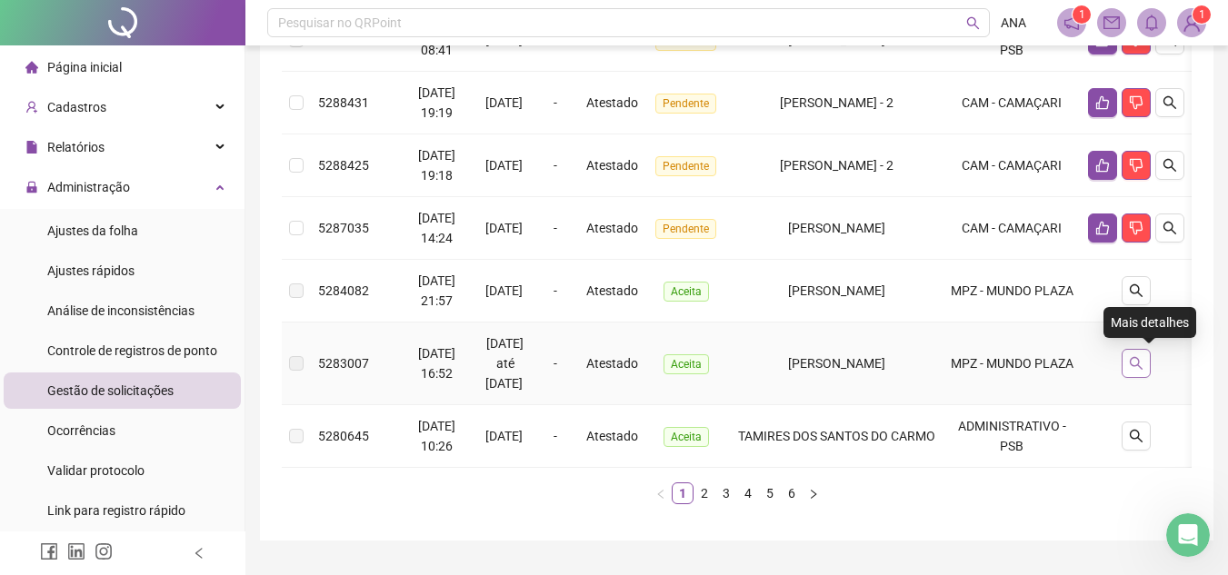
click at [1144, 363] on icon "search" at bounding box center [1136, 363] width 15 height 15
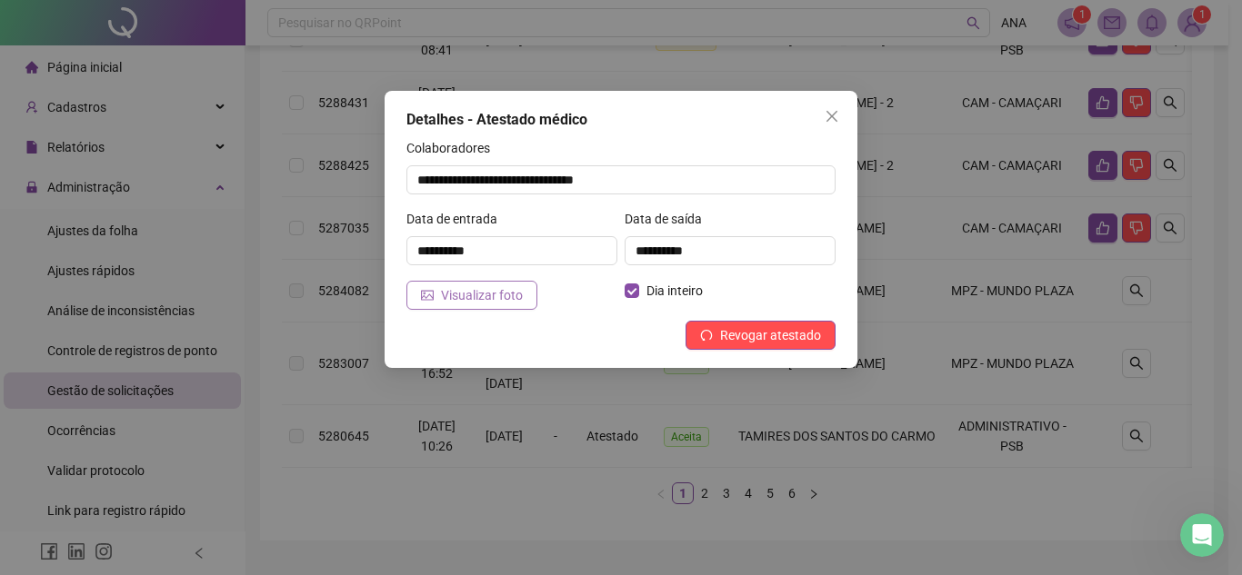
click at [509, 301] on span "Visualizar foto" at bounding box center [482, 295] width 82 height 20
